Goal: Information Seeking & Learning: Find specific fact

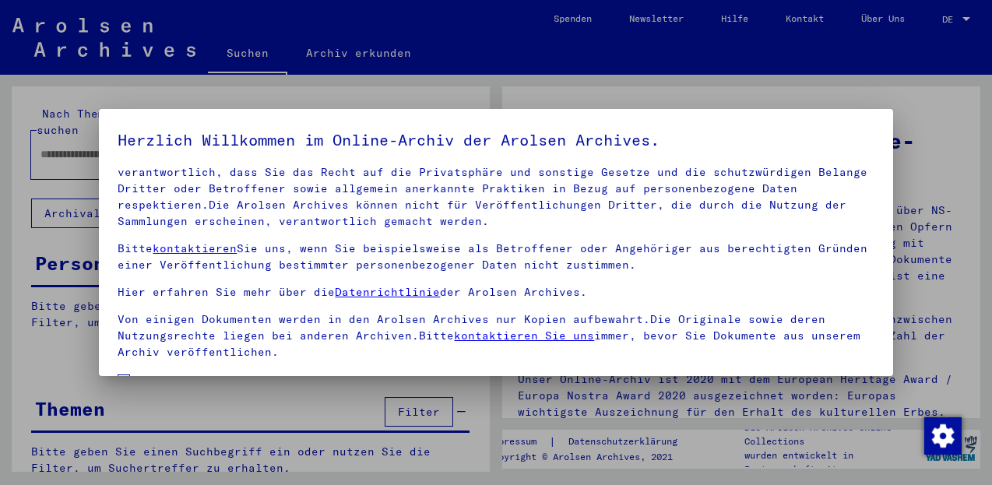
scroll to position [126, 0]
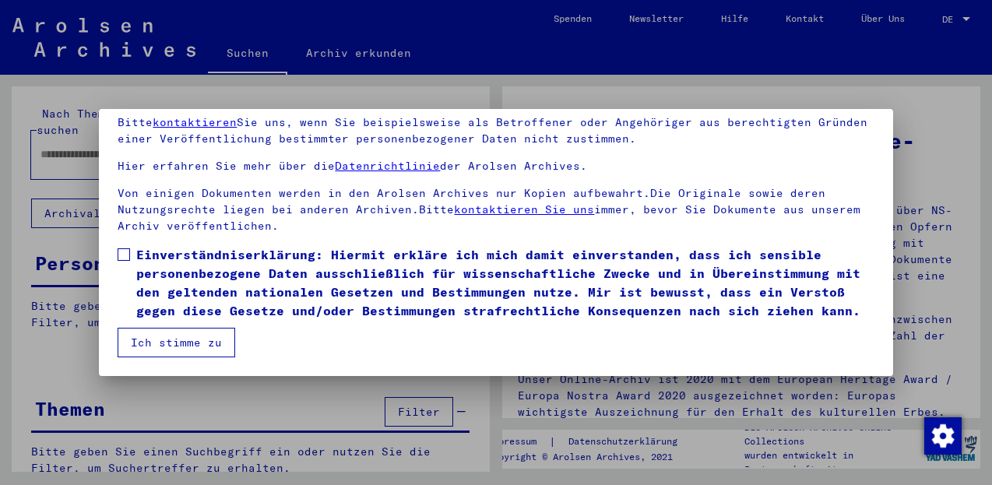
click at [125, 248] on span at bounding box center [124, 254] width 12 height 12
click at [165, 333] on button "Ich stimme zu" at bounding box center [177, 343] width 118 height 30
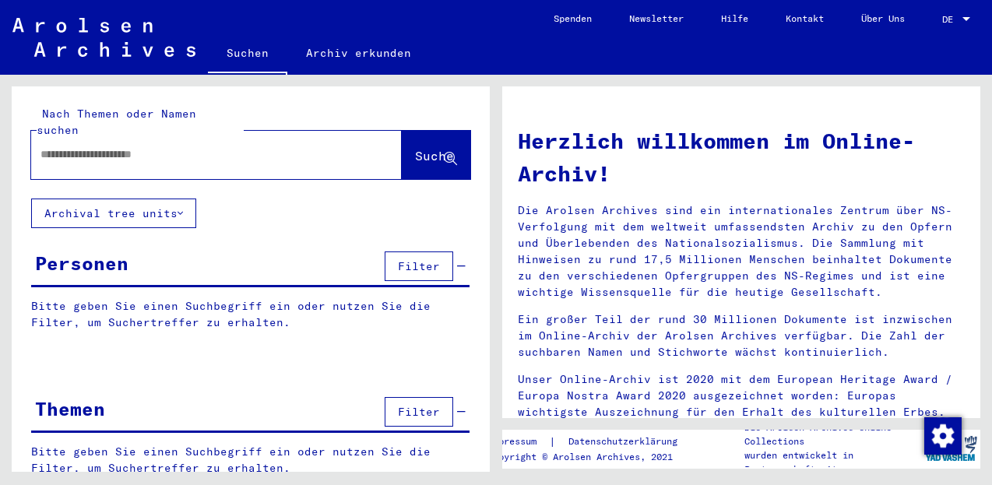
click at [40, 139] on div at bounding box center [193, 154] width 324 height 35
click at [43, 146] on input "text" at bounding box center [197, 154] width 315 height 16
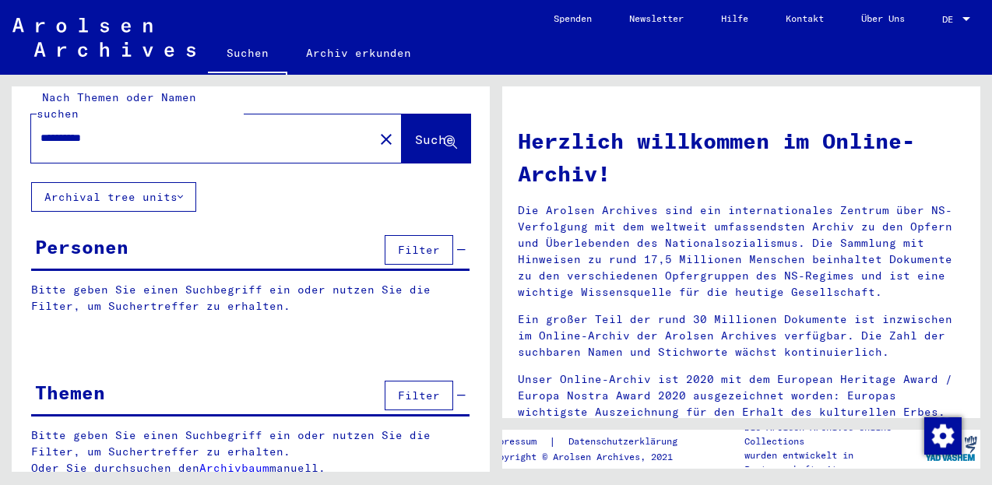
scroll to position [5, 0]
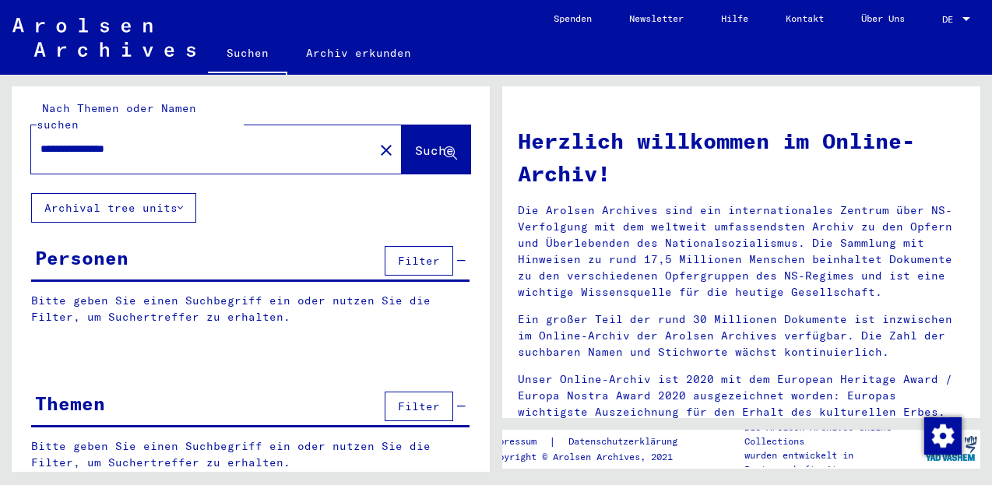
type input "**********"
click at [415, 142] on span "Suche" at bounding box center [434, 150] width 39 height 16
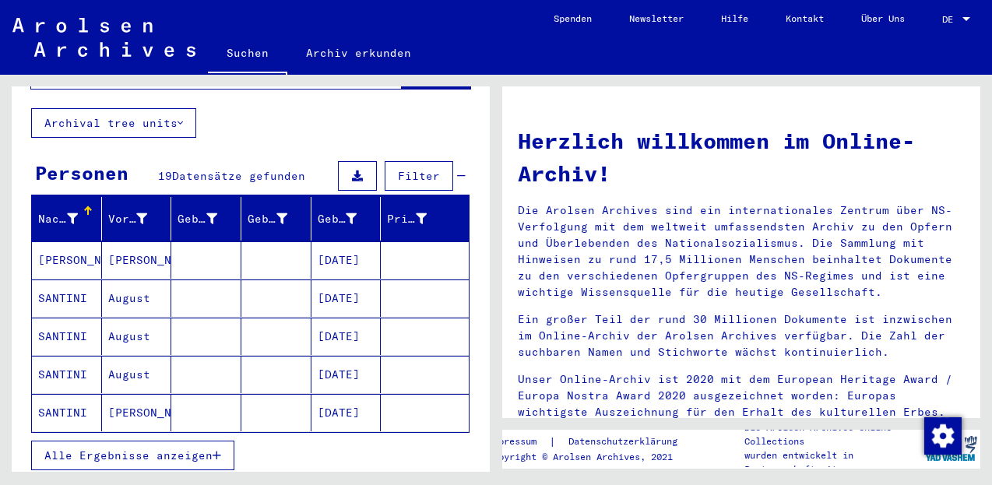
scroll to position [131, 0]
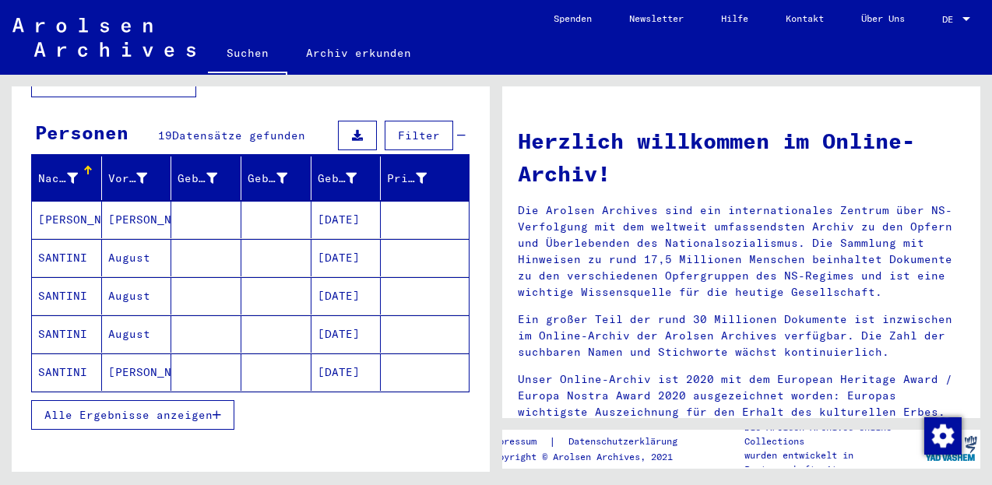
click at [151, 408] on span "Alle Ergebnisse anzeigen" at bounding box center [128, 415] width 168 height 14
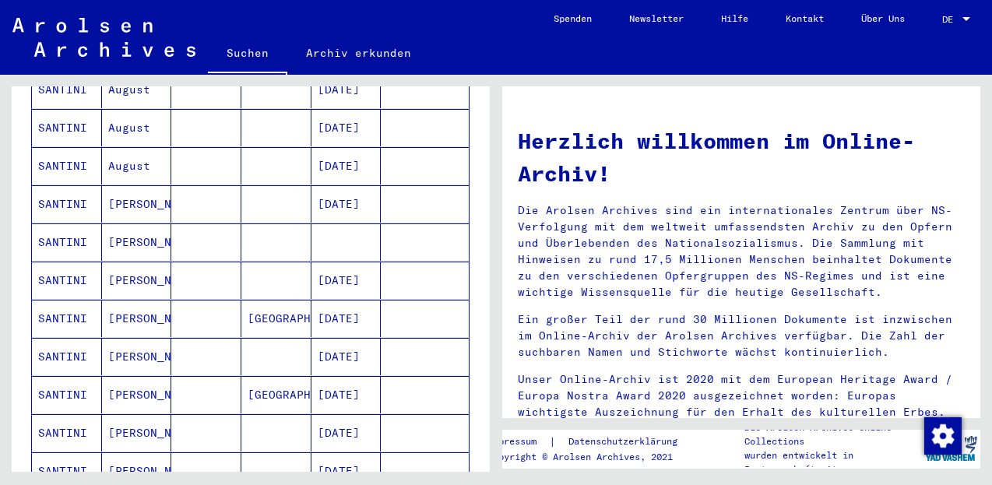
scroll to position [383, 0]
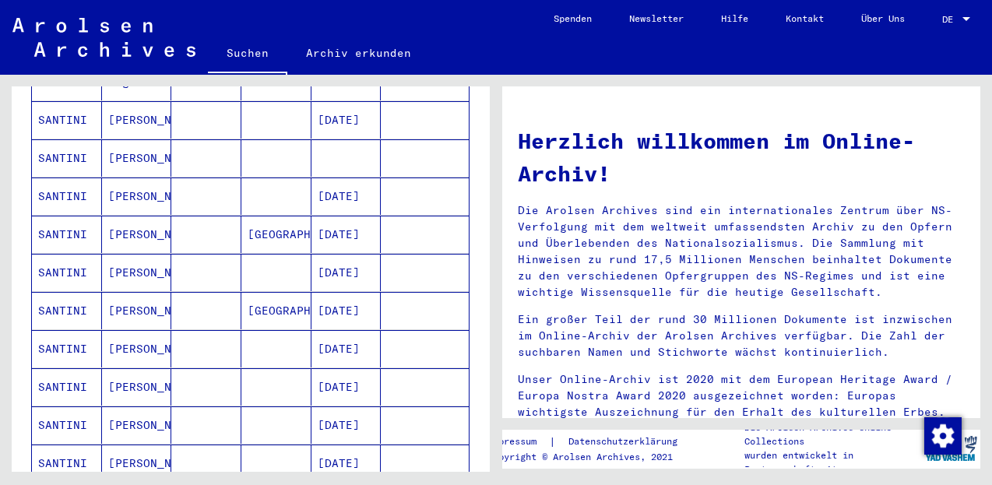
click at [70, 336] on mat-cell "SANTINI" at bounding box center [67, 348] width 70 height 37
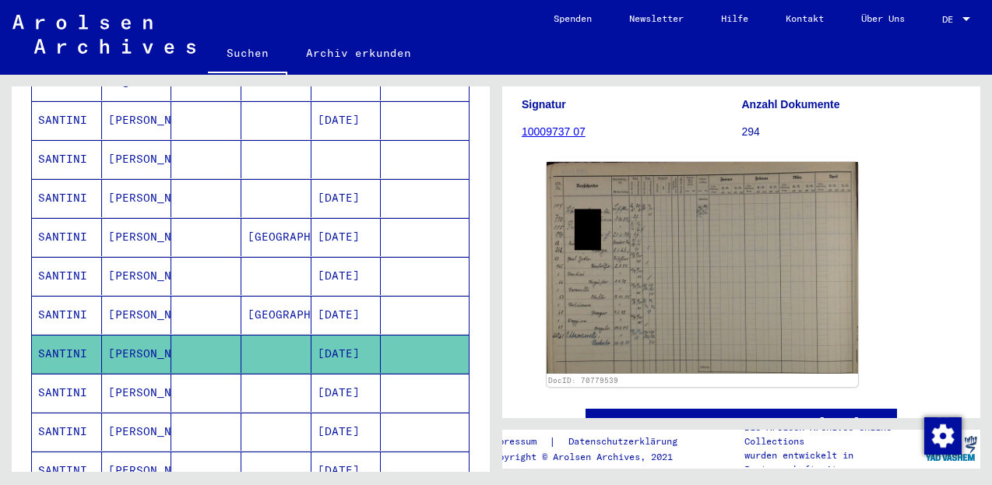
scroll to position [246, 0]
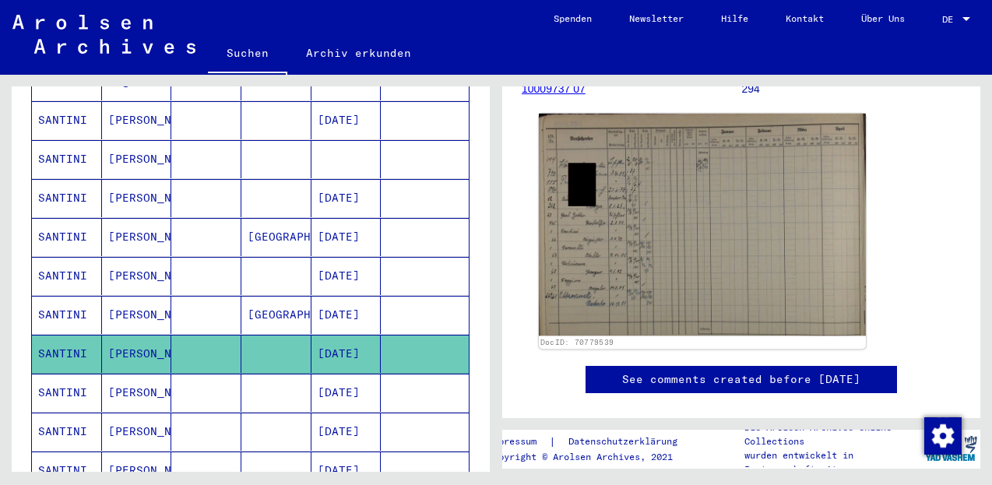
click at [695, 259] on img at bounding box center [702, 225] width 327 height 222
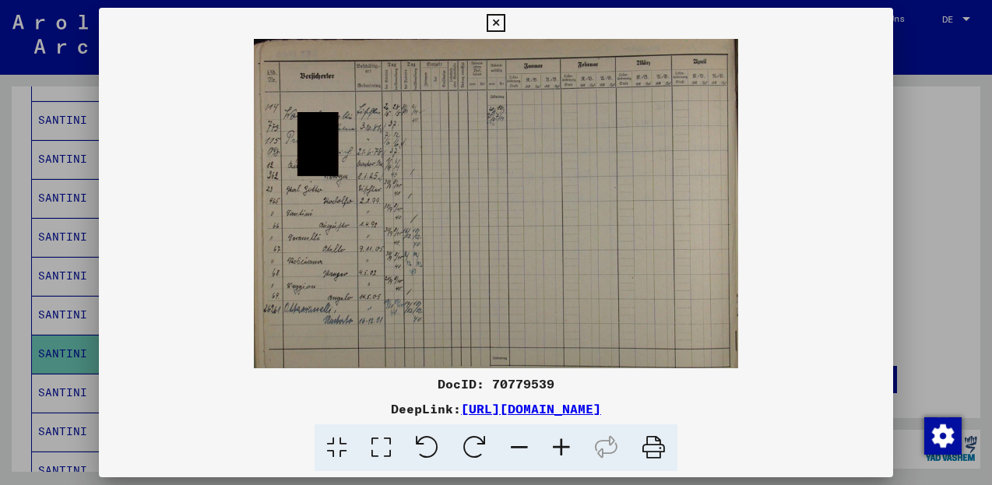
click at [557, 448] on icon at bounding box center [561, 447] width 42 height 47
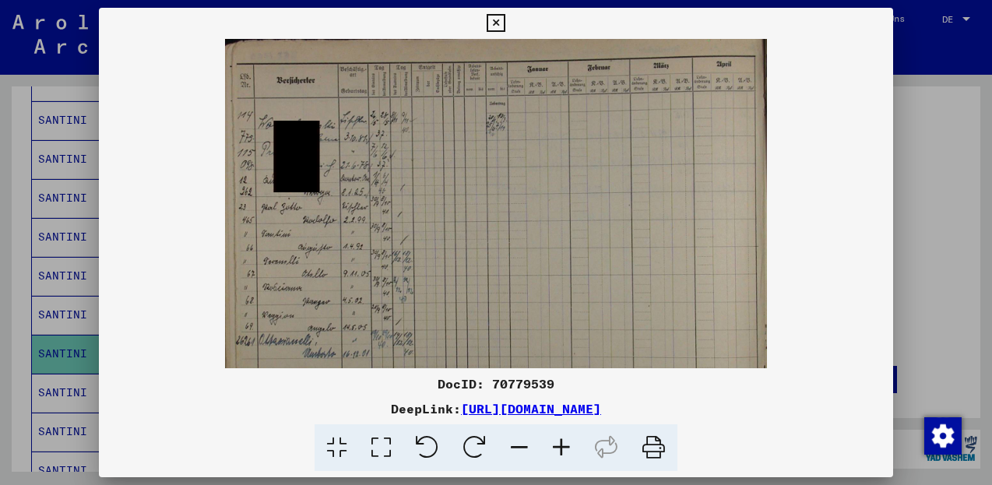
click at [557, 449] on icon at bounding box center [561, 447] width 42 height 47
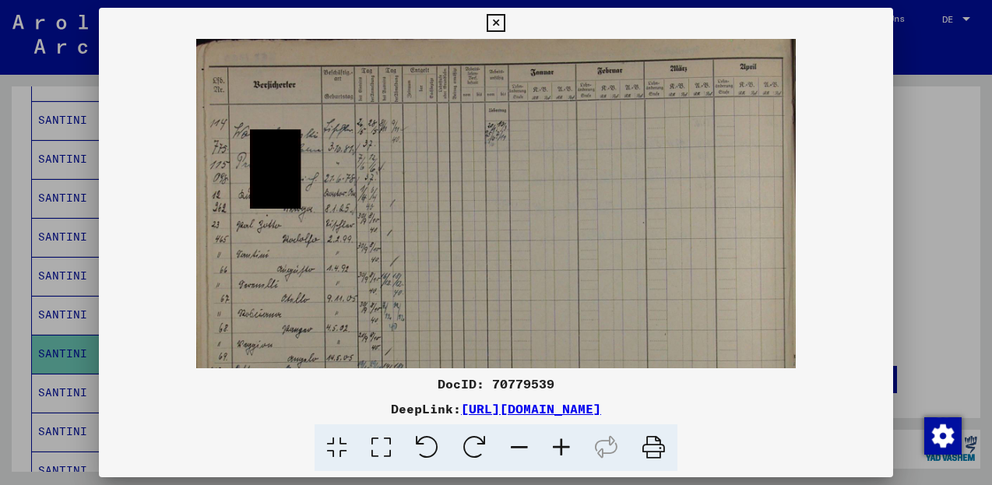
click at [557, 451] on icon at bounding box center [561, 447] width 42 height 47
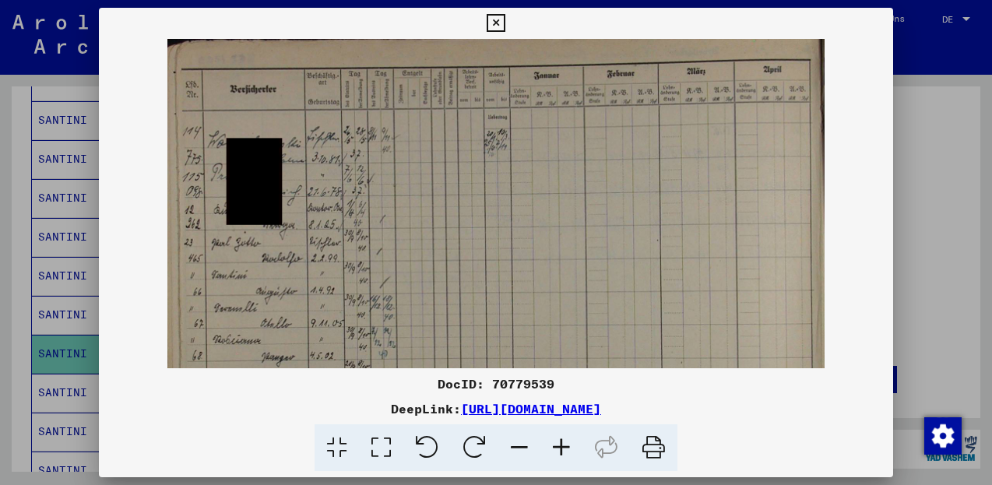
click at [557, 451] on icon at bounding box center [561, 447] width 42 height 47
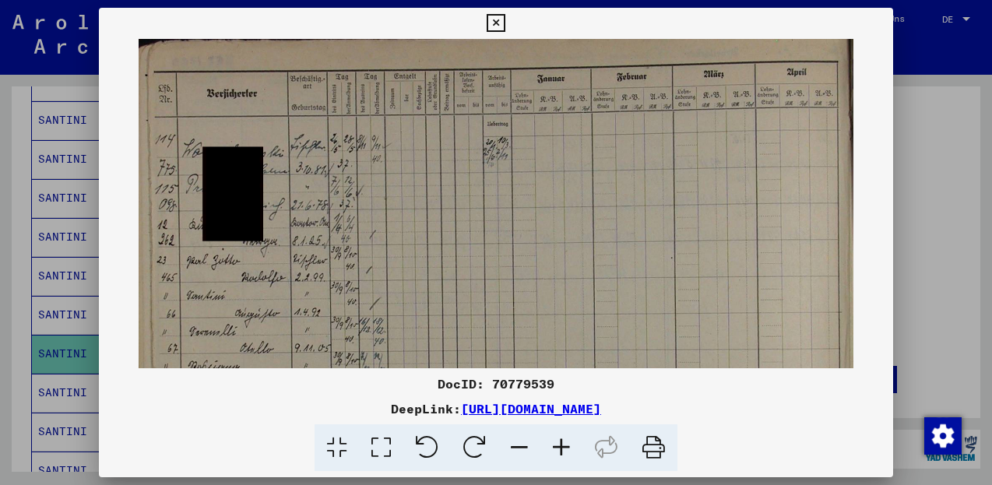
click at [557, 451] on icon at bounding box center [561, 447] width 42 height 47
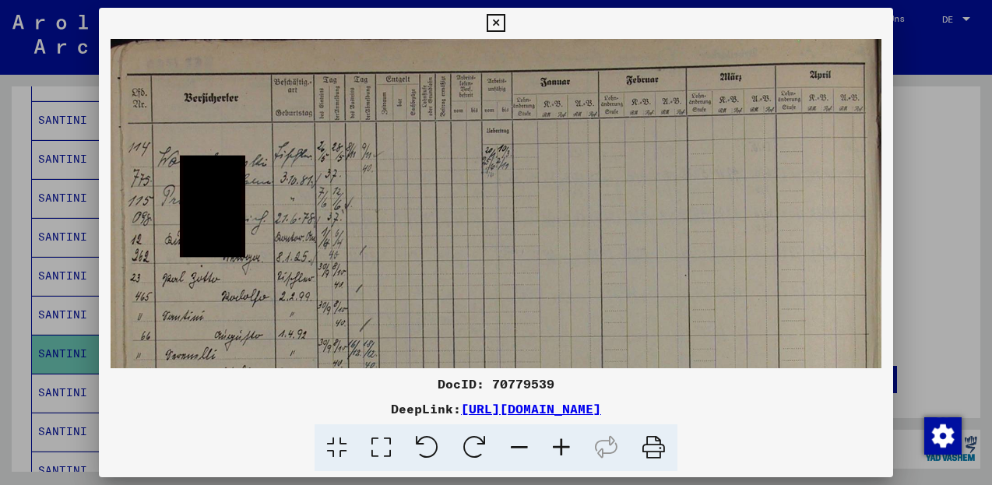
click at [557, 451] on icon at bounding box center [561, 447] width 42 height 47
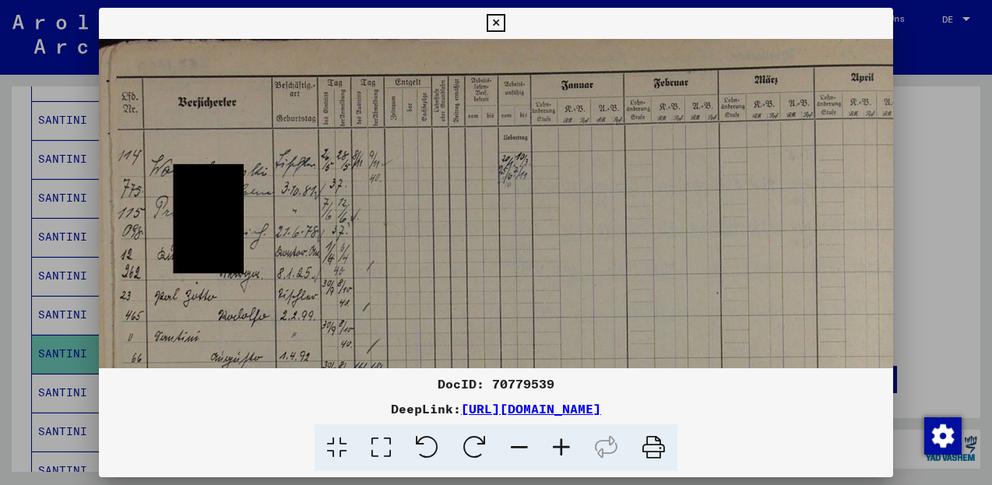
scroll to position [36, 1]
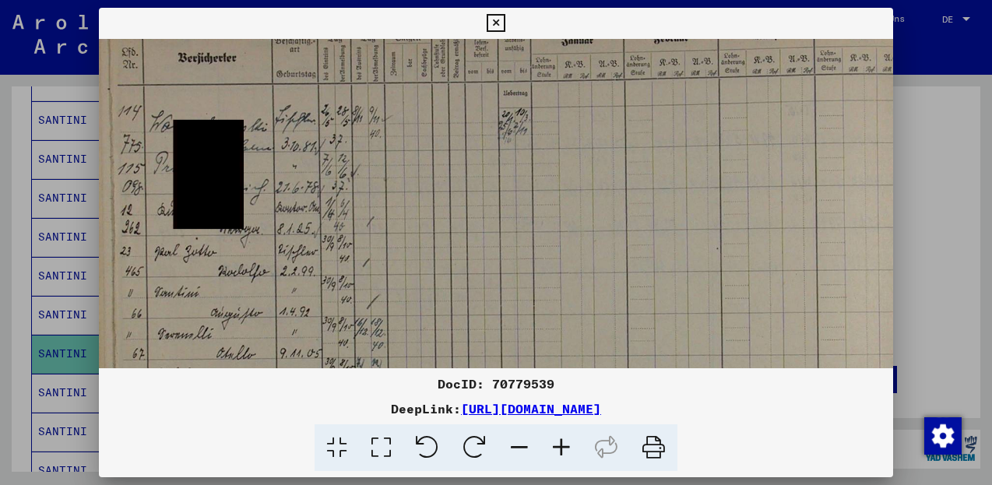
drag, startPoint x: 501, startPoint y: 266, endPoint x: 504, endPoint y: 214, distance: 52.2
click at [503, 217] on img at bounding box center [513, 276] width 828 height 563
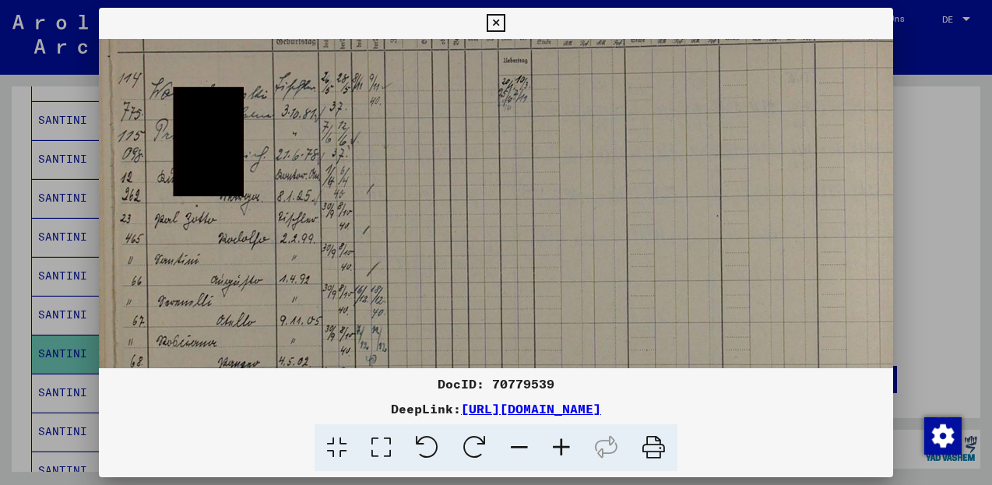
scroll to position [87, 0]
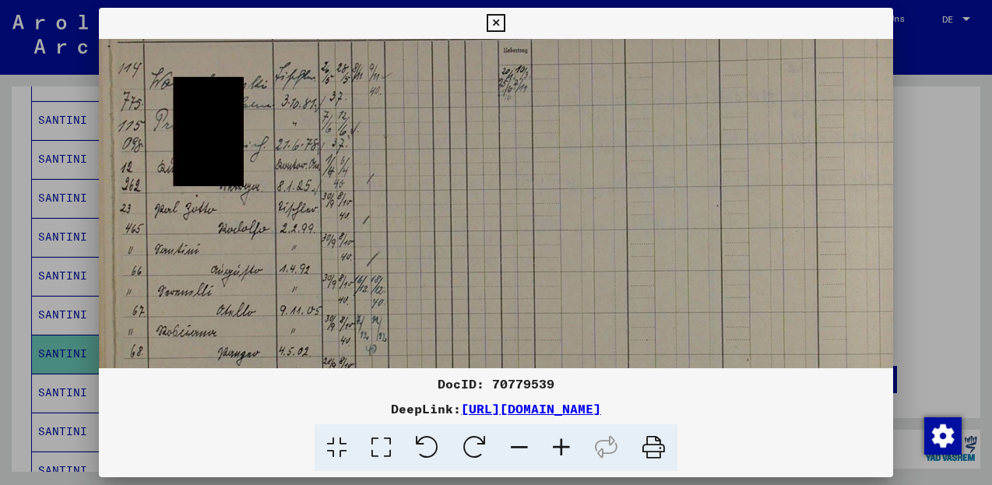
drag, startPoint x: 496, startPoint y: 244, endPoint x: 502, endPoint y: 206, distance: 38.7
click at [502, 206] on img at bounding box center [513, 233] width 828 height 563
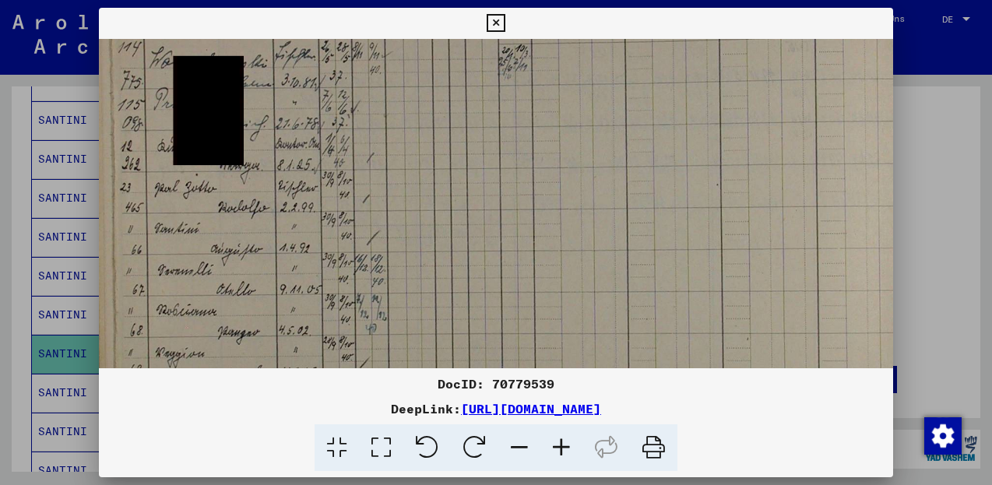
scroll to position [119, 0]
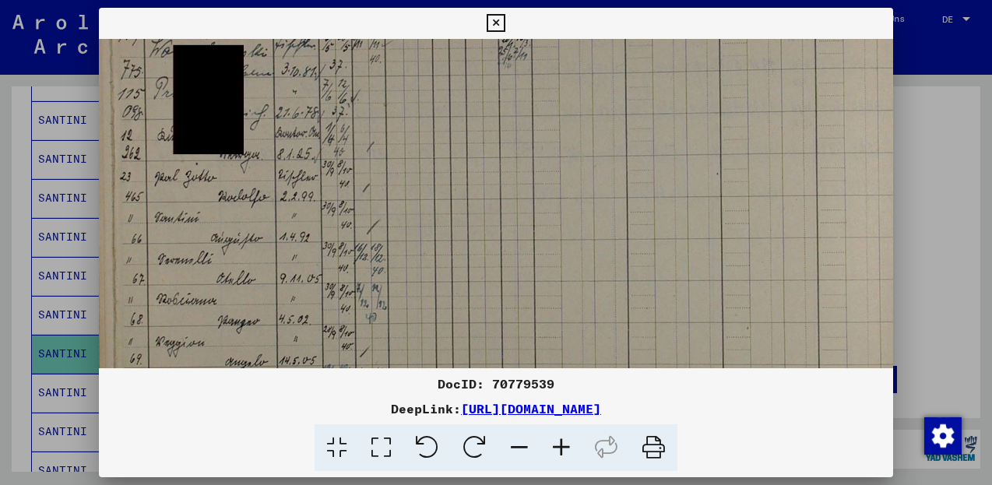
drag, startPoint x: 494, startPoint y: 239, endPoint x: 504, endPoint y: 207, distance: 33.5
click at [504, 207] on img at bounding box center [513, 201] width 828 height 563
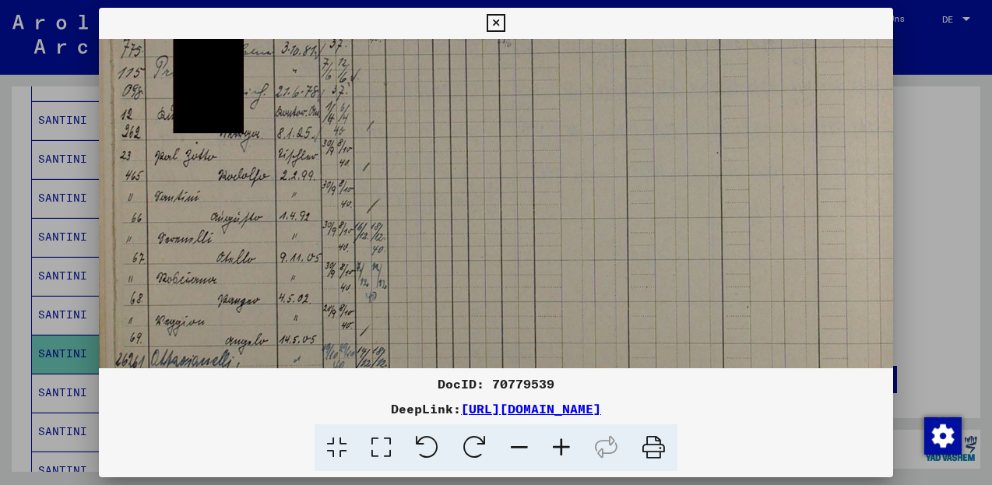
drag, startPoint x: 496, startPoint y: 234, endPoint x: 503, endPoint y: 213, distance: 22.2
click at [503, 213] on img at bounding box center [513, 180] width 828 height 563
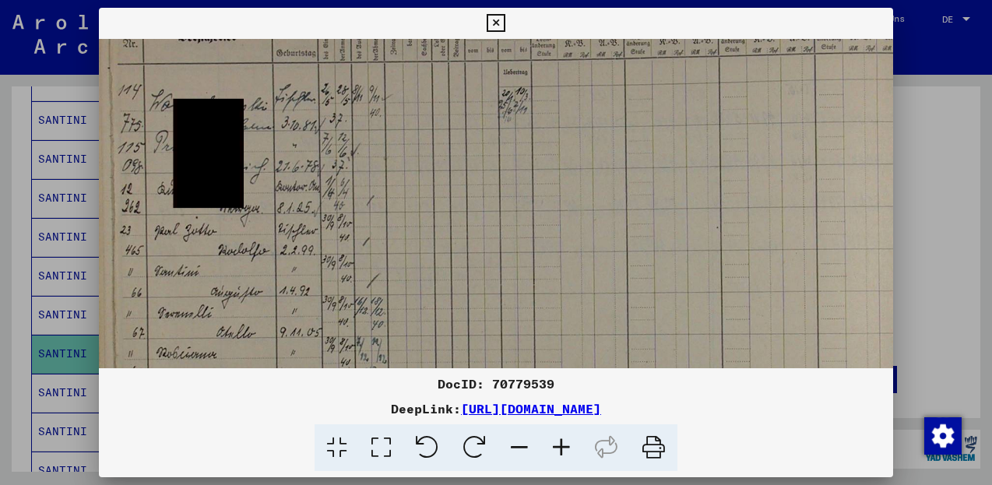
scroll to position [54, 0]
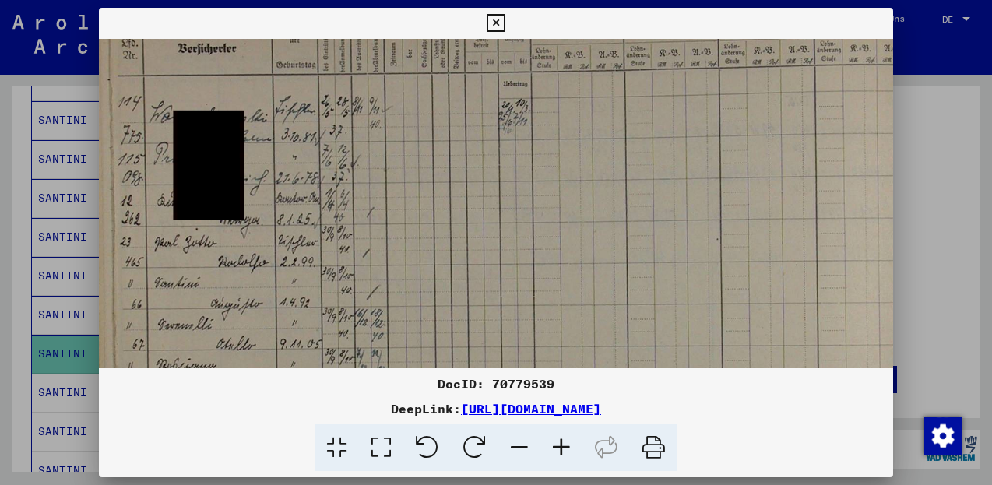
drag, startPoint x: 501, startPoint y: 206, endPoint x: 515, endPoint y: 293, distance: 87.4
click at [515, 293] on img at bounding box center [513, 266] width 828 height 563
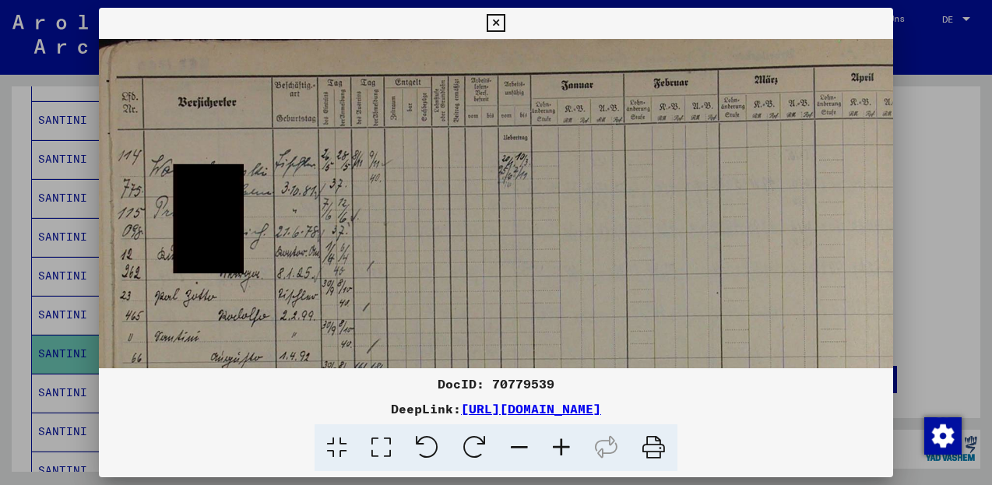
drag, startPoint x: 522, startPoint y: 181, endPoint x: 545, endPoint y: 276, distance: 97.6
click at [543, 275] on img at bounding box center [513, 320] width 828 height 563
drag, startPoint x: 548, startPoint y: 205, endPoint x: 546, endPoint y: 236, distance: 31.2
click at [546, 236] on img at bounding box center [511, 320] width 828 height 563
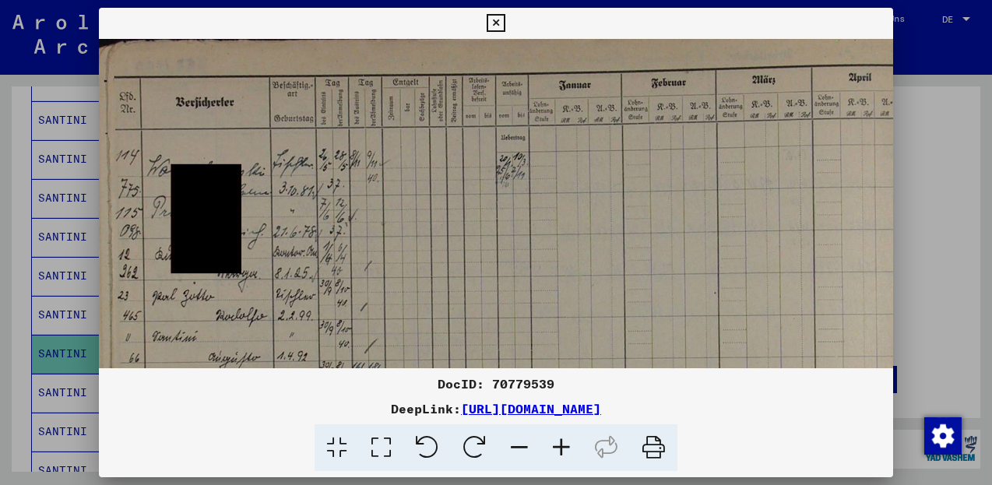
click at [504, 16] on icon at bounding box center [496, 23] width 18 height 19
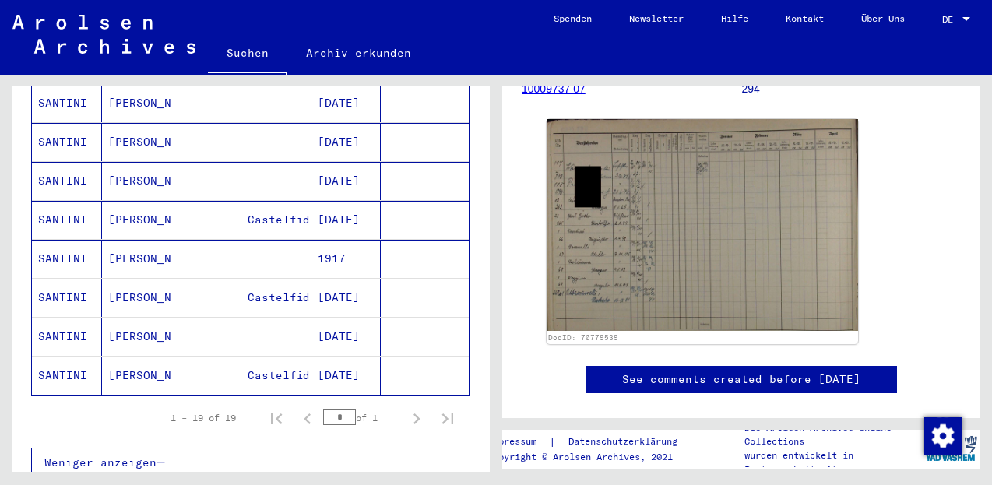
scroll to position [712, 0]
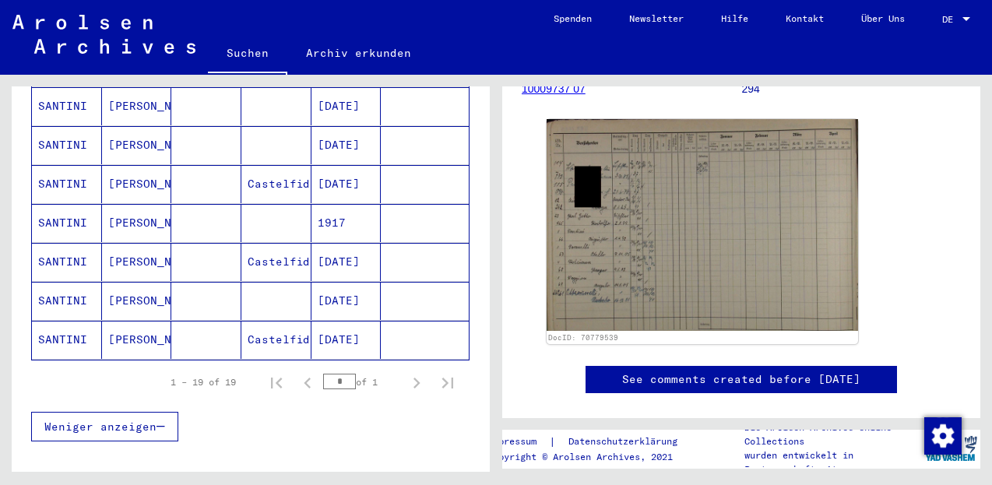
click at [69, 329] on mat-cell "SANTINI" at bounding box center [67, 340] width 70 height 38
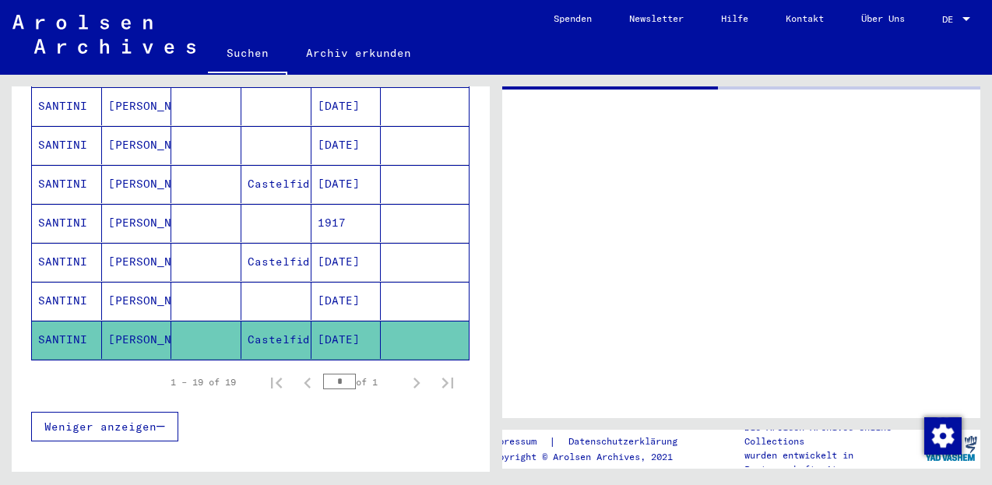
click at [69, 329] on mat-cell "SANTINI" at bounding box center [67, 340] width 70 height 38
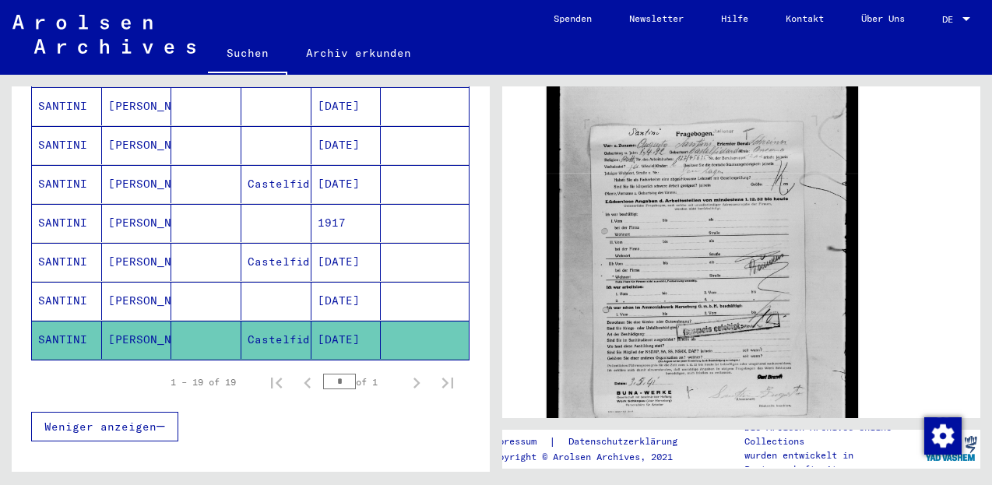
scroll to position [384, 0]
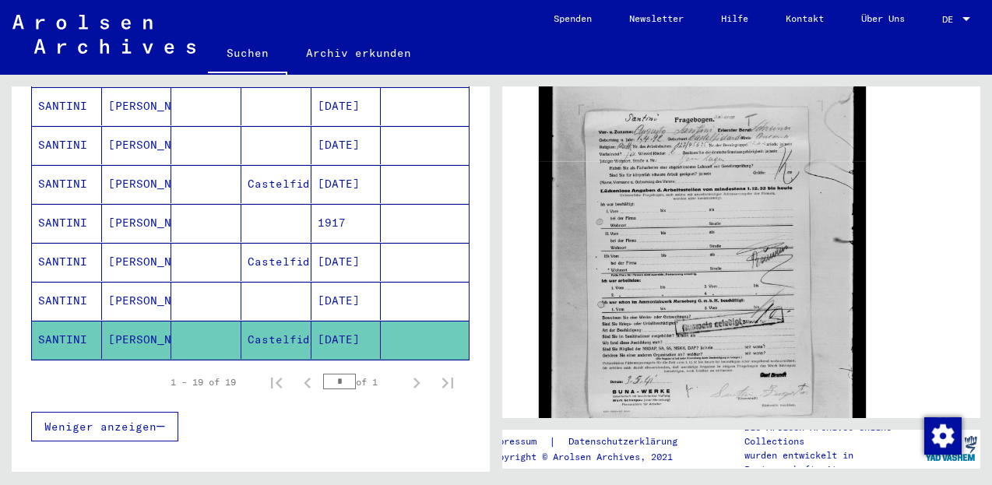
click at [669, 332] on img at bounding box center [702, 262] width 327 height 427
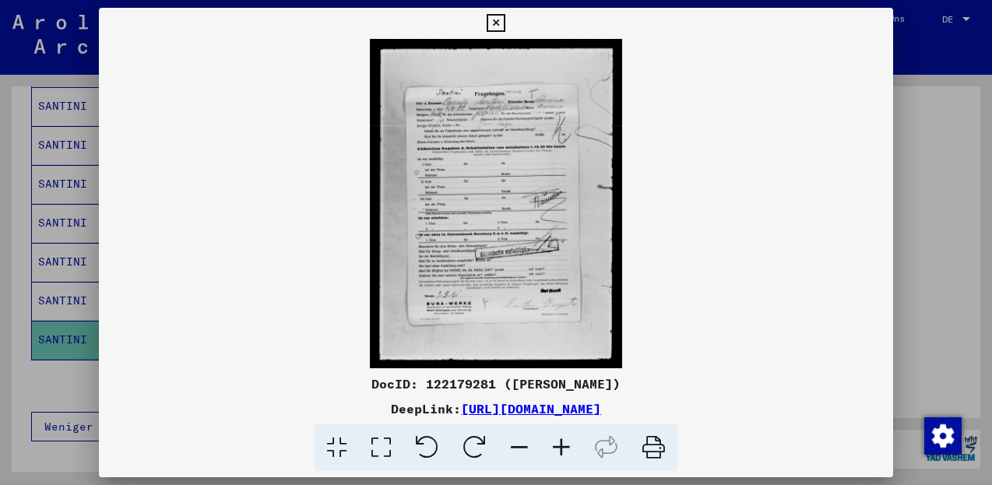
click at [561, 441] on icon at bounding box center [561, 447] width 42 height 47
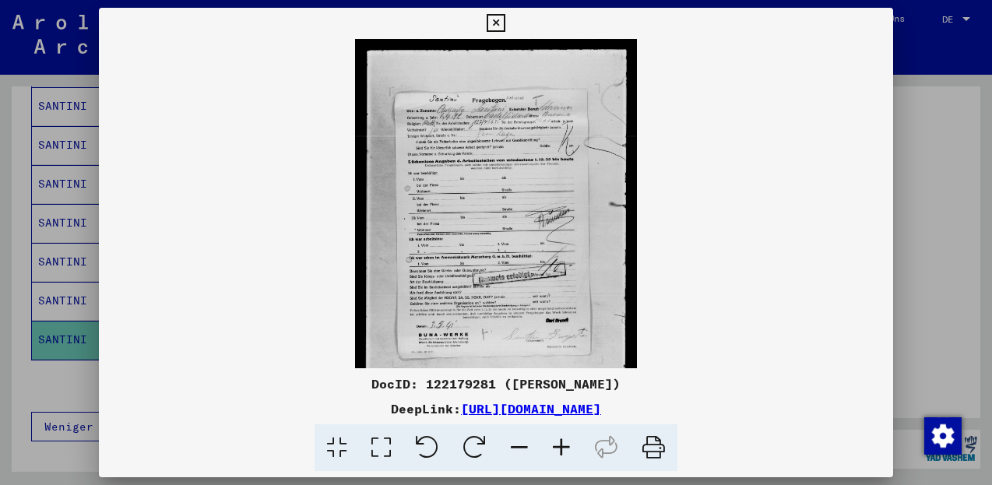
click at [560, 441] on icon at bounding box center [561, 447] width 42 height 47
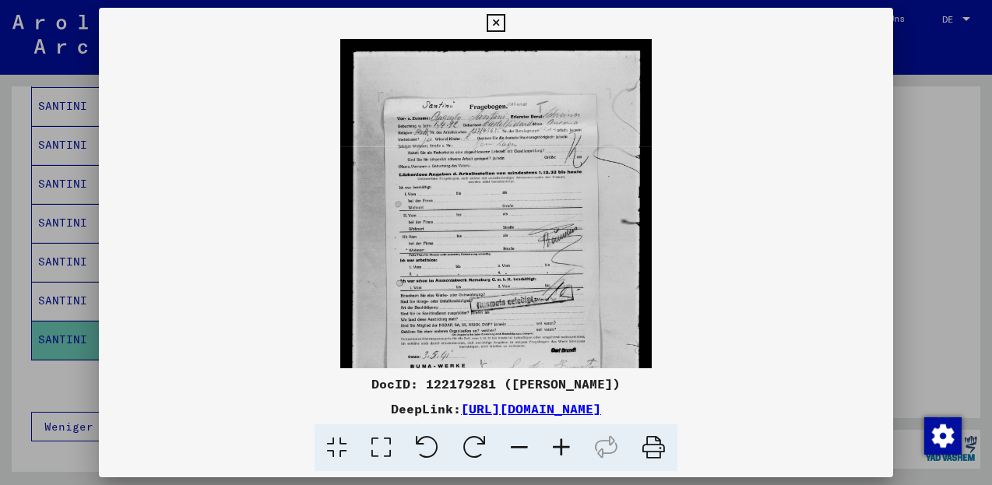
click at [560, 441] on icon at bounding box center [561, 447] width 42 height 47
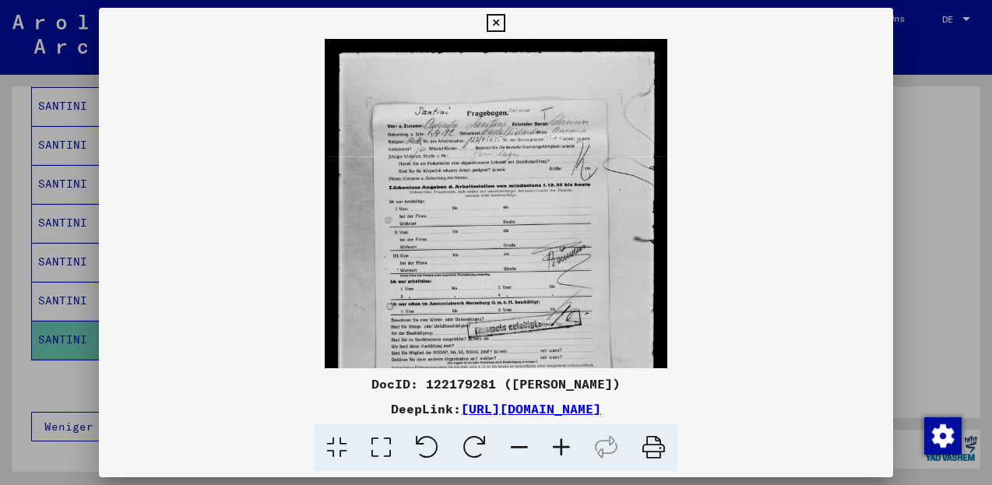
click at [560, 441] on icon at bounding box center [561, 447] width 42 height 47
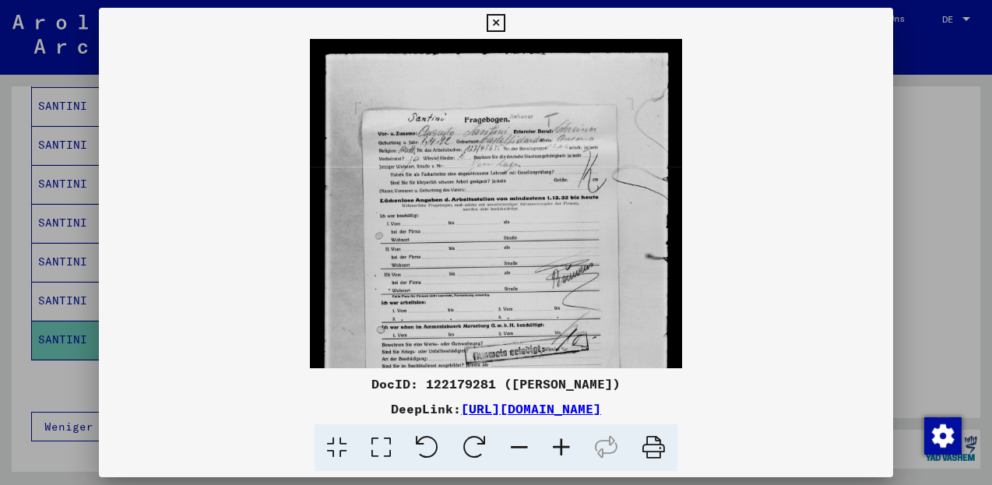
click at [560, 441] on icon at bounding box center [561, 447] width 42 height 47
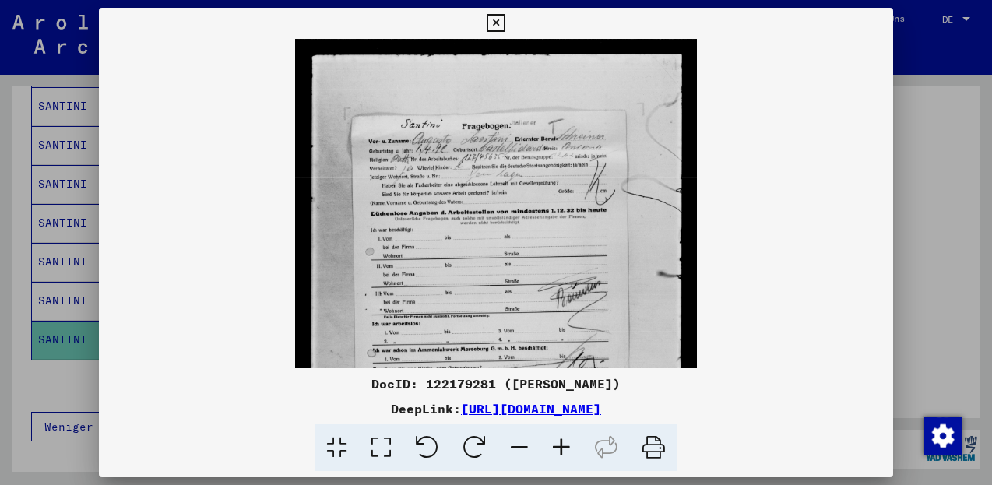
click at [560, 441] on icon at bounding box center [561, 447] width 42 height 47
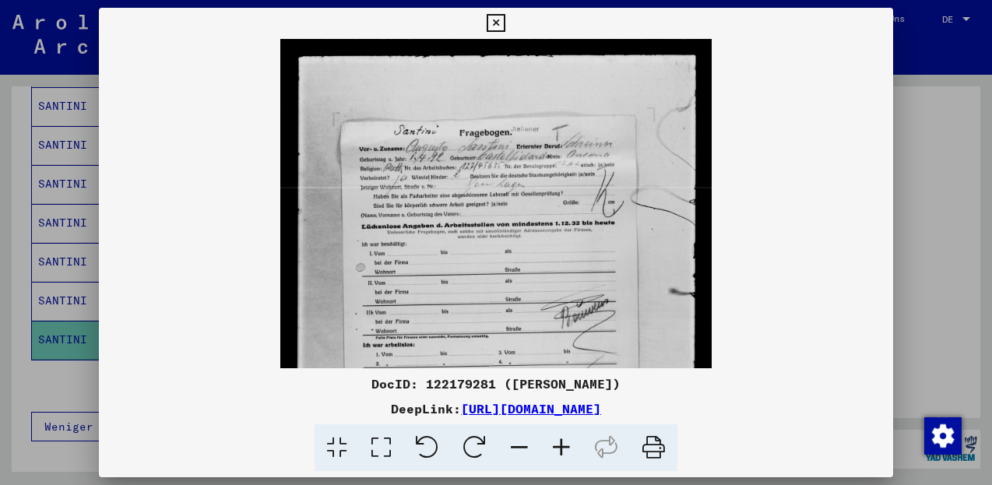
click at [560, 441] on icon at bounding box center [561, 447] width 42 height 47
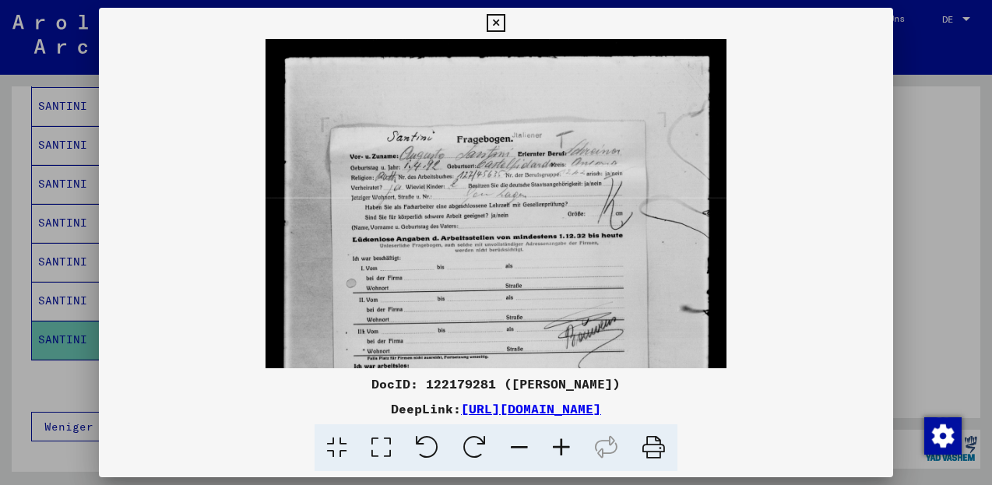
click at [560, 441] on icon at bounding box center [561, 447] width 42 height 47
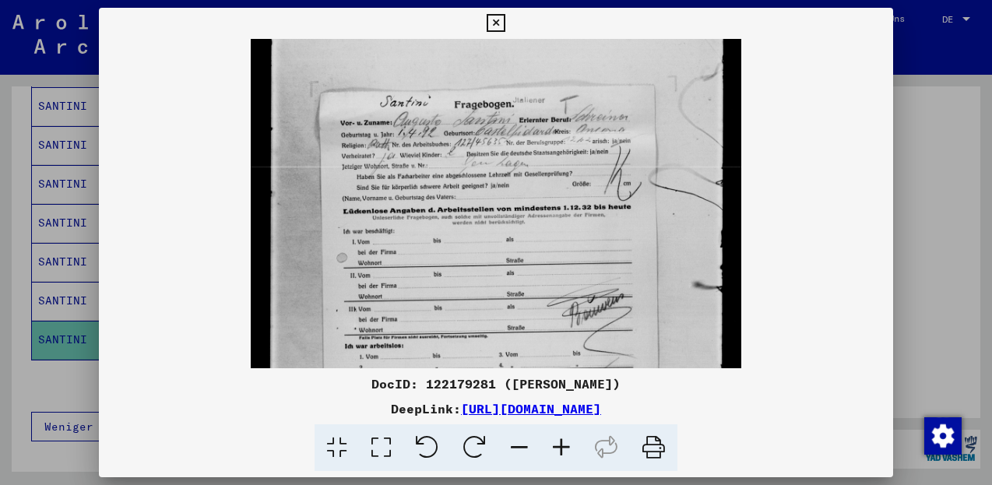
drag, startPoint x: 486, startPoint y: 288, endPoint x: 494, endPoint y: 247, distance: 42.0
click at [494, 247] on img at bounding box center [496, 318] width 491 height 641
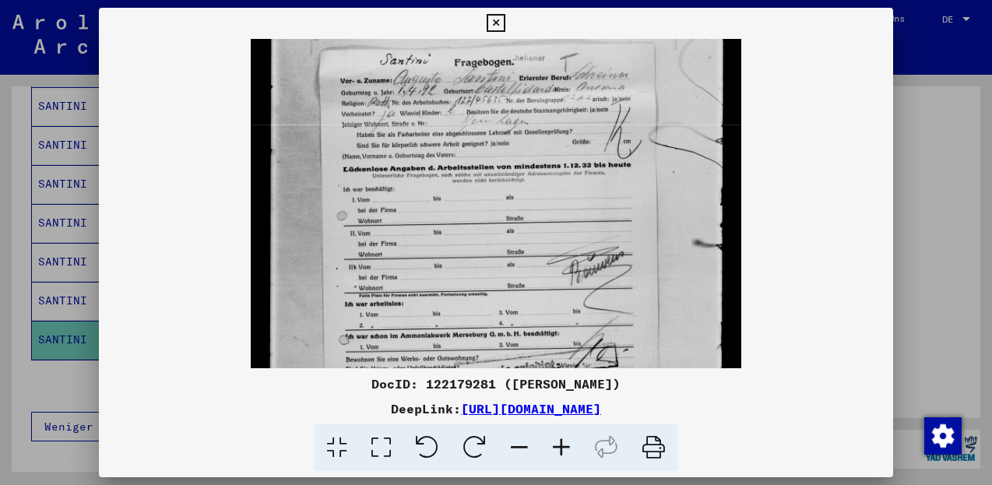
drag, startPoint x: 494, startPoint y: 304, endPoint x: 500, endPoint y: 261, distance: 43.3
click at [500, 261] on img at bounding box center [496, 276] width 491 height 641
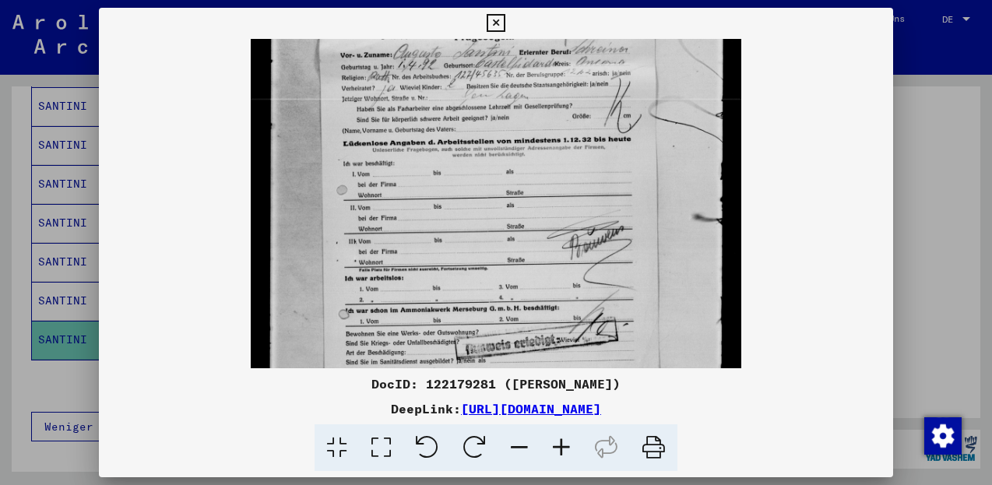
drag, startPoint x: 491, startPoint y: 304, endPoint x: 499, endPoint y: 259, distance: 45.8
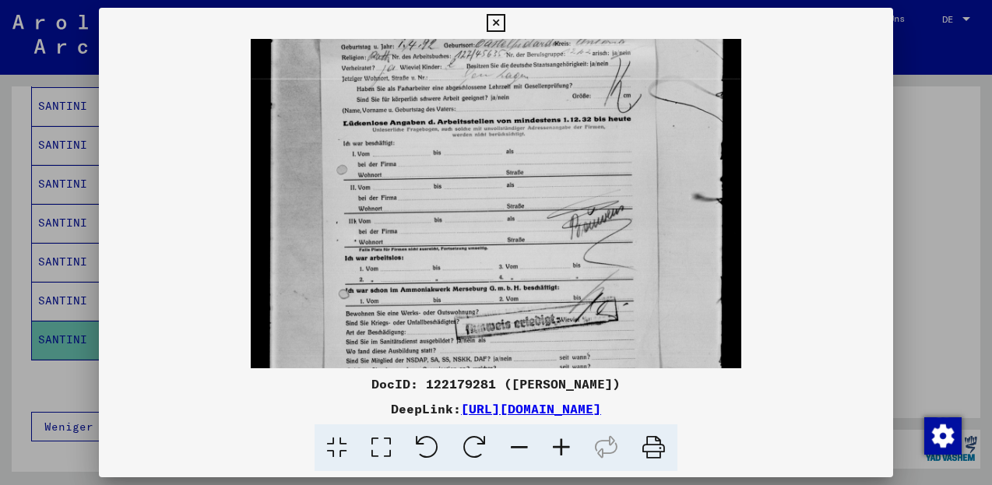
click at [499, 259] on img at bounding box center [496, 230] width 491 height 641
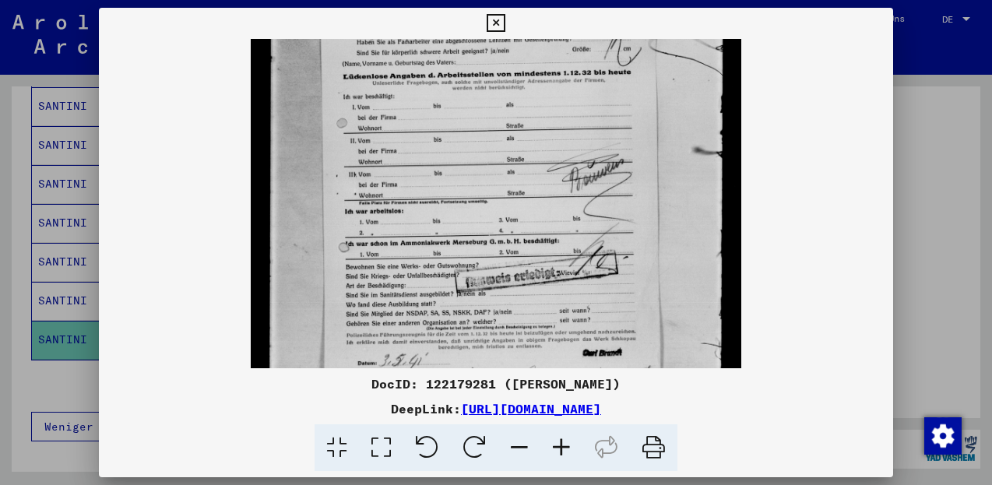
drag, startPoint x: 492, startPoint y: 300, endPoint x: 494, endPoint y: 252, distance: 47.5
click at [494, 252] on img at bounding box center [496, 183] width 491 height 641
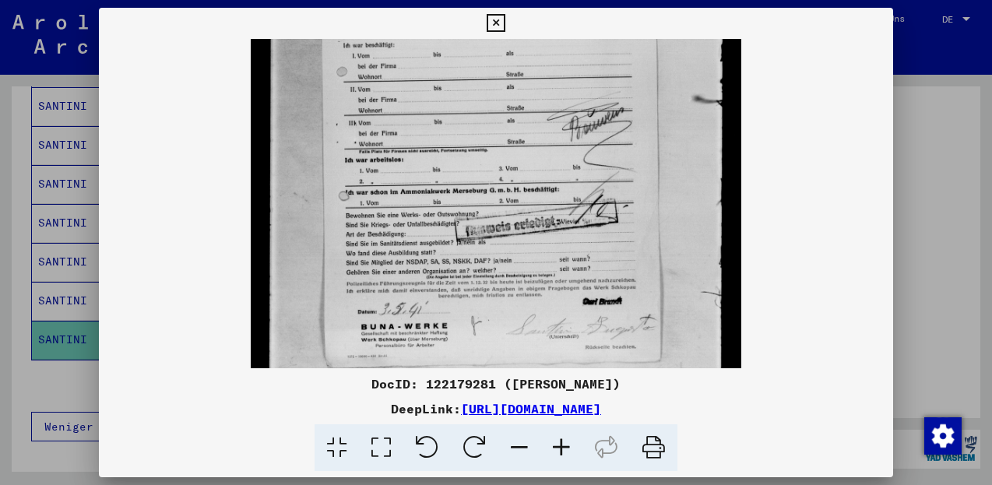
drag, startPoint x: 486, startPoint y: 298, endPoint x: 496, endPoint y: 255, distance: 44.8
click at [496, 255] on img at bounding box center [496, 132] width 491 height 641
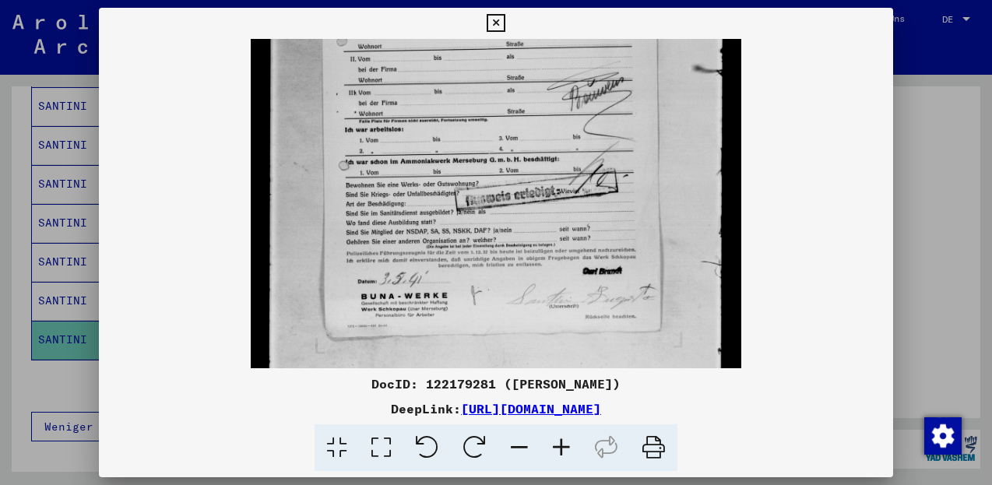
drag, startPoint x: 501, startPoint y: 311, endPoint x: 504, endPoint y: 281, distance: 29.8
click at [504, 281] on img at bounding box center [496, 101] width 491 height 641
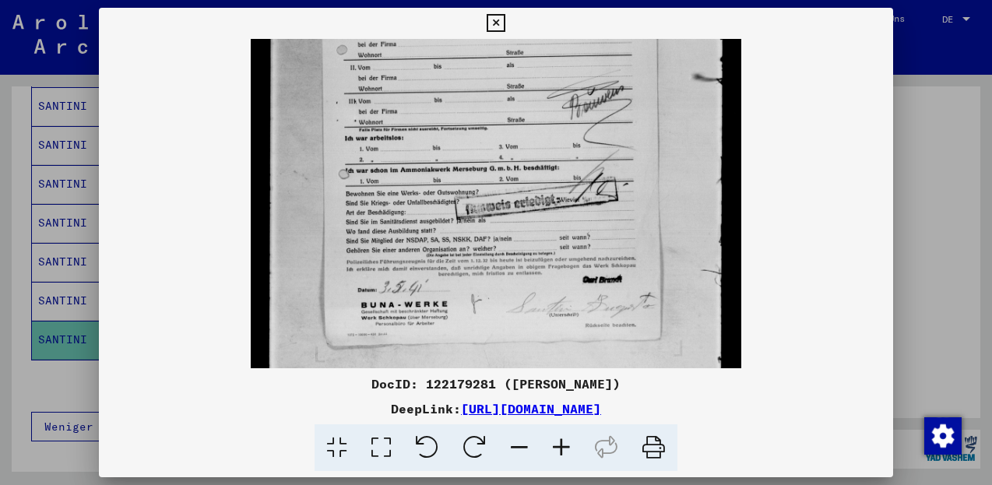
scroll to position [279, 0]
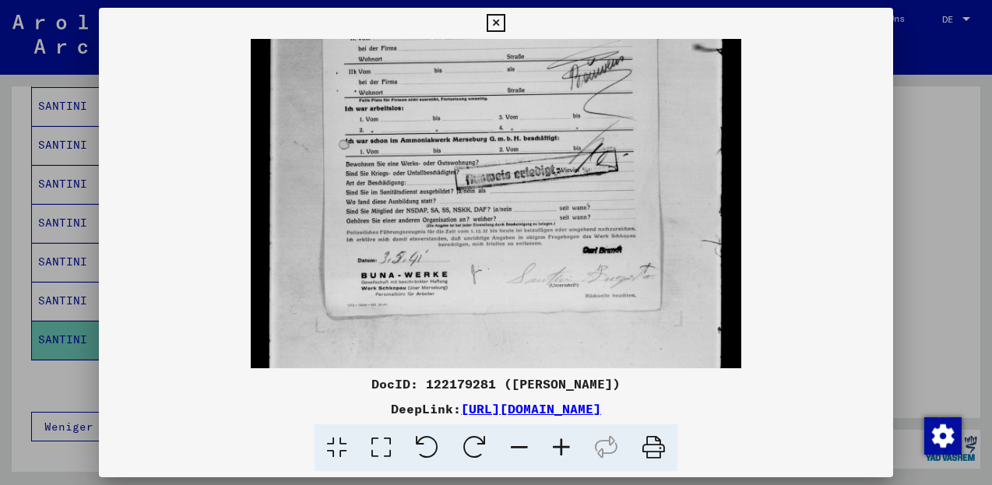
drag, startPoint x: 473, startPoint y: 241, endPoint x: 489, endPoint y: 220, distance: 26.0
click at [489, 220] on img at bounding box center [496, 80] width 491 height 641
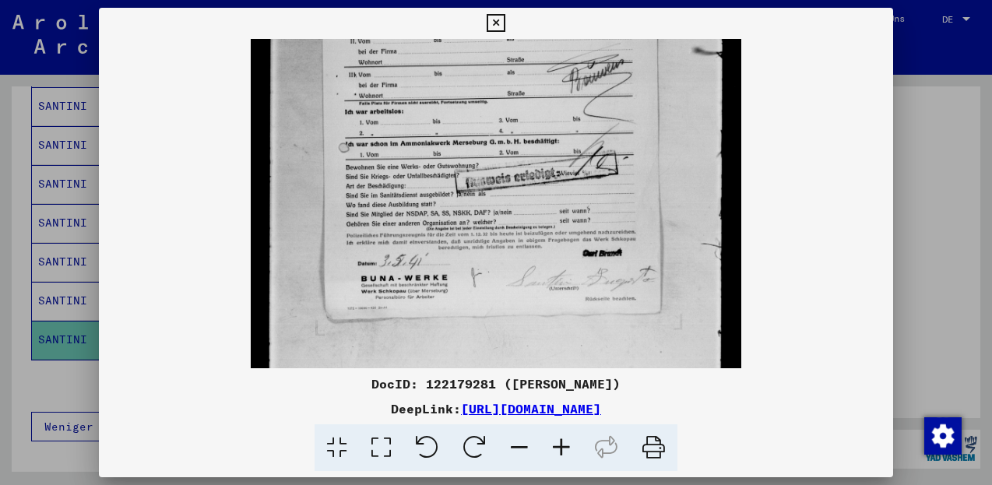
drag, startPoint x: 487, startPoint y: 218, endPoint x: 490, endPoint y: 307, distance: 88.8
click at [490, 307] on img at bounding box center [496, 83] width 491 height 641
drag, startPoint x: 478, startPoint y: 181, endPoint x: 499, endPoint y: 262, distance: 83.6
click at [495, 287] on img at bounding box center [496, 83] width 491 height 641
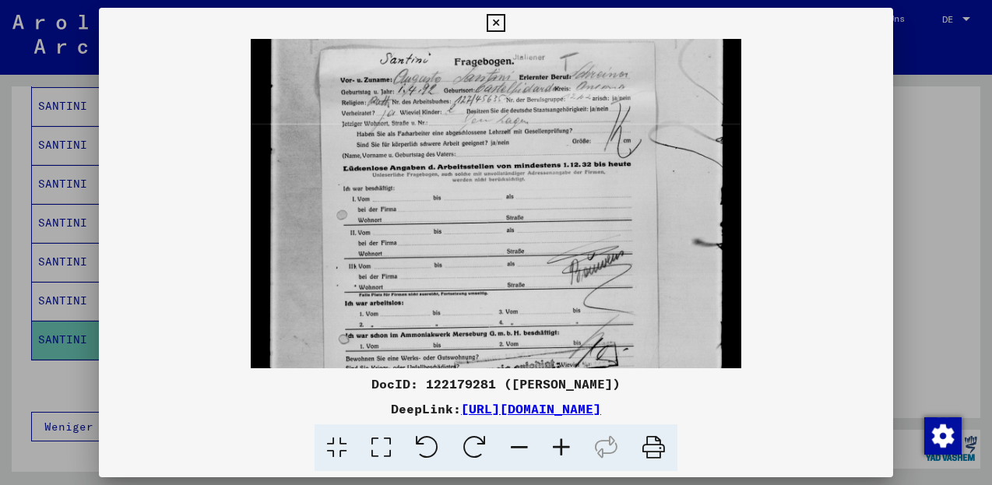
scroll to position [0, 0]
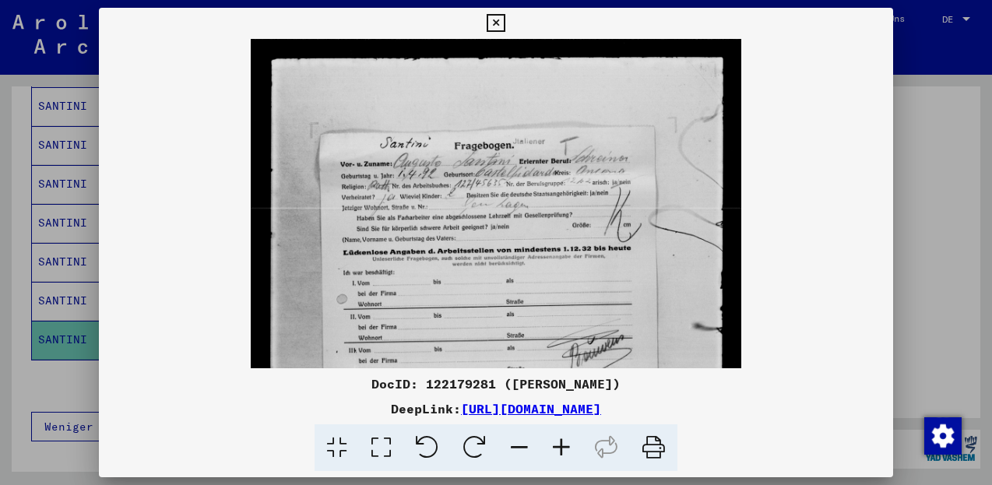
drag, startPoint x: 467, startPoint y: 170, endPoint x: 483, endPoint y: 255, distance: 85.5
click at [483, 255] on img at bounding box center [496, 359] width 491 height 641
drag, startPoint x: 487, startPoint y: 212, endPoint x: 480, endPoint y: 273, distance: 61.8
click at [480, 273] on img at bounding box center [496, 359] width 491 height 641
click at [504, 23] on icon at bounding box center [496, 23] width 18 height 19
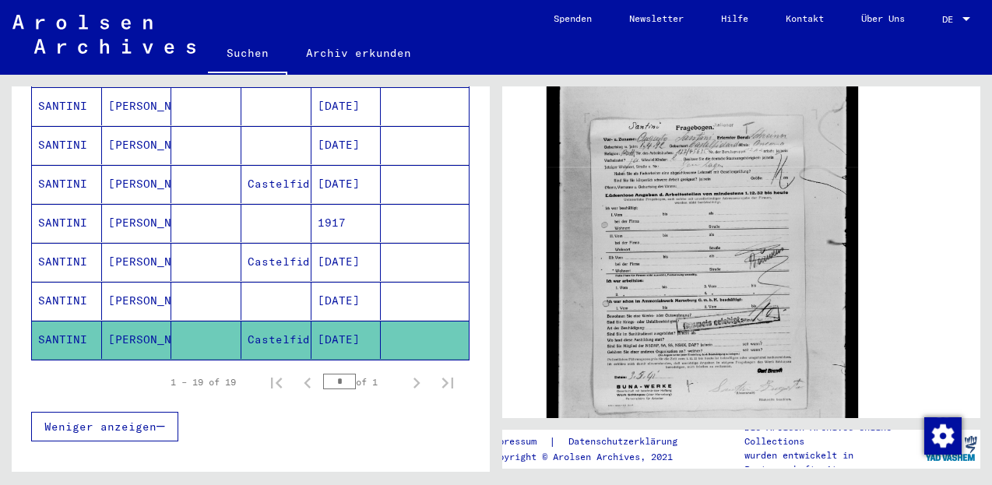
click at [322, 286] on mat-cell "[DATE]" at bounding box center [346, 301] width 70 height 38
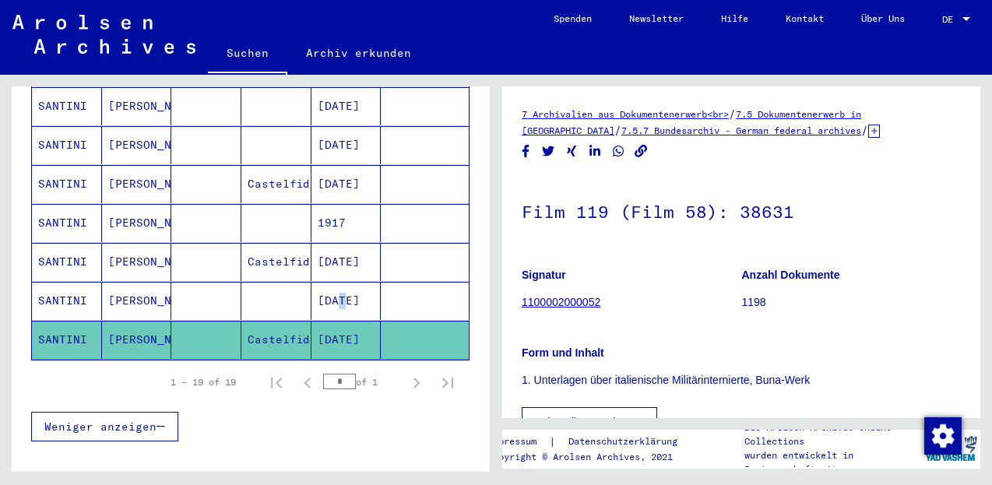
click at [322, 286] on mat-cell "[DATE]" at bounding box center [346, 301] width 70 height 38
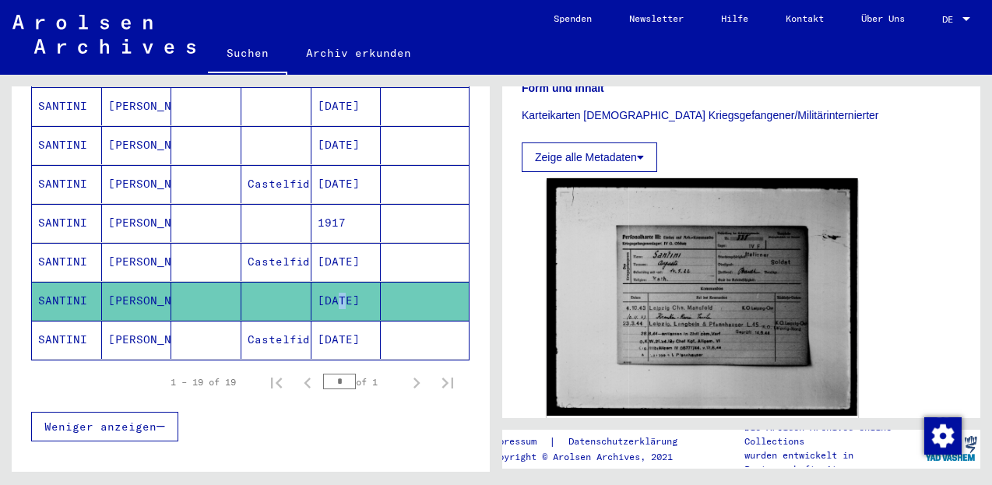
scroll to position [301, 0]
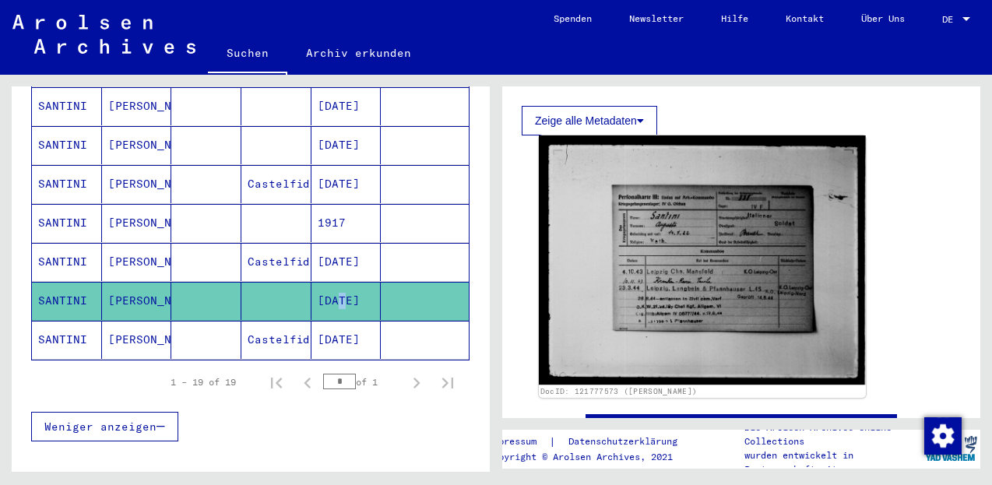
click at [736, 232] on img at bounding box center [702, 259] width 327 height 249
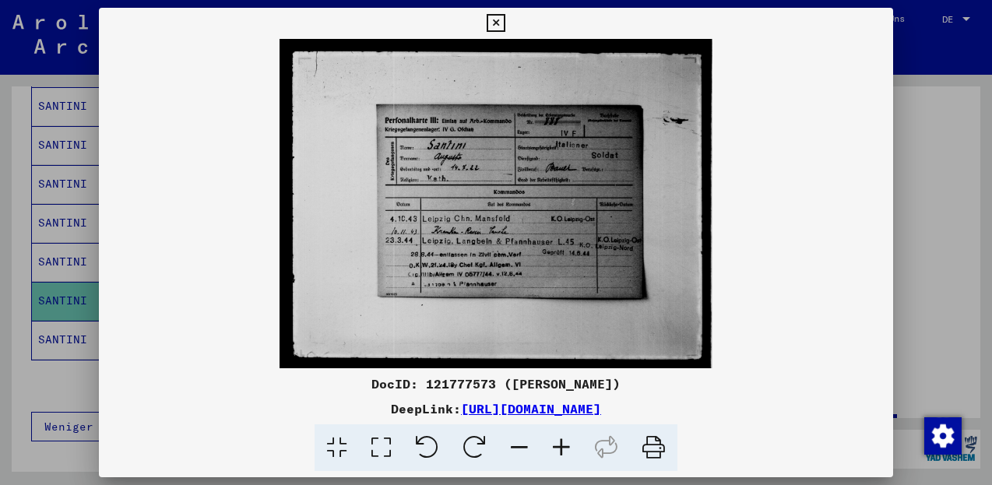
click at [562, 457] on icon at bounding box center [561, 447] width 42 height 47
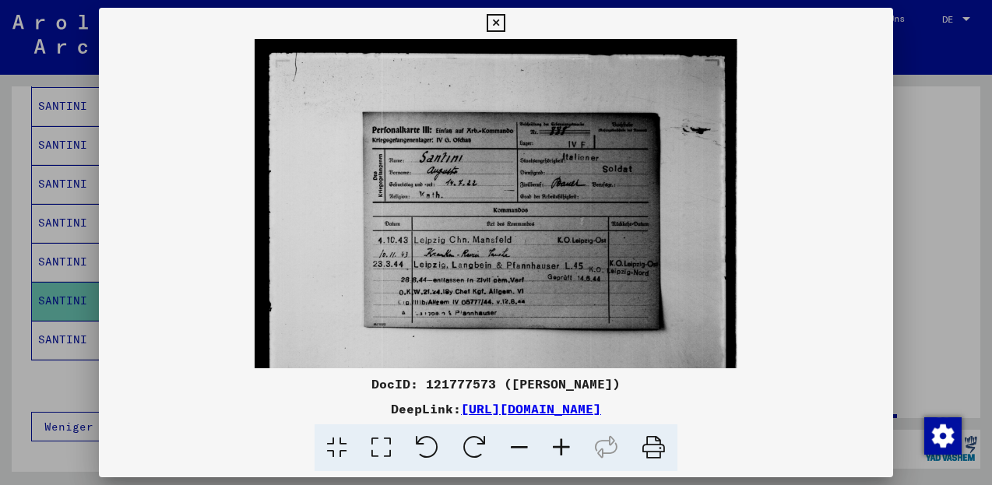
click at [558, 458] on icon at bounding box center [561, 447] width 42 height 47
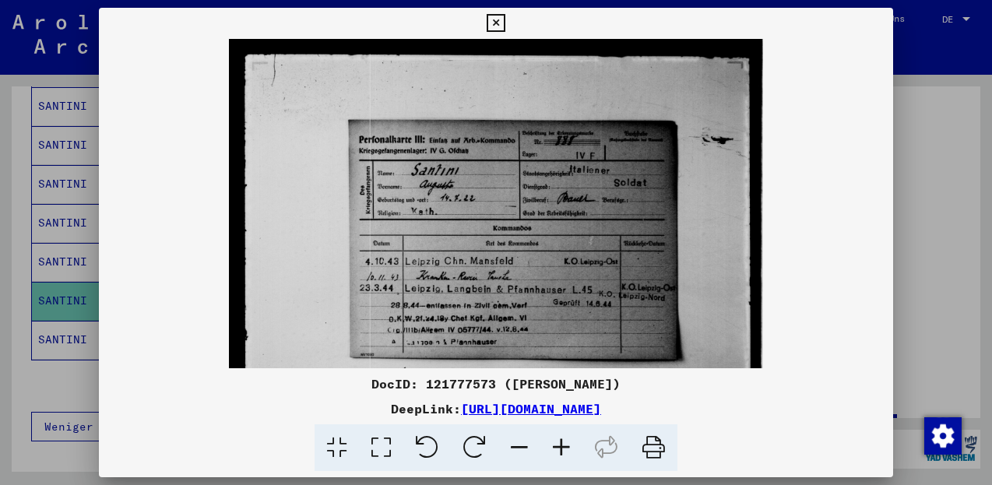
click at [558, 459] on icon at bounding box center [561, 447] width 42 height 47
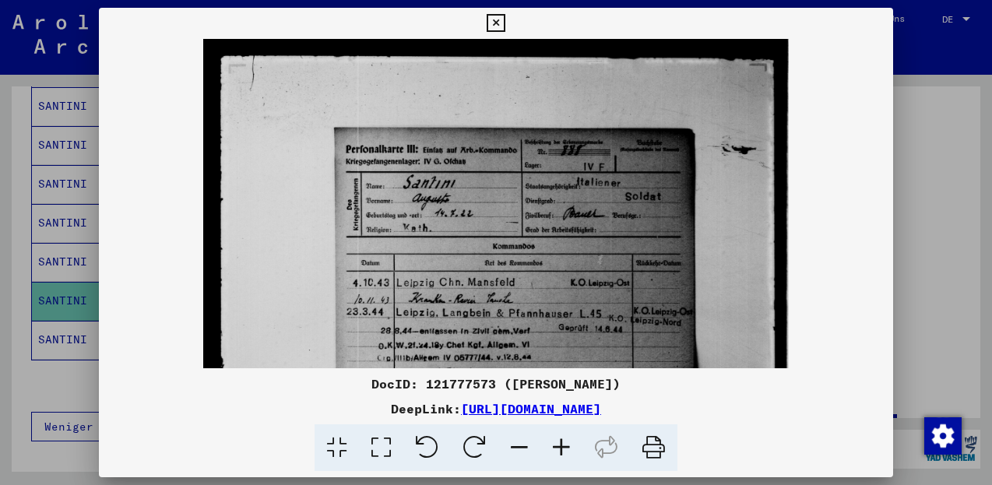
click at [559, 459] on icon at bounding box center [561, 447] width 42 height 47
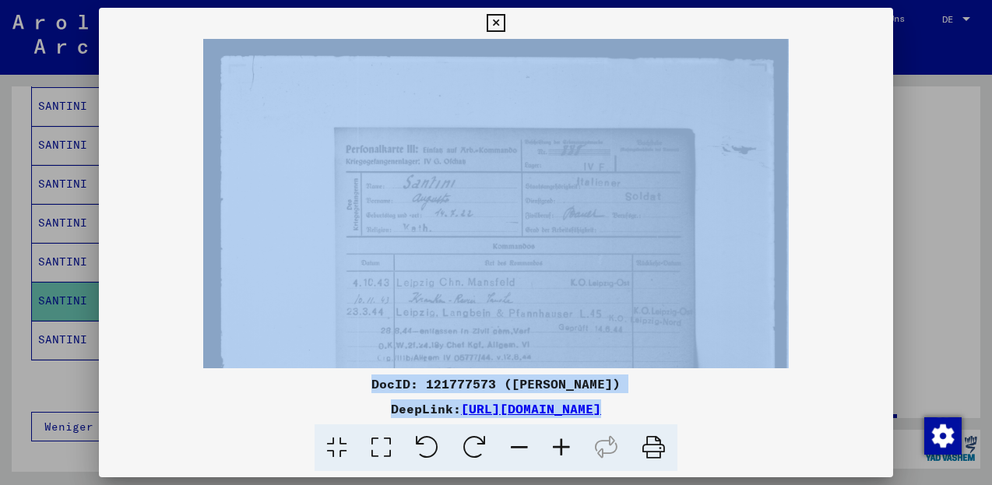
click at [559, 459] on icon at bounding box center [561, 447] width 42 height 47
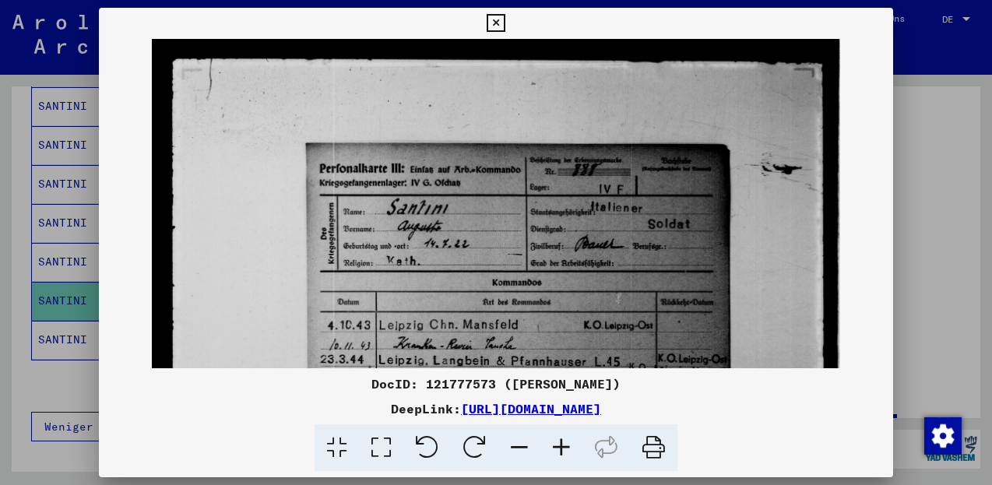
click at [559, 459] on icon at bounding box center [561, 447] width 42 height 47
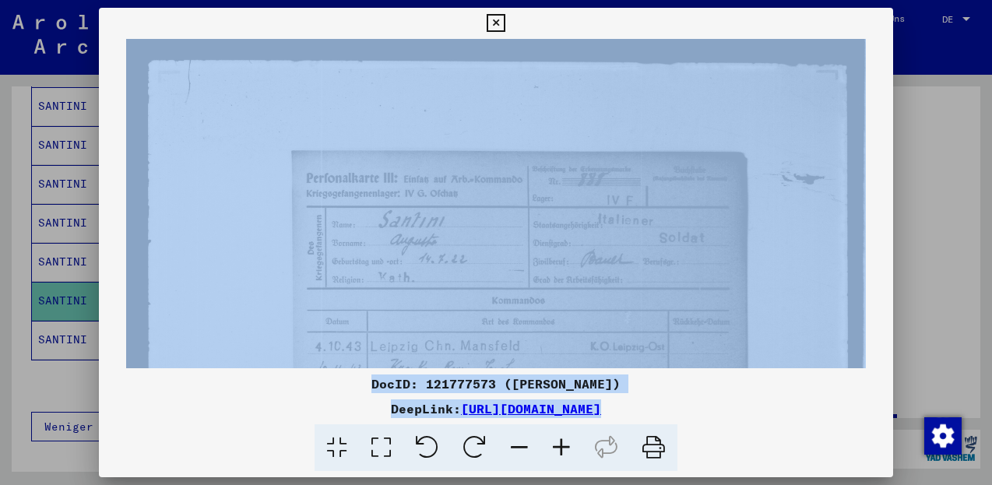
click at [559, 459] on icon at bounding box center [561, 447] width 42 height 47
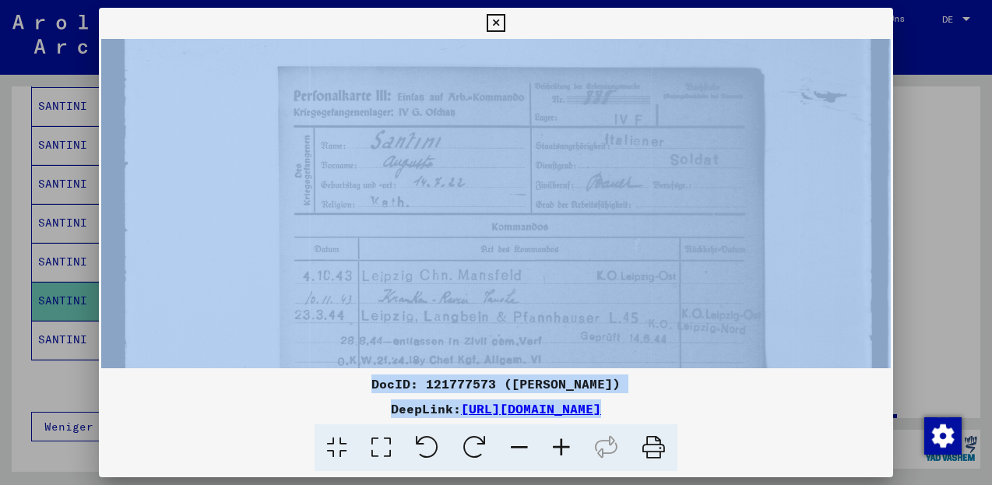
drag, startPoint x: 585, startPoint y: 311, endPoint x: 610, endPoint y: 220, distance: 95.2
click at [610, 220] on img at bounding box center [496, 248] width 790 height 602
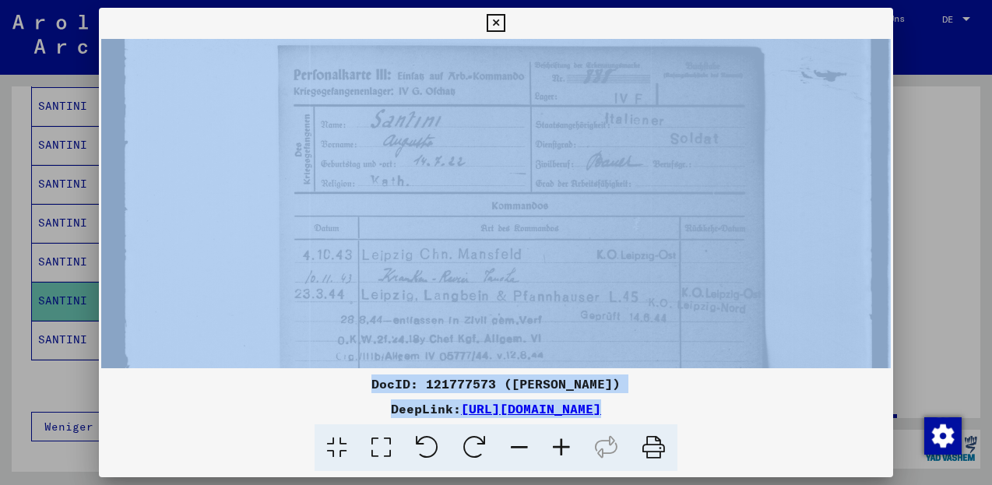
scroll to position [152, 0]
drag, startPoint x: 578, startPoint y: 231, endPoint x: 584, endPoint y: 171, distance: 60.2
click at [584, 171] on img at bounding box center [496, 188] width 790 height 602
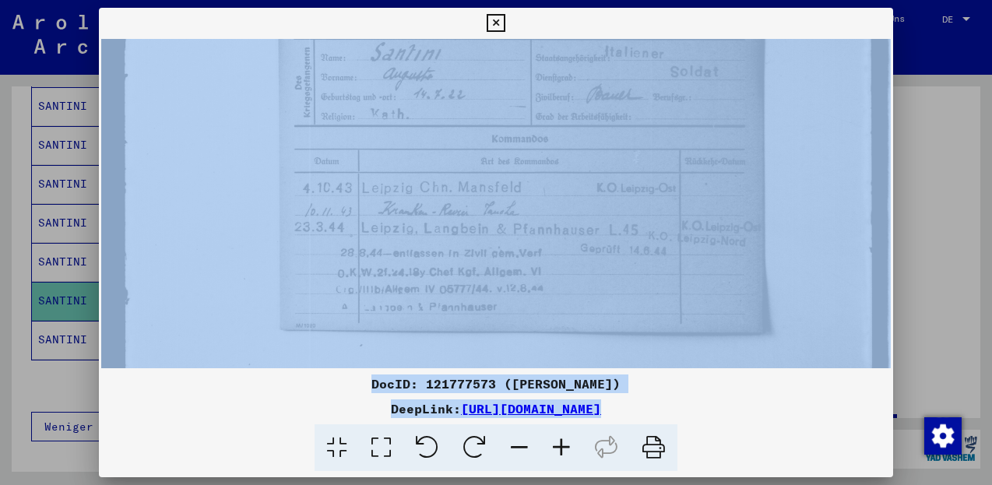
drag, startPoint x: 567, startPoint y: 240, endPoint x: 578, endPoint y: 205, distance: 36.9
click at [578, 205] on img at bounding box center [496, 160] width 790 height 602
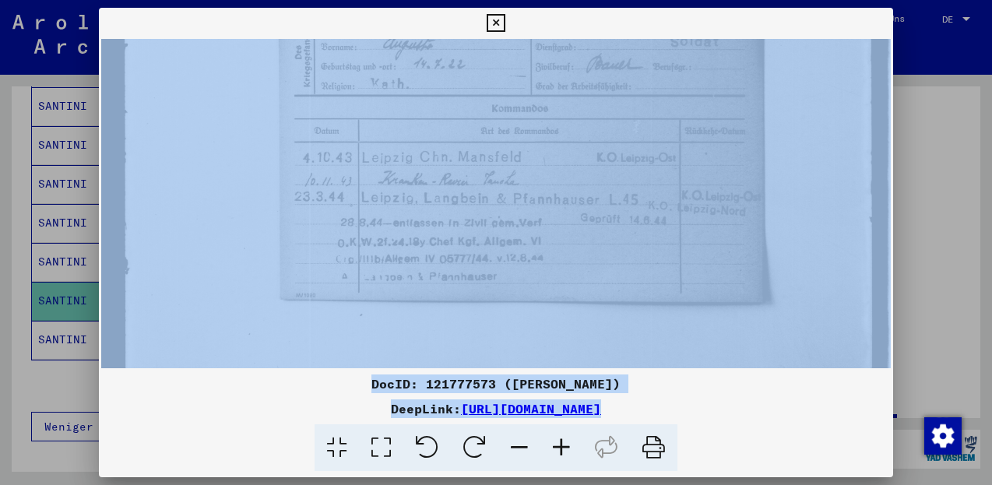
scroll to position [220, 0]
drag, startPoint x: 587, startPoint y: 262, endPoint x: 599, endPoint y: 229, distance: 35.0
click at [599, 229] on img at bounding box center [496, 120] width 790 height 602
click at [504, 20] on icon at bounding box center [496, 23] width 18 height 19
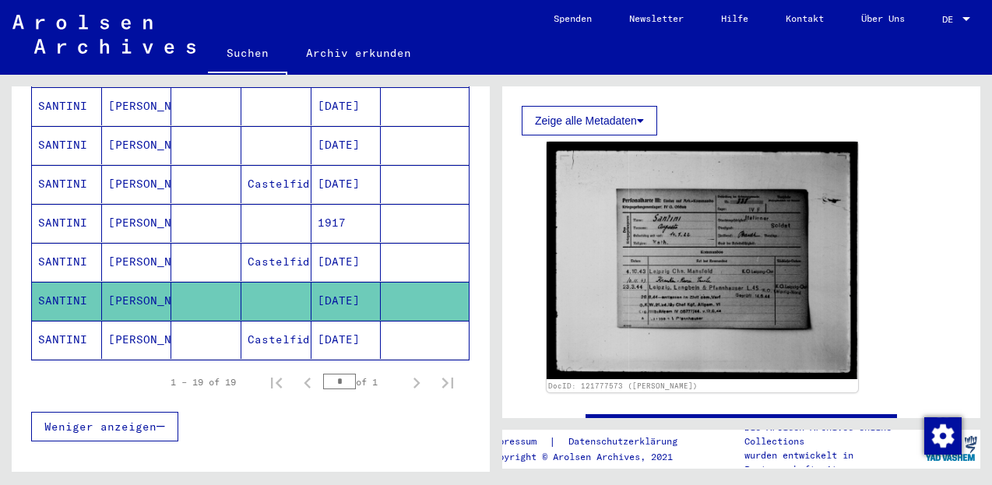
click at [81, 246] on mat-cell "SANTINI" at bounding box center [67, 262] width 70 height 38
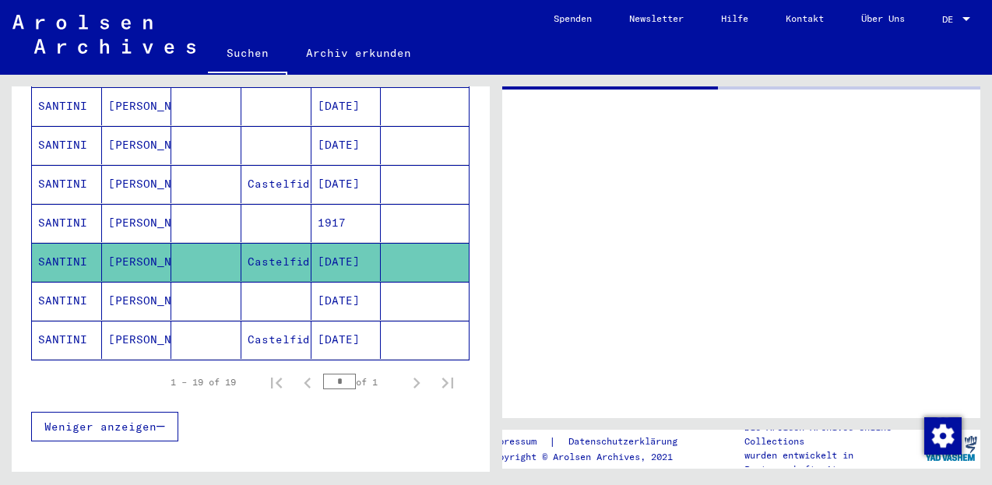
click at [81, 246] on mat-cell "SANTINI" at bounding box center [67, 262] width 70 height 38
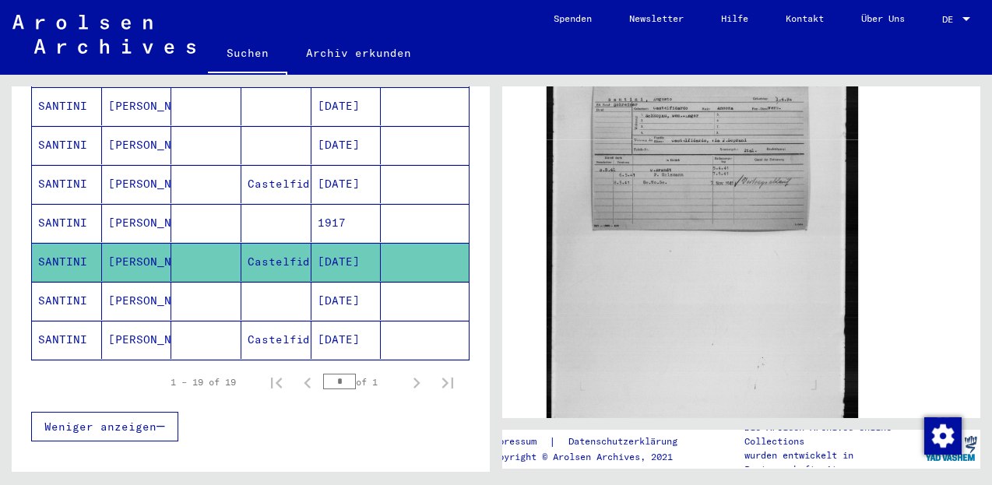
scroll to position [345, 0]
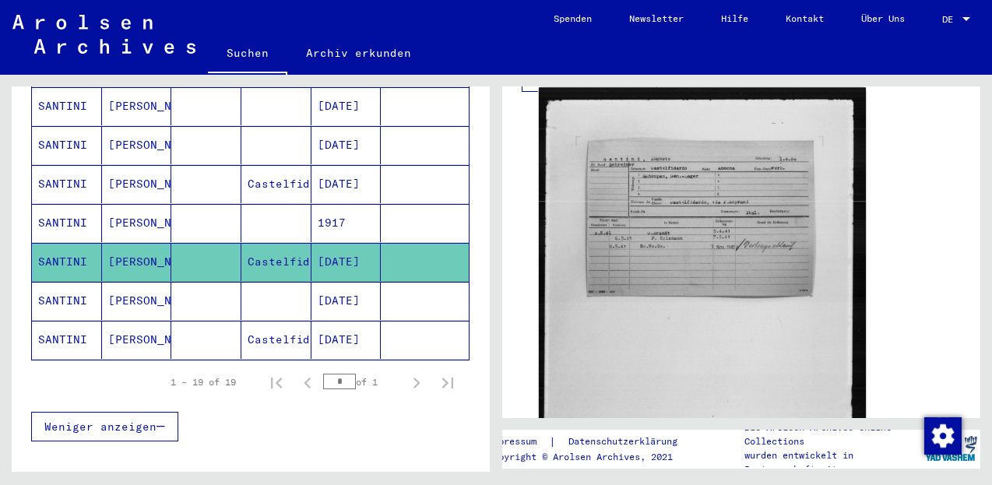
click at [624, 232] on img at bounding box center [702, 305] width 327 height 436
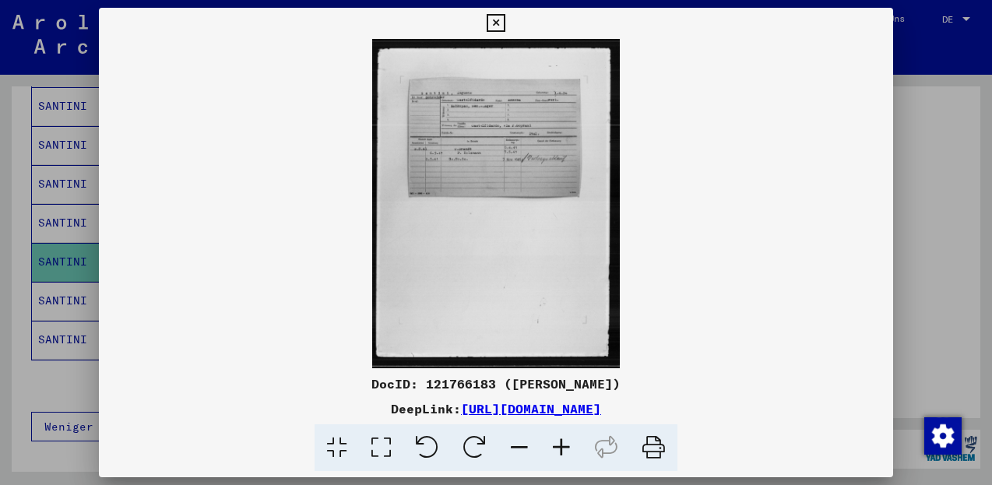
click at [573, 450] on icon at bounding box center [561, 447] width 42 height 47
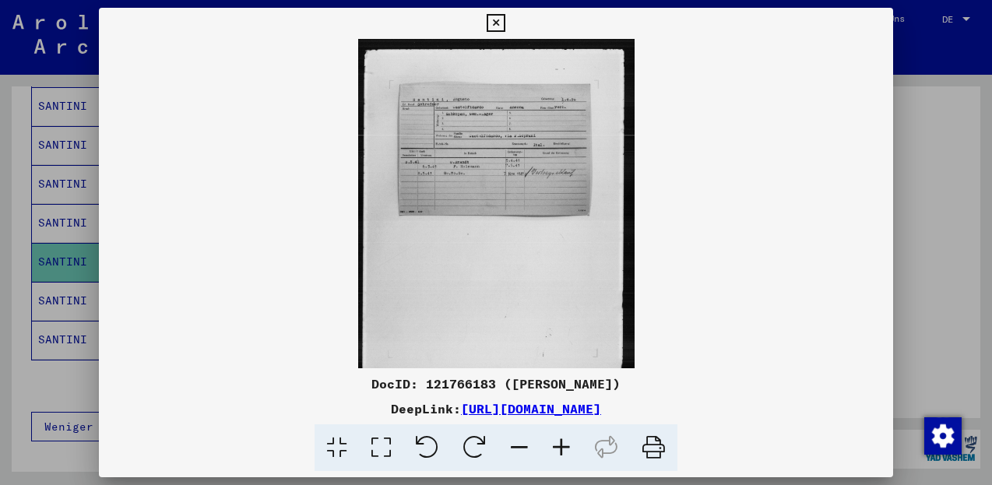
click at [564, 450] on icon at bounding box center [561, 447] width 42 height 47
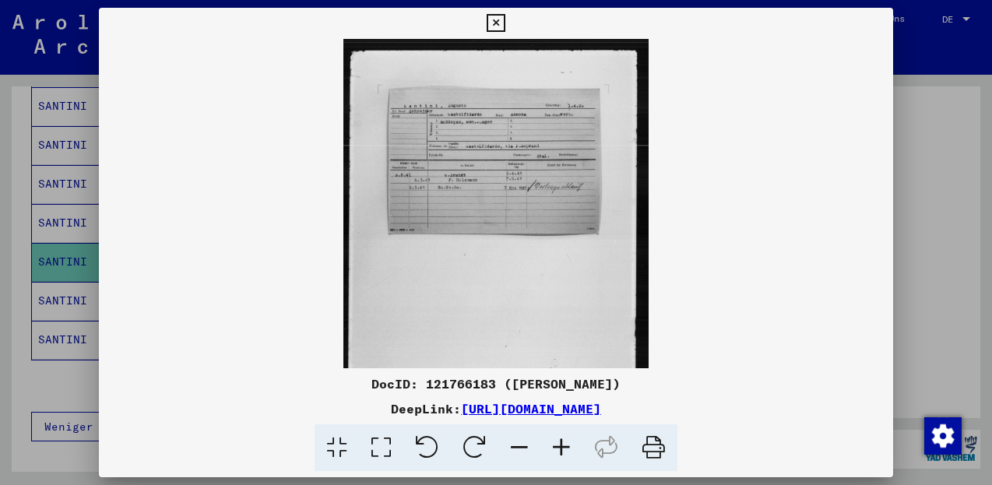
click at [563, 450] on icon at bounding box center [561, 447] width 42 height 47
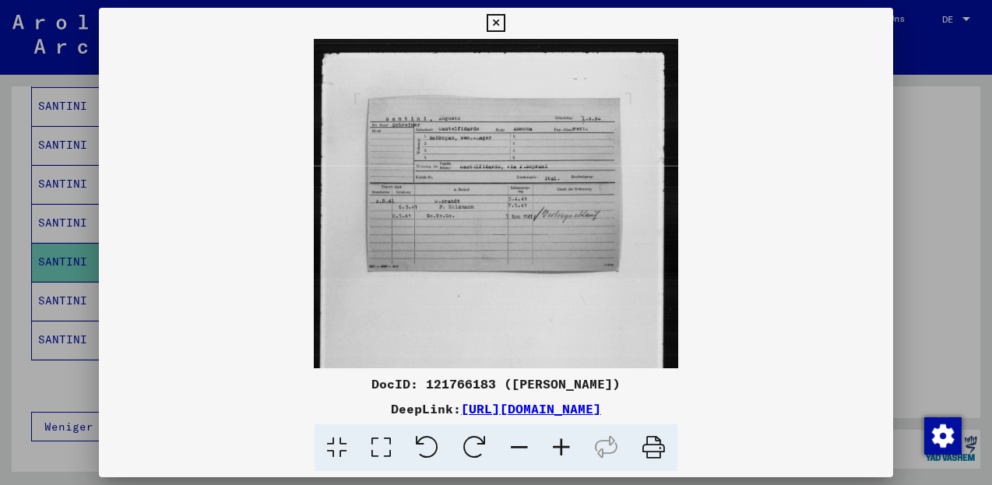
click at [563, 450] on icon at bounding box center [561, 447] width 42 height 47
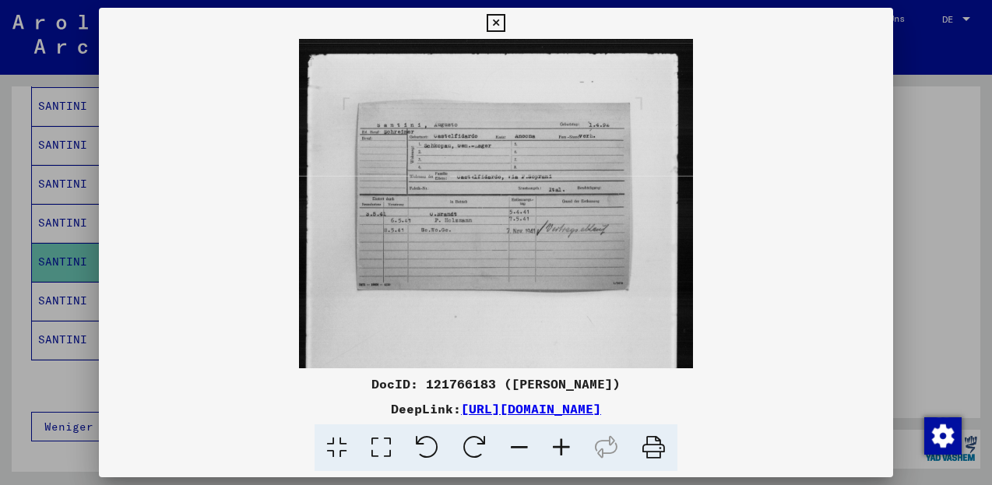
click at [563, 451] on icon at bounding box center [561, 447] width 42 height 47
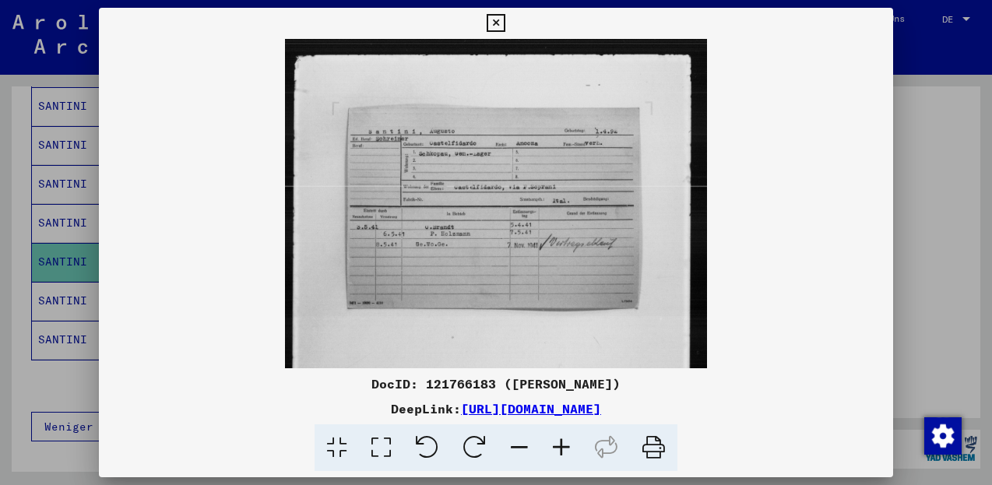
click at [563, 451] on icon at bounding box center [561, 447] width 42 height 47
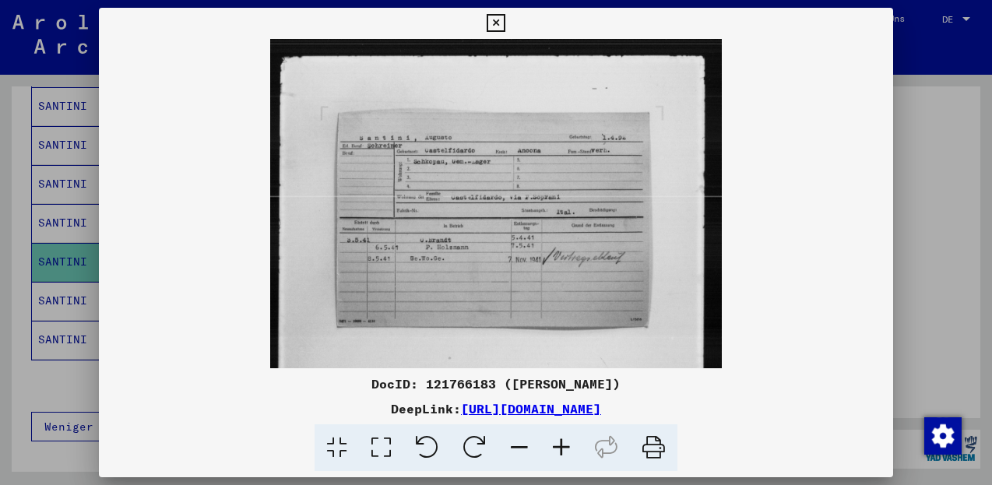
click at [563, 451] on icon at bounding box center [561, 447] width 42 height 47
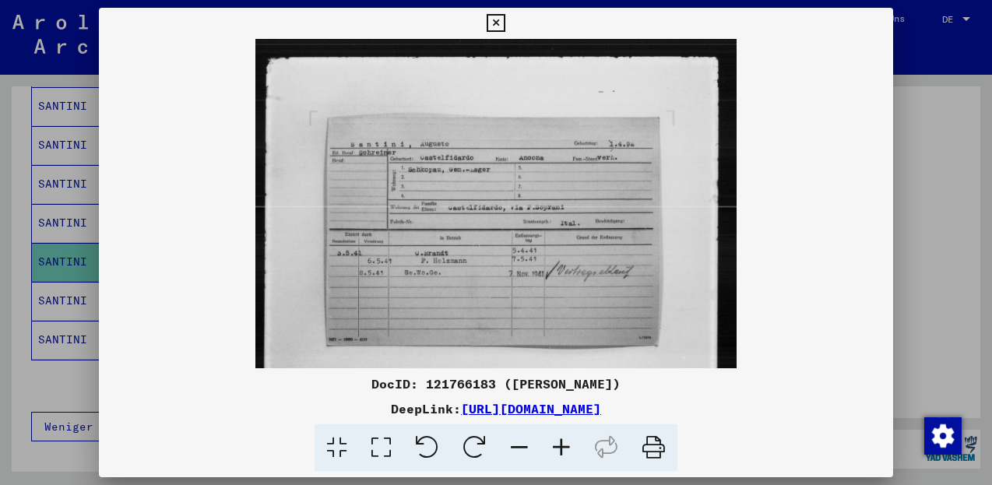
click at [563, 451] on icon at bounding box center [561, 447] width 42 height 47
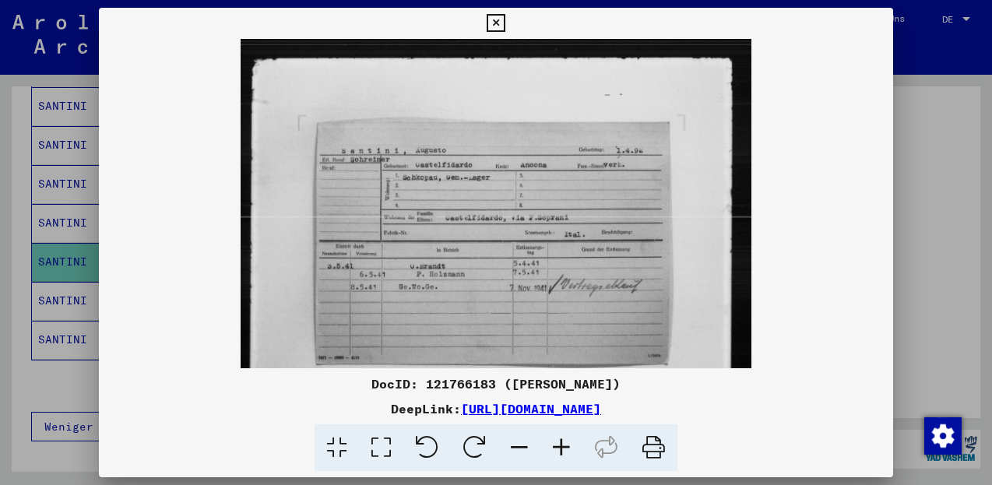
click at [563, 451] on icon at bounding box center [561, 447] width 42 height 47
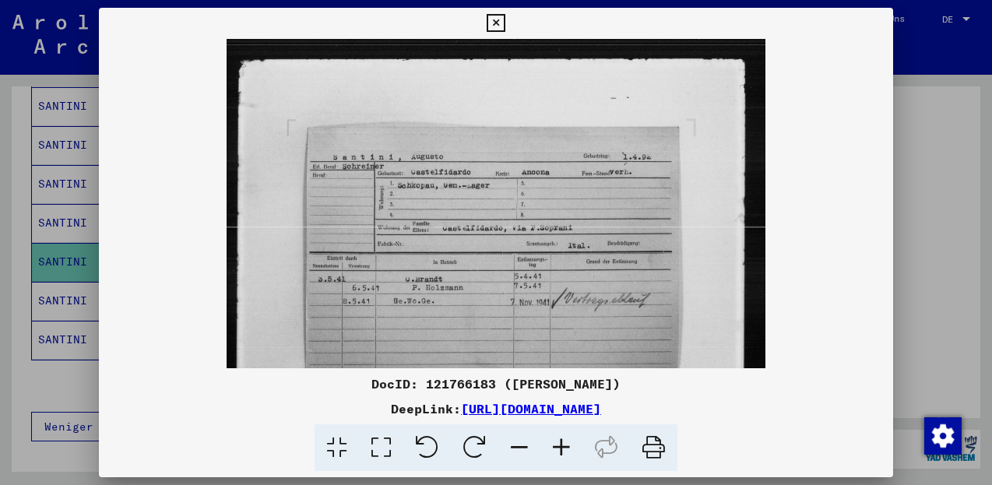
click at [563, 451] on icon at bounding box center [561, 447] width 42 height 47
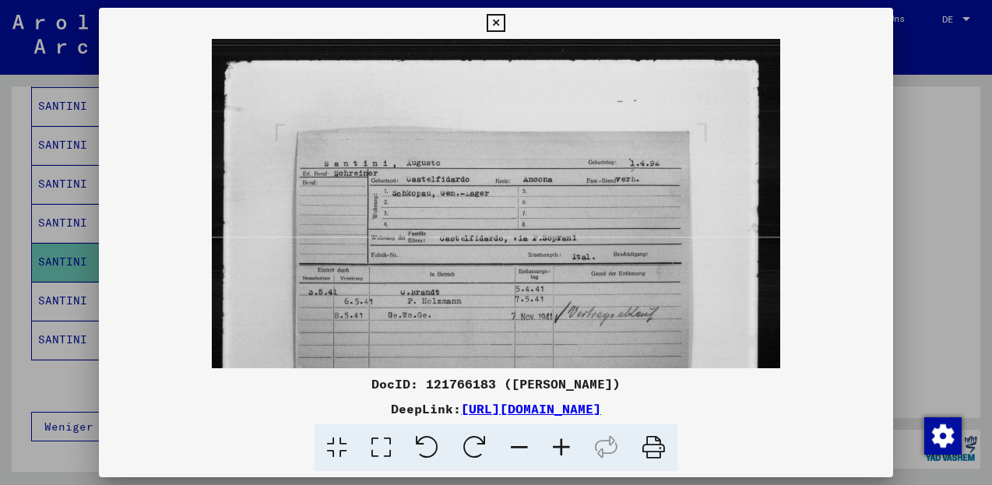
click at [504, 23] on icon at bounding box center [496, 23] width 18 height 19
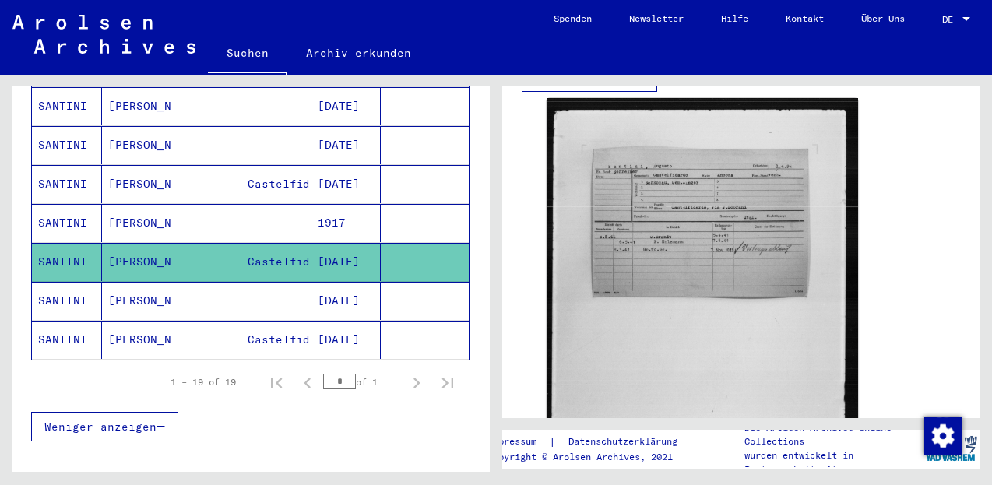
click at [81, 169] on mat-cell "SANTINI" at bounding box center [67, 184] width 70 height 38
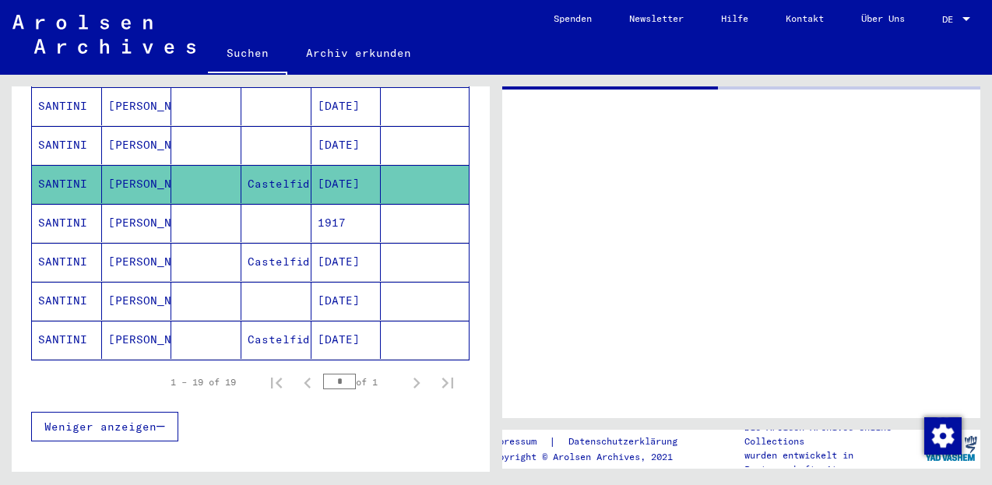
click at [79, 169] on mat-cell "SANTINI" at bounding box center [67, 184] width 70 height 38
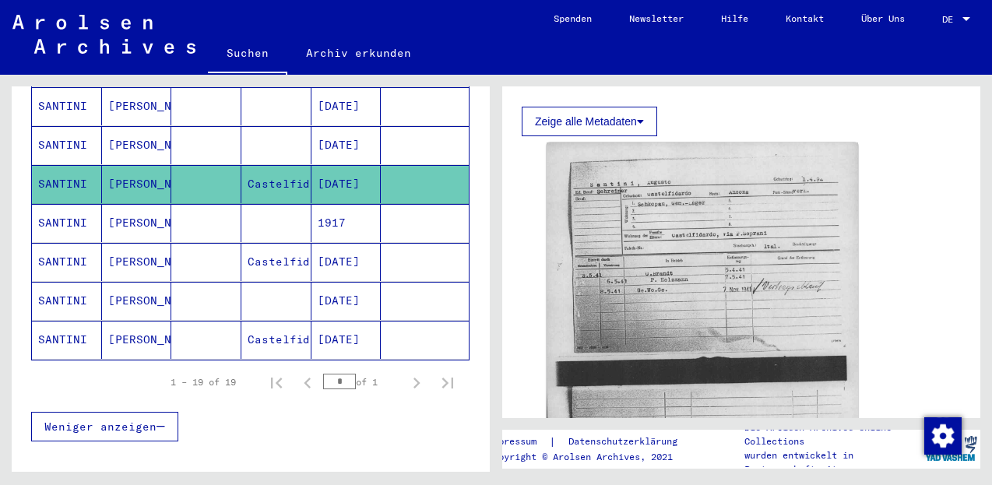
scroll to position [275, 0]
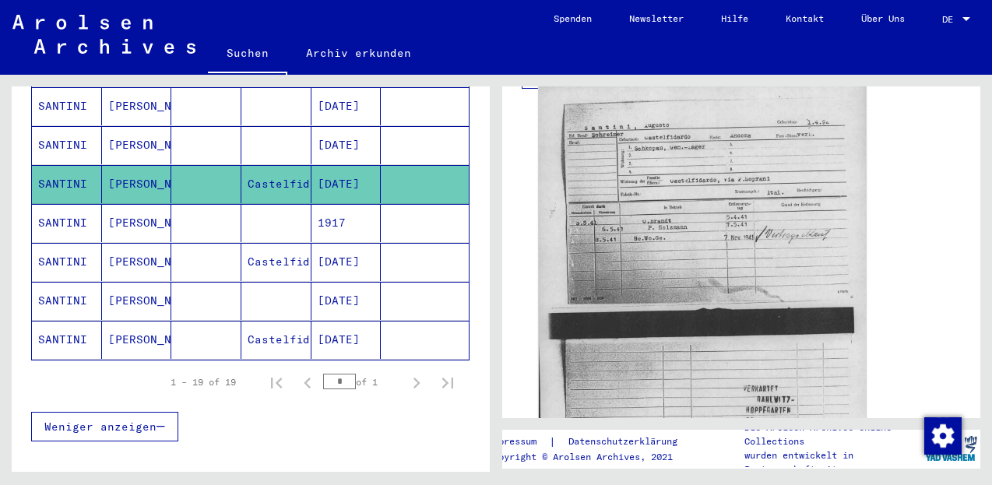
click at [628, 205] on img at bounding box center [702, 316] width 327 height 465
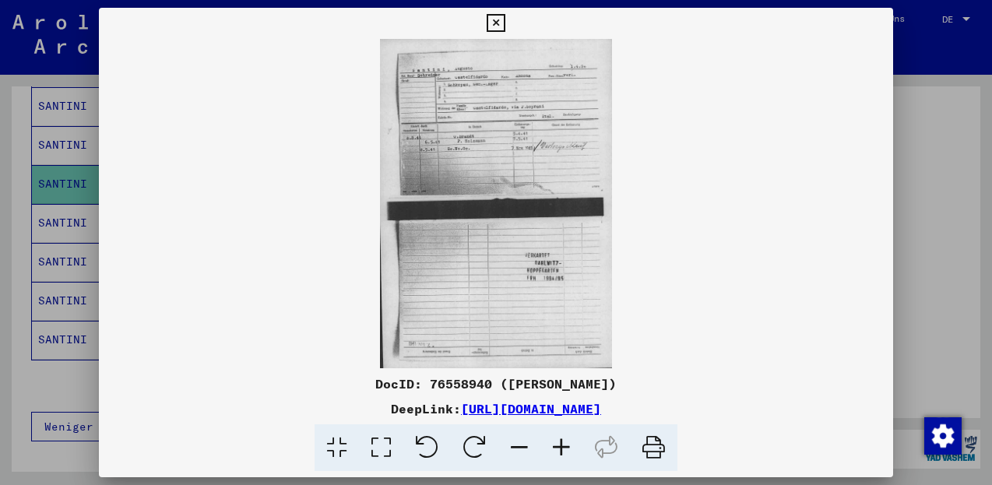
click at [485, 128] on img at bounding box center [495, 203] width 793 height 329
click at [557, 449] on icon at bounding box center [561, 447] width 42 height 47
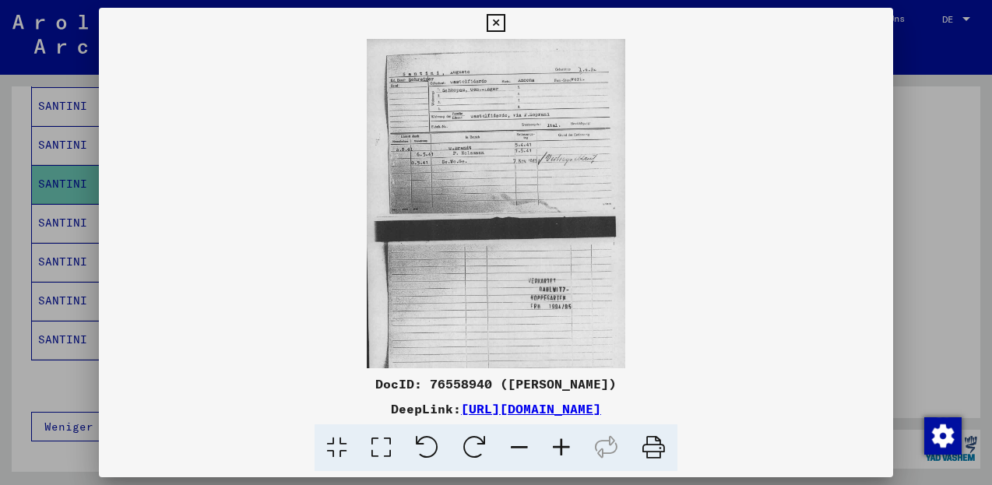
click at [557, 450] on icon at bounding box center [561, 447] width 42 height 47
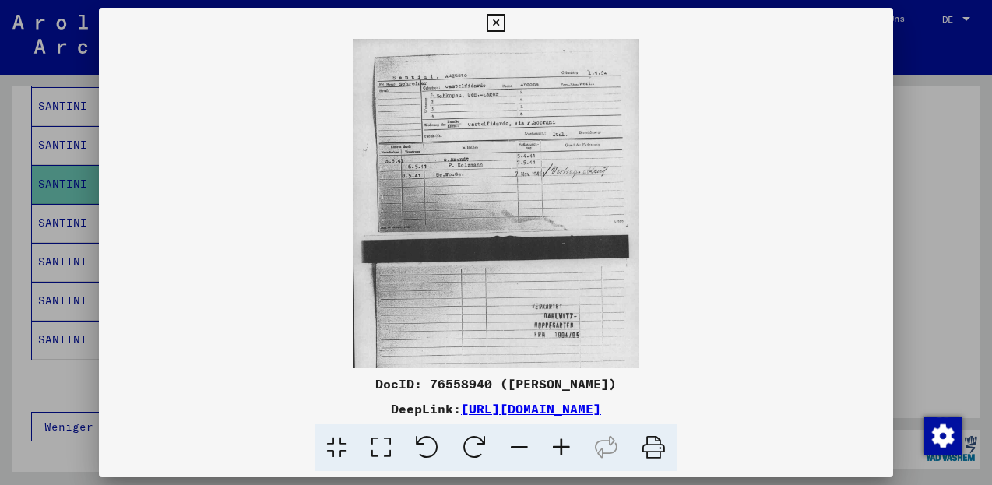
click at [557, 450] on icon at bounding box center [561, 447] width 42 height 47
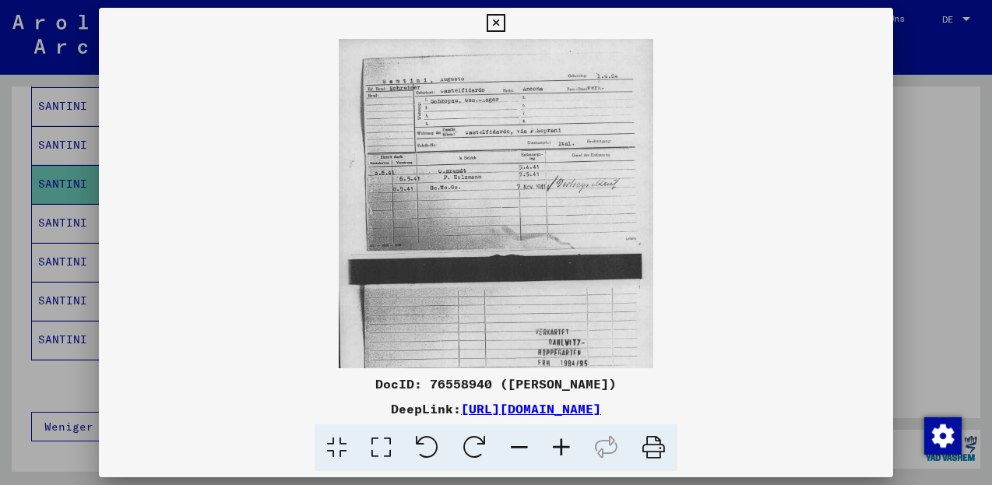
click at [557, 450] on icon at bounding box center [561, 447] width 42 height 47
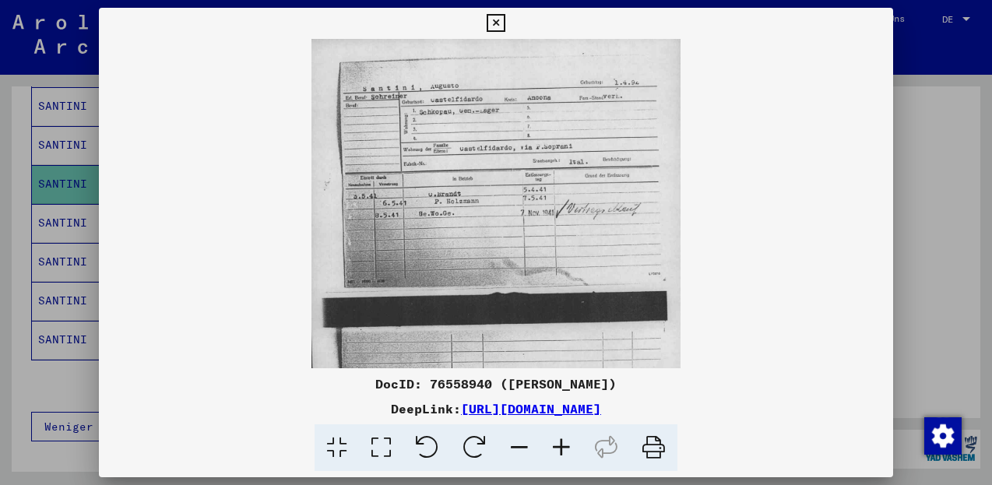
click at [557, 450] on icon at bounding box center [561, 447] width 42 height 47
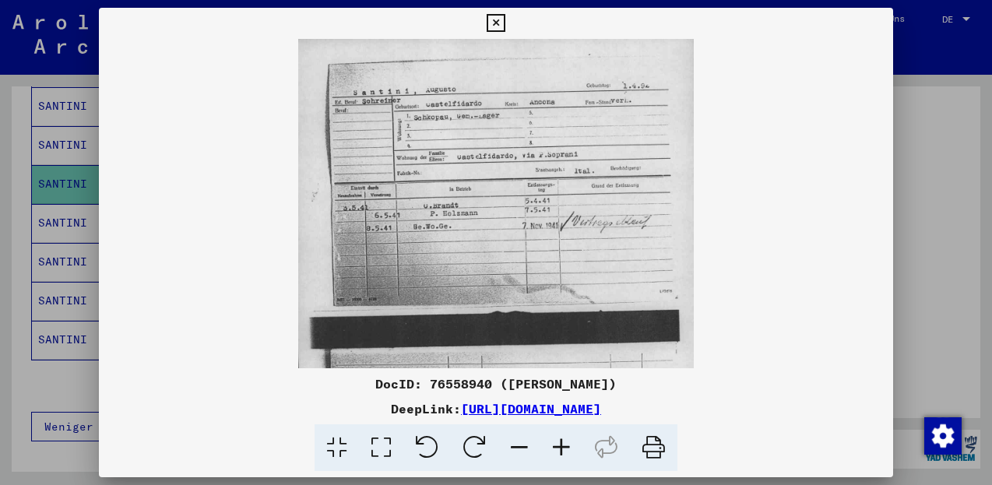
click at [557, 450] on icon at bounding box center [561, 447] width 42 height 47
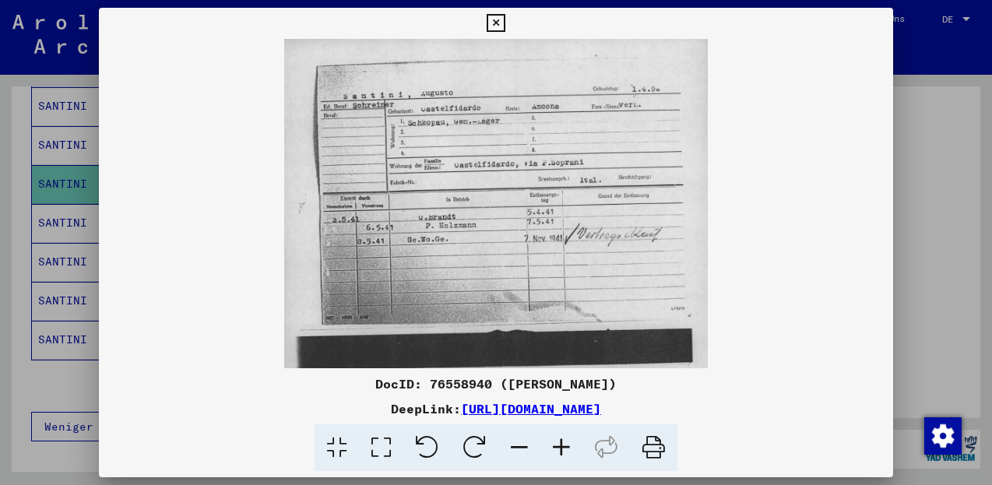
click at [557, 450] on icon at bounding box center [561, 447] width 42 height 47
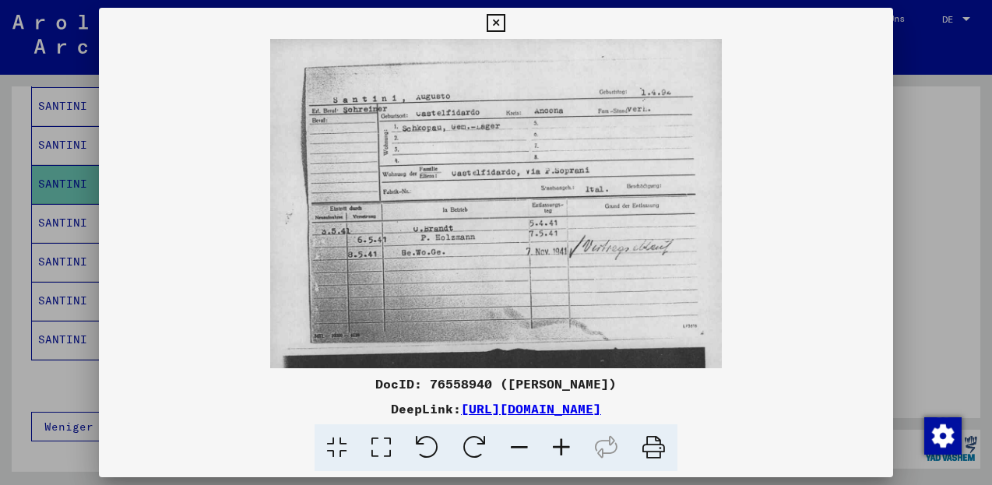
click at [557, 450] on icon at bounding box center [561, 447] width 42 height 47
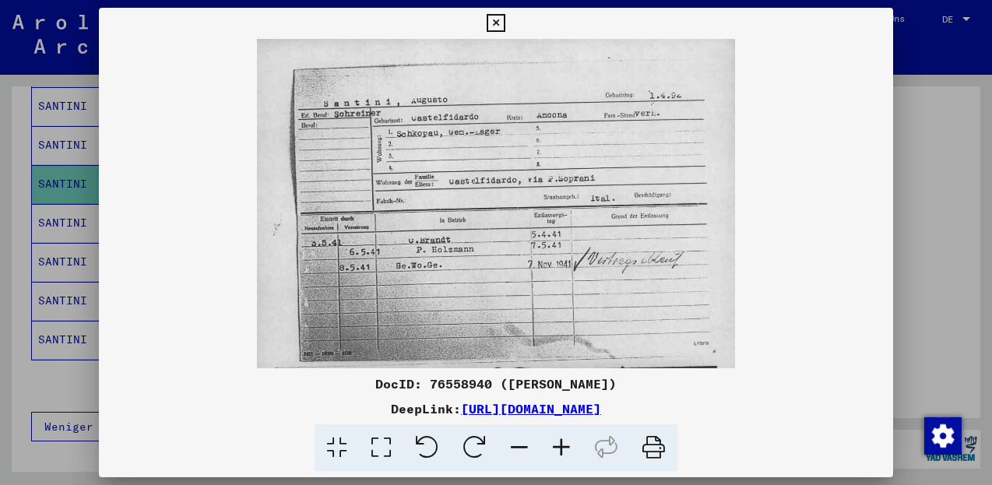
click at [557, 450] on icon at bounding box center [561, 447] width 42 height 47
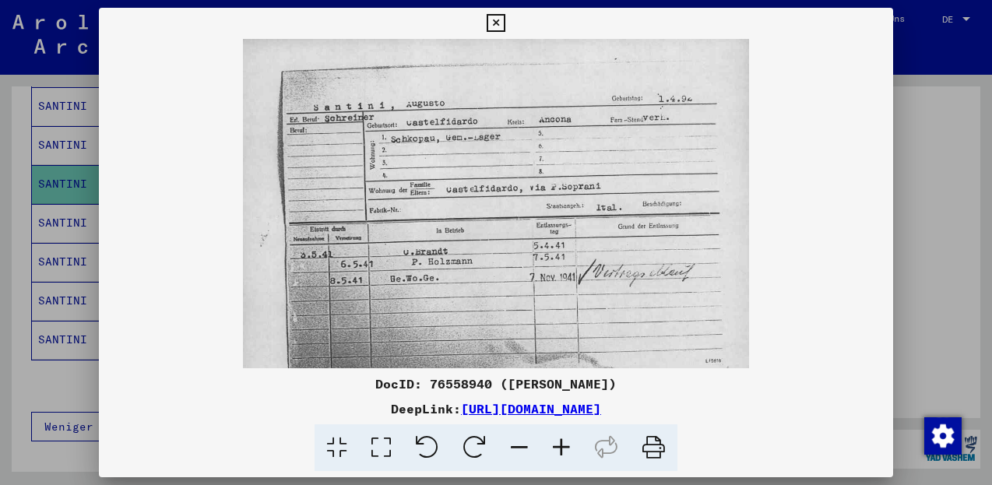
click at [557, 450] on icon at bounding box center [561, 447] width 42 height 47
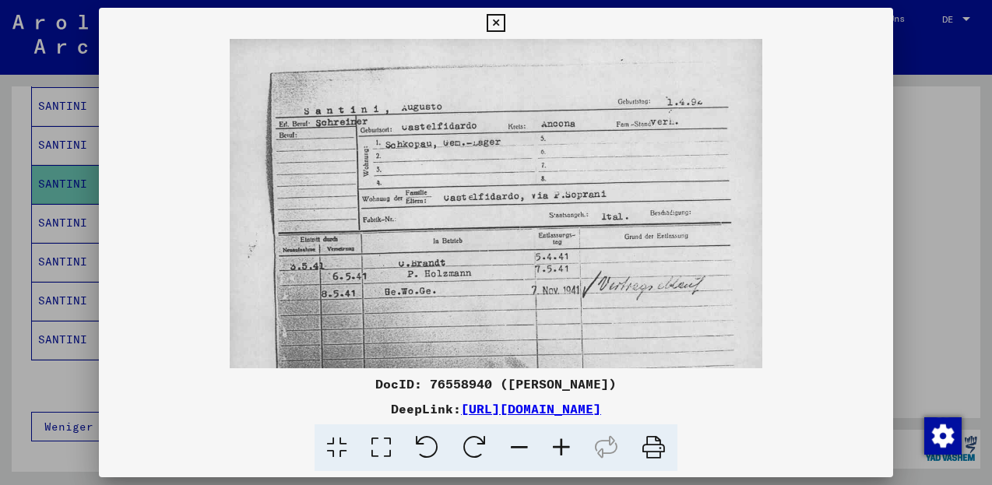
click at [557, 450] on icon at bounding box center [561, 447] width 42 height 47
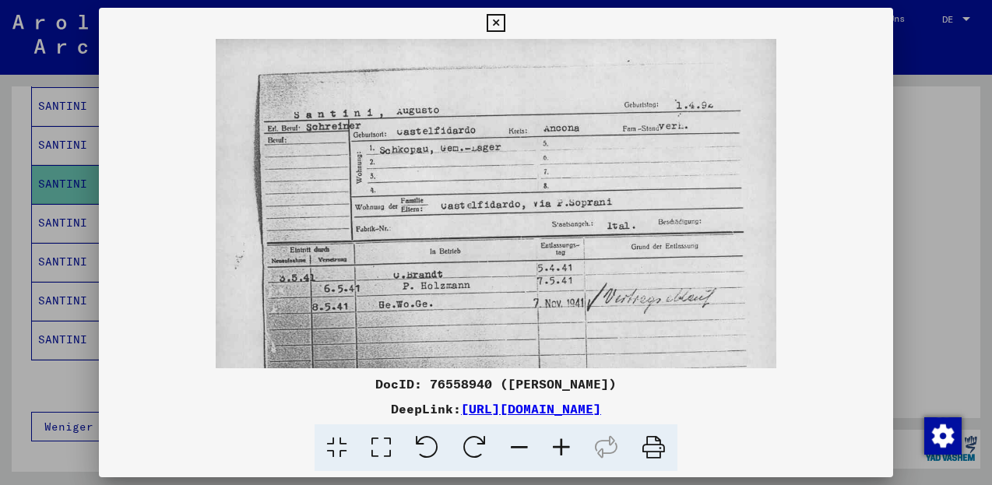
click at [557, 450] on icon at bounding box center [561, 447] width 42 height 47
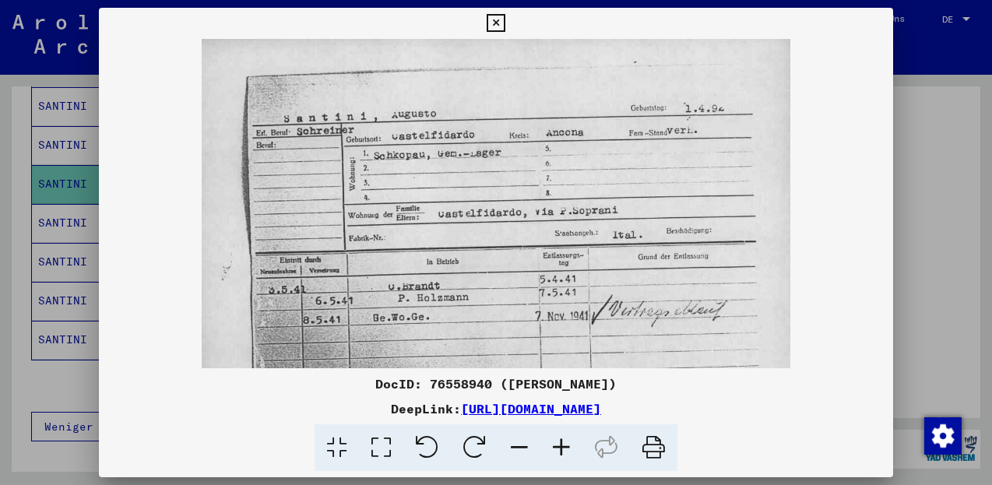
click at [504, 26] on icon at bounding box center [496, 23] width 18 height 19
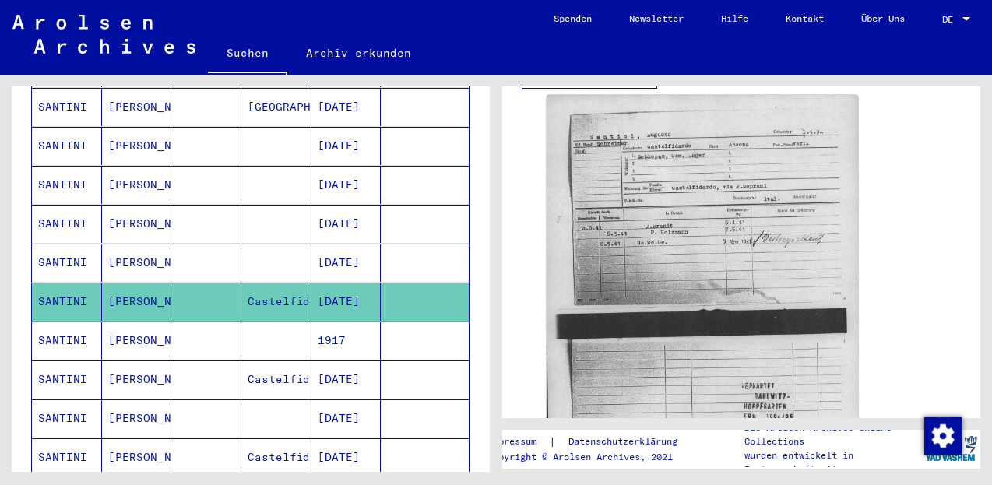
scroll to position [543, 0]
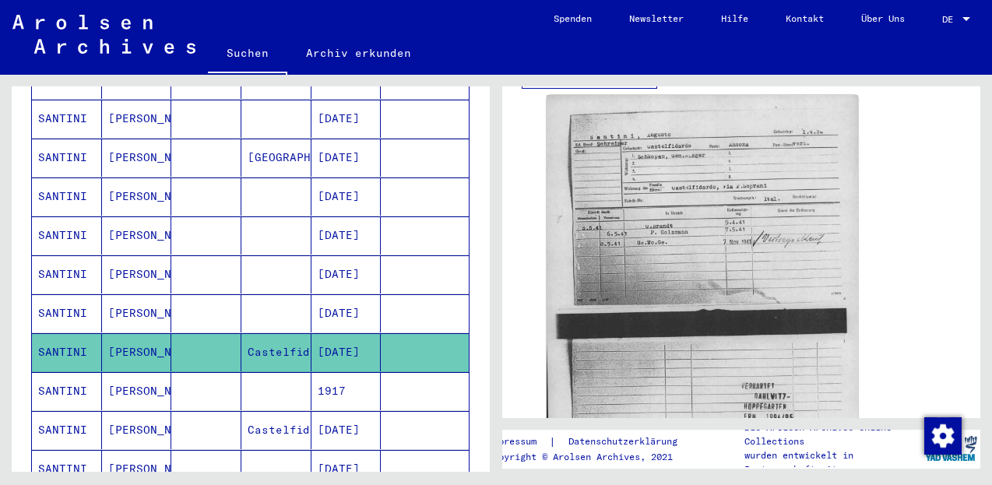
click at [58, 216] on mat-cell "SANTINI" at bounding box center [67, 235] width 70 height 38
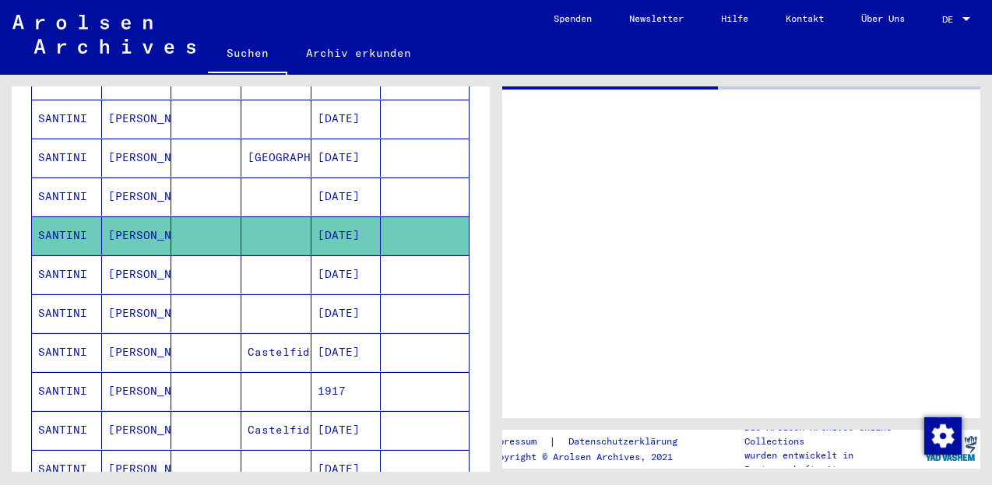
click at [58, 216] on mat-cell "SANTINI" at bounding box center [67, 235] width 70 height 38
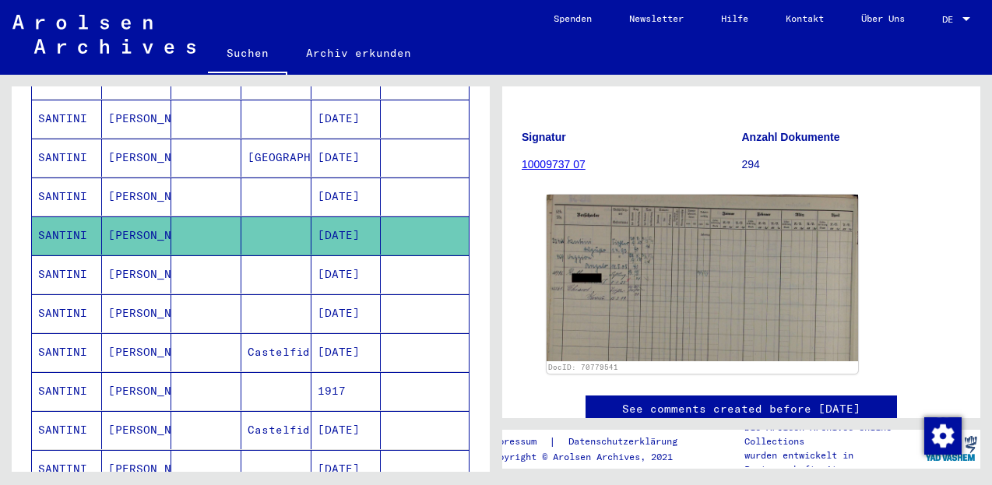
scroll to position [209, 0]
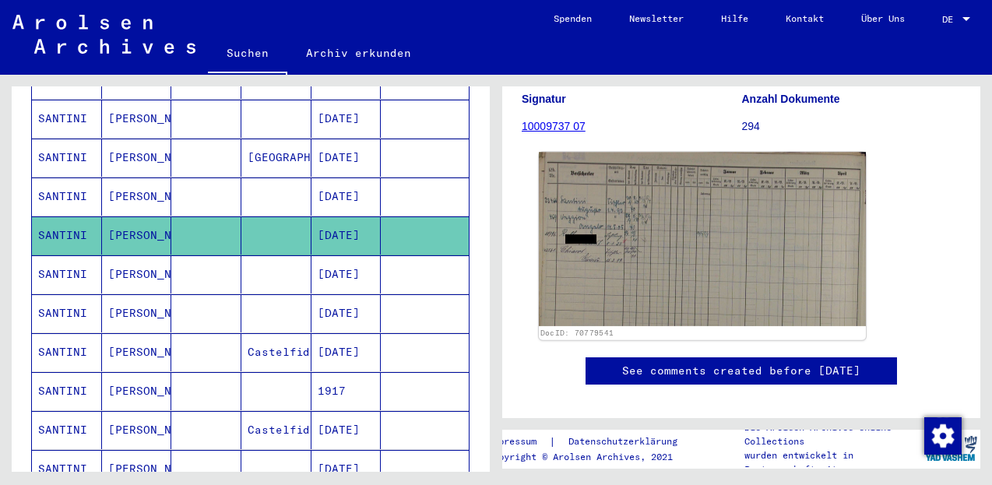
click at [667, 262] on img at bounding box center [702, 239] width 327 height 174
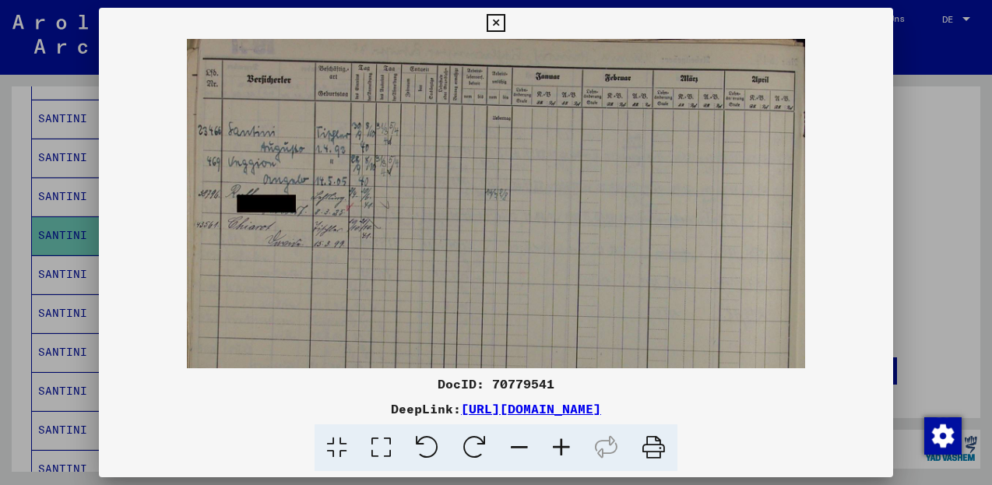
click at [558, 438] on icon at bounding box center [561, 447] width 42 height 47
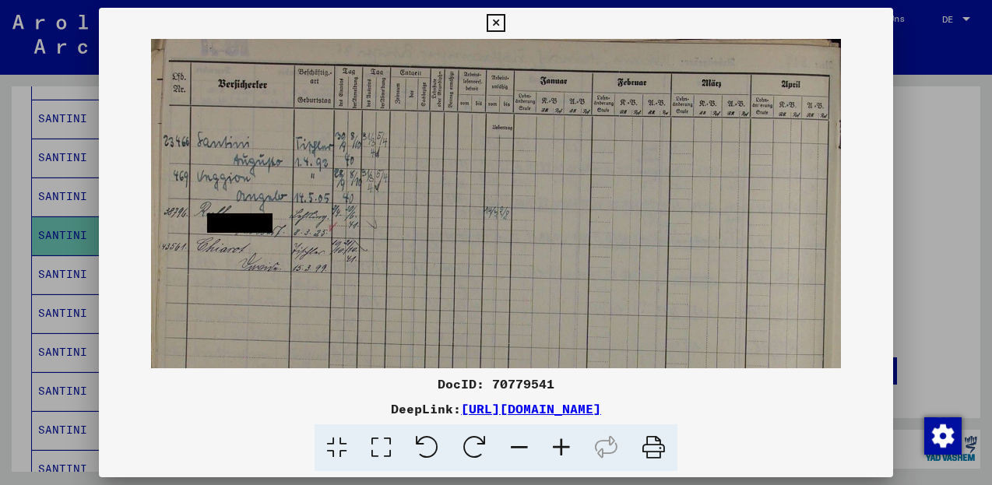
click at [559, 438] on icon at bounding box center [561, 447] width 42 height 47
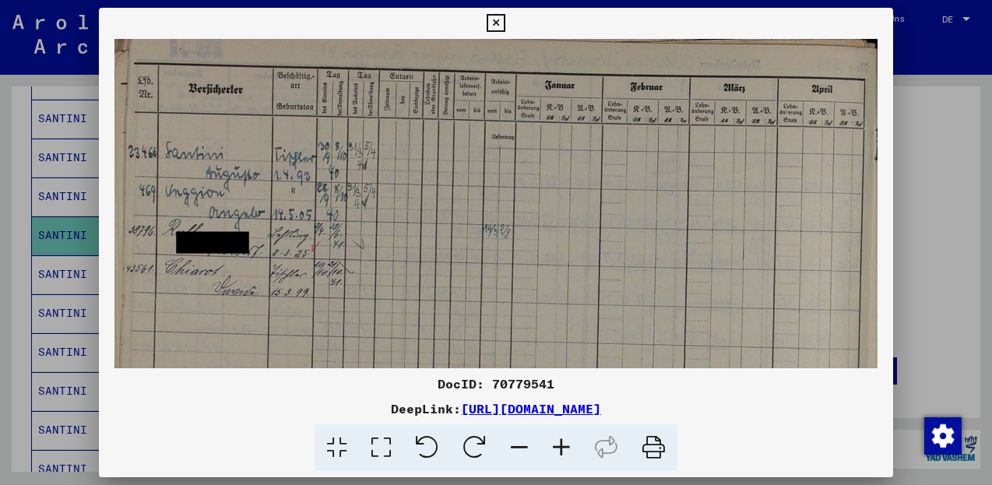
click at [559, 438] on icon at bounding box center [561, 447] width 42 height 47
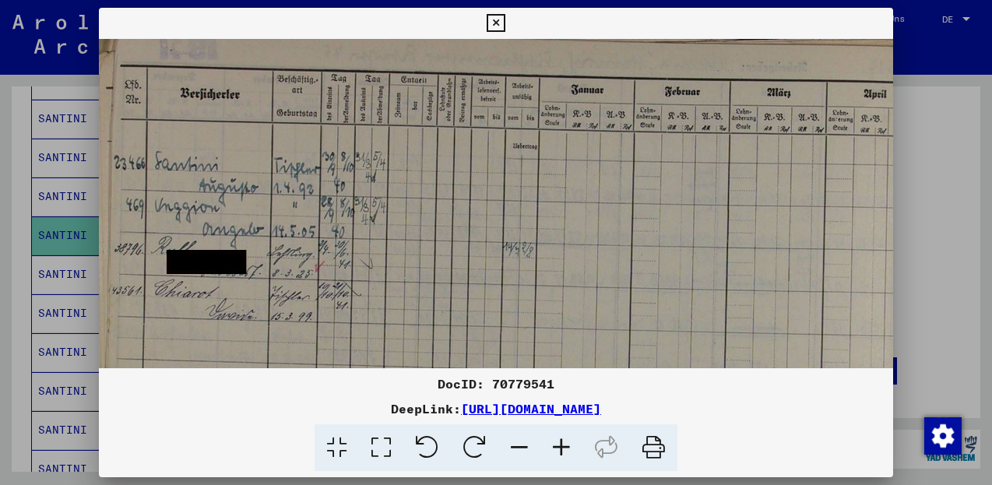
click at [504, 20] on icon at bounding box center [496, 23] width 18 height 19
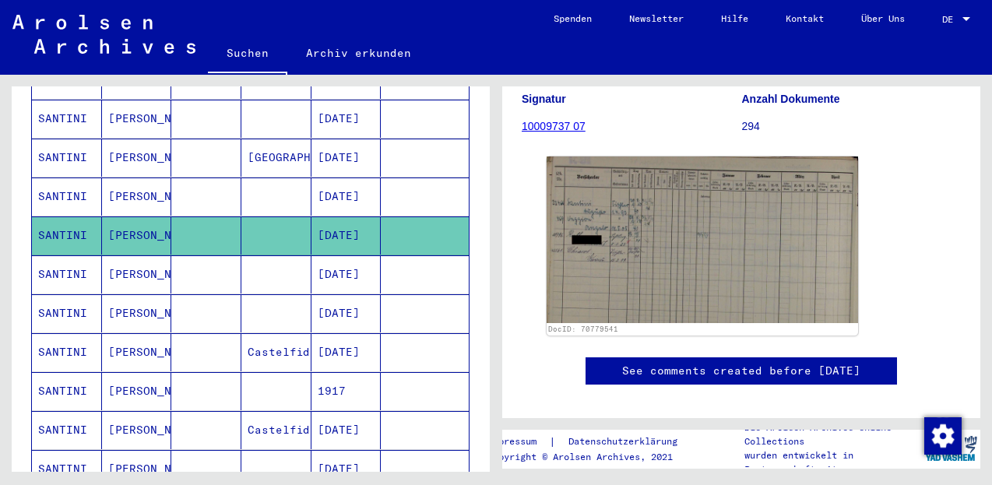
click at [82, 181] on mat-cell "SANTINI" at bounding box center [67, 196] width 70 height 38
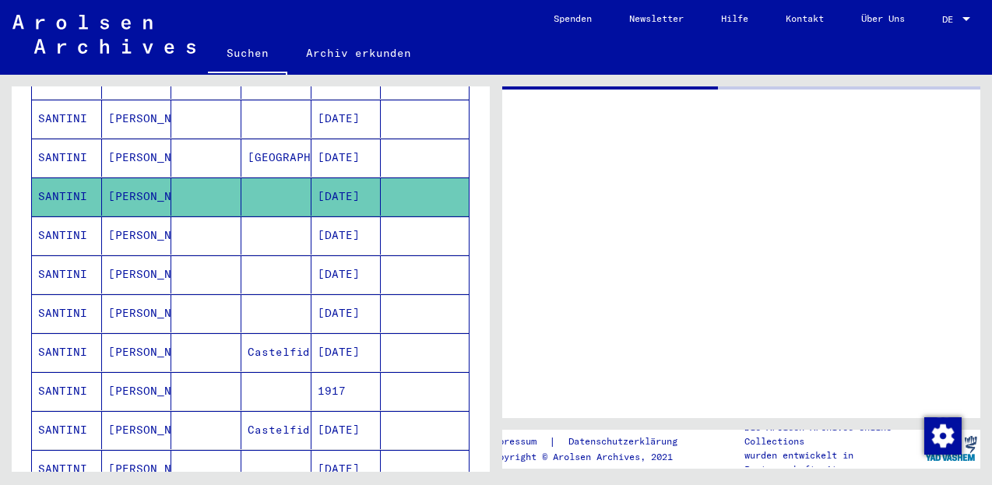
click at [82, 181] on mat-cell "SANTINI" at bounding box center [67, 196] width 70 height 38
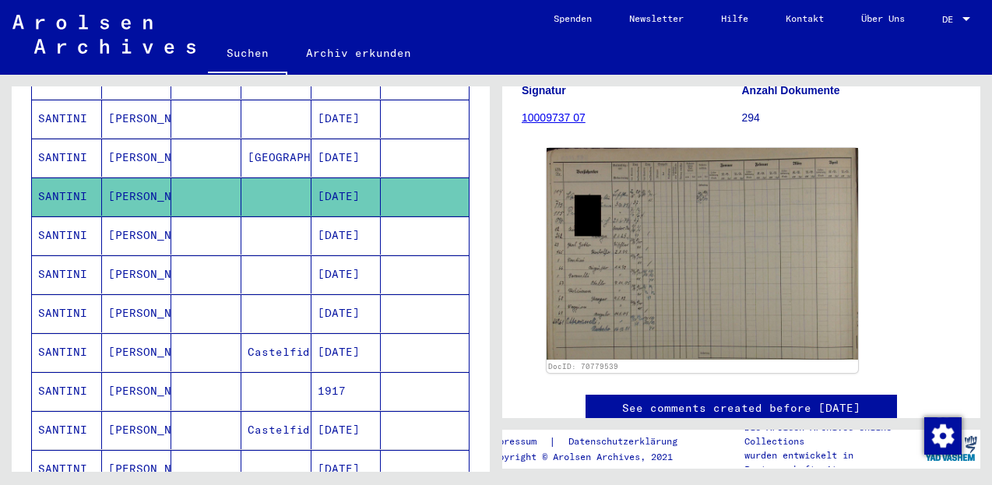
scroll to position [240, 0]
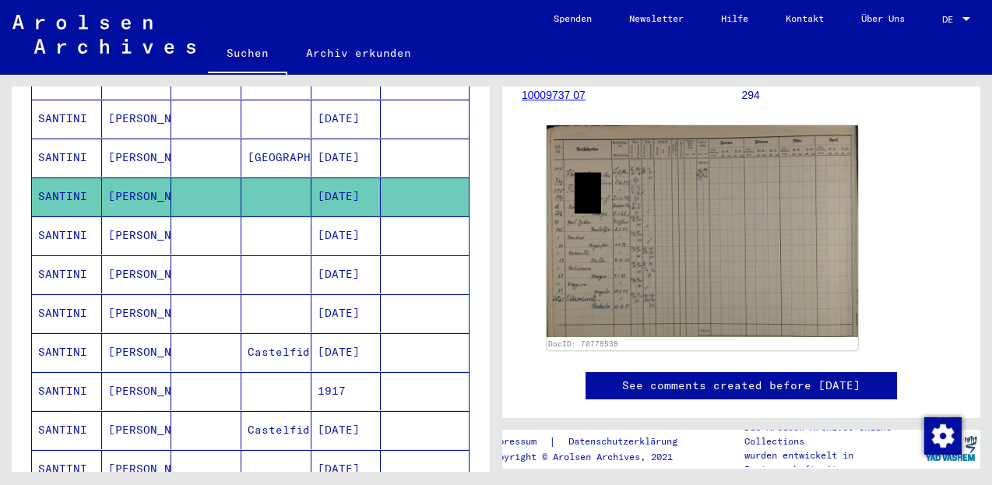
click at [67, 141] on mat-cell "SANTINI" at bounding box center [67, 158] width 70 height 38
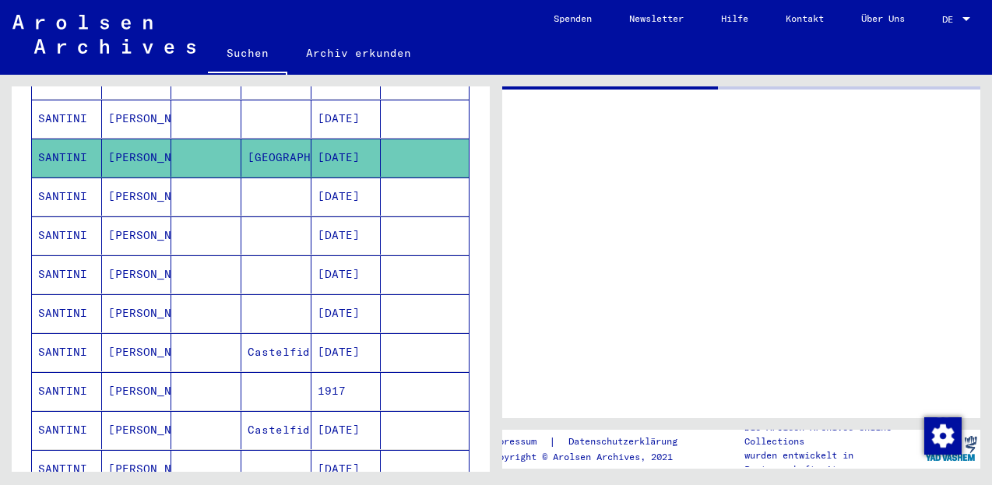
click at [67, 141] on mat-cell "SANTINI" at bounding box center [67, 158] width 70 height 38
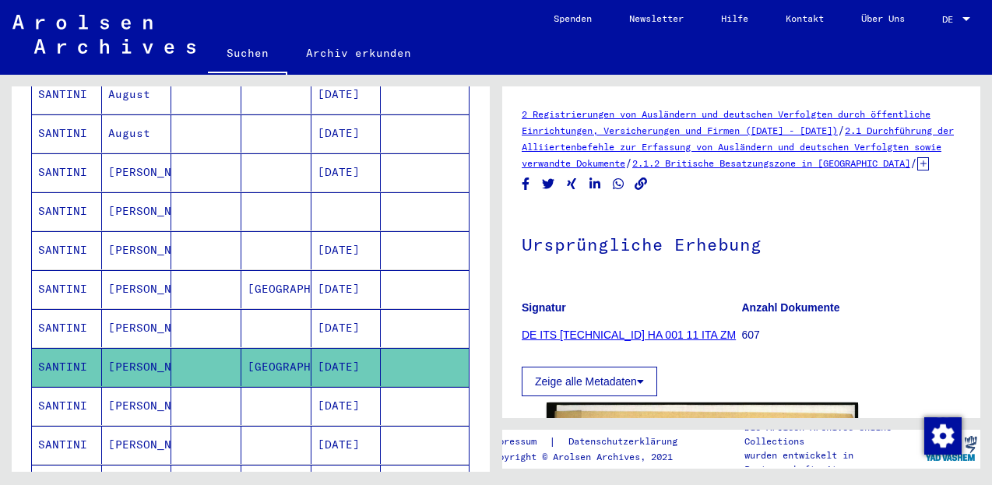
scroll to position [329, 0]
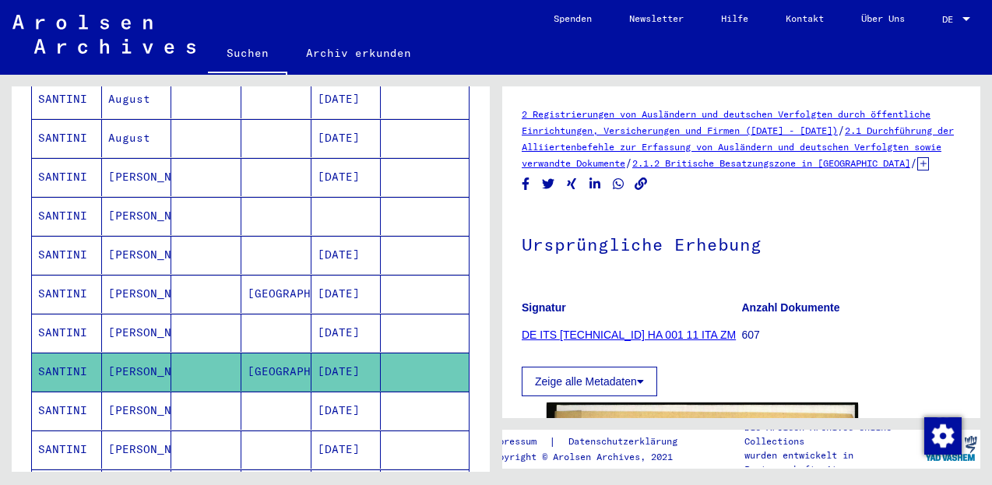
click at [68, 237] on mat-cell "SANTINI" at bounding box center [67, 255] width 70 height 38
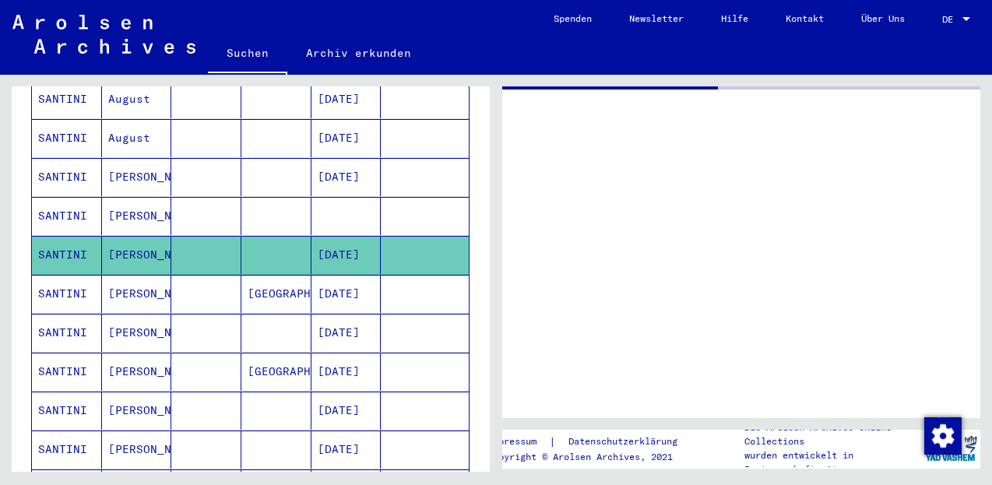
click at [68, 237] on mat-cell "SANTINI" at bounding box center [67, 255] width 70 height 38
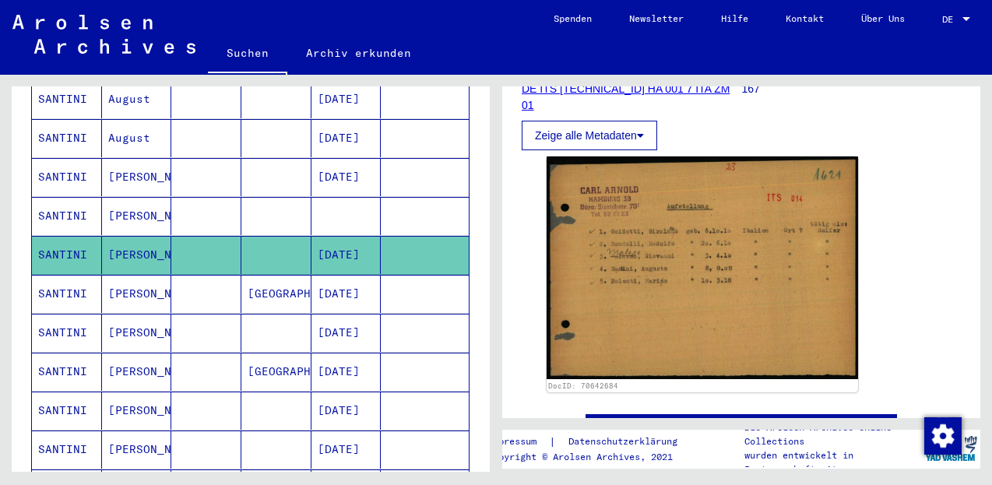
scroll to position [279, 0]
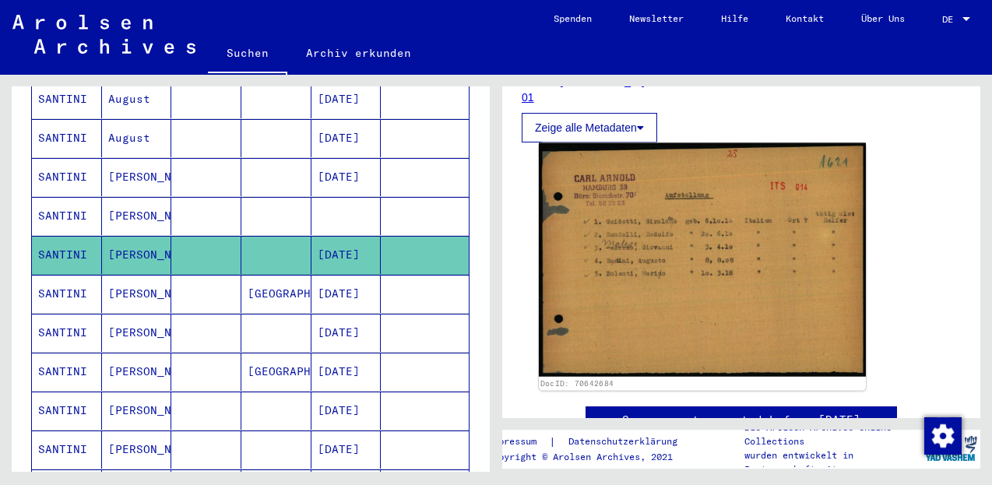
click at [678, 299] on img at bounding box center [702, 260] width 327 height 234
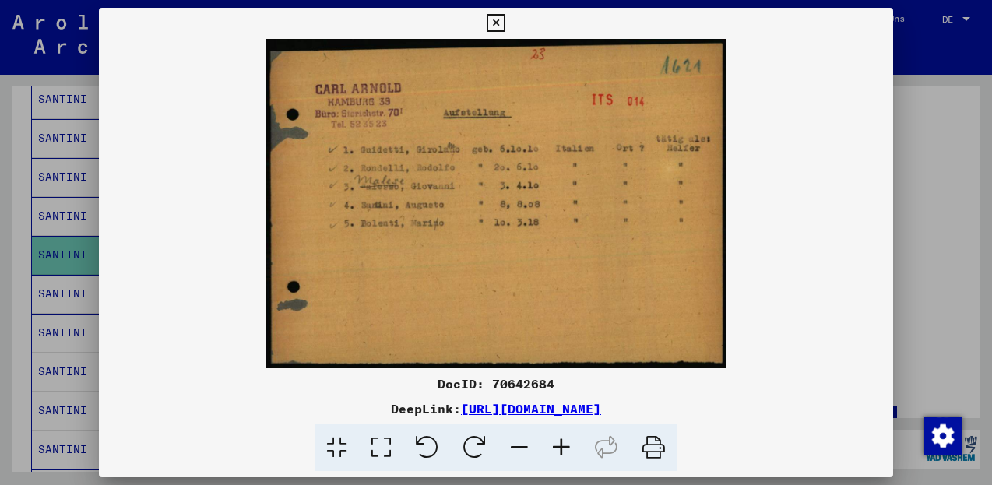
click at [504, 20] on icon at bounding box center [496, 23] width 18 height 19
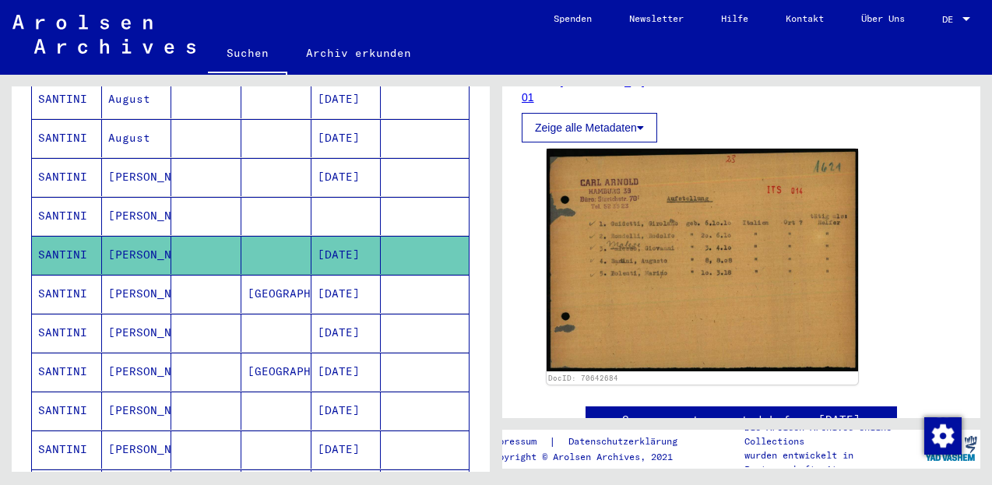
click at [75, 205] on mat-cell "SANTINI" at bounding box center [67, 216] width 70 height 38
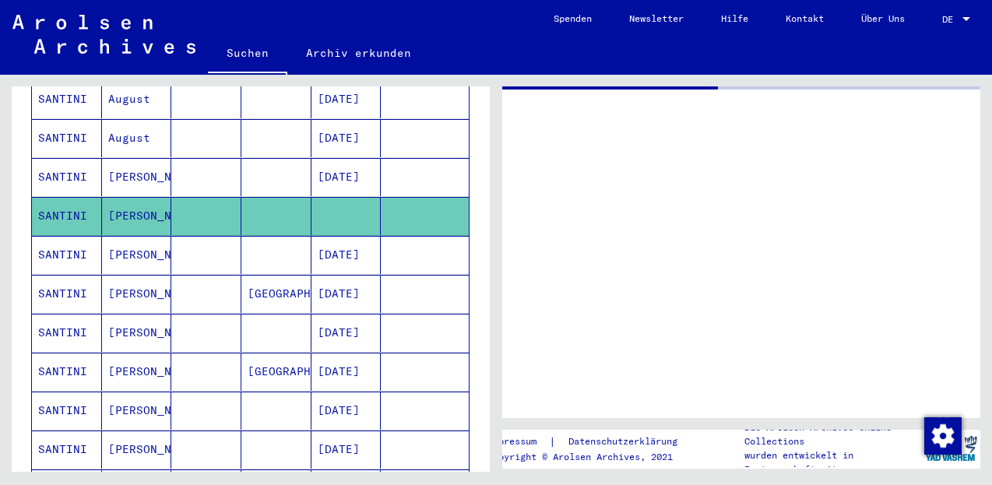
click at [75, 203] on mat-cell "SANTINI" at bounding box center [67, 216] width 70 height 38
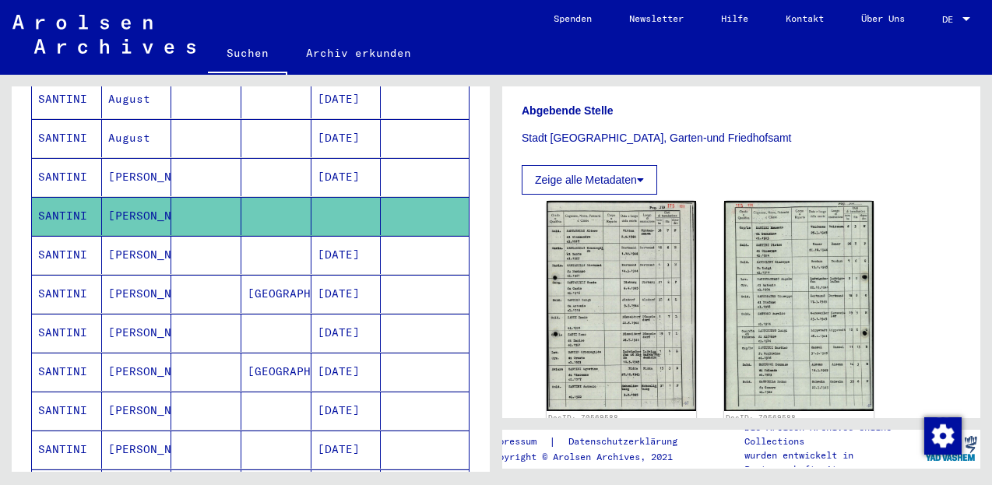
scroll to position [498, 0]
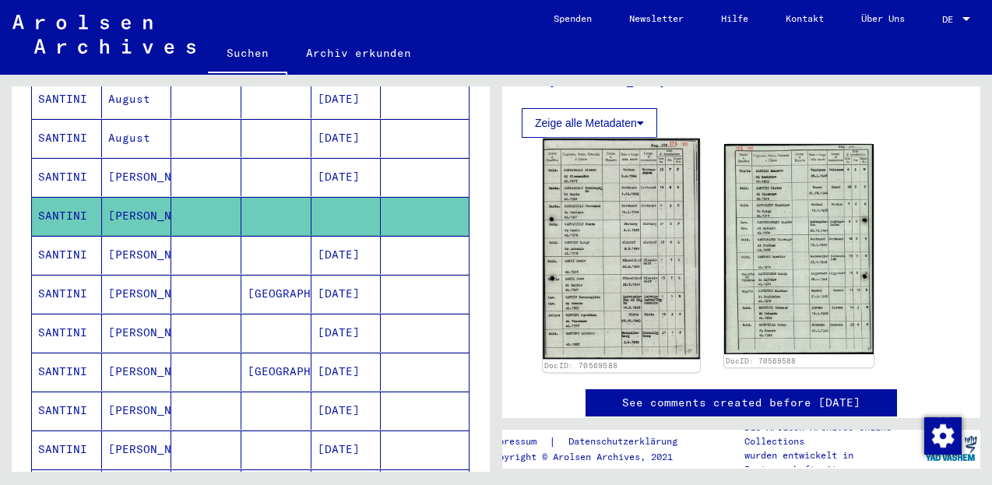
click at [603, 227] on img at bounding box center [621, 249] width 157 height 220
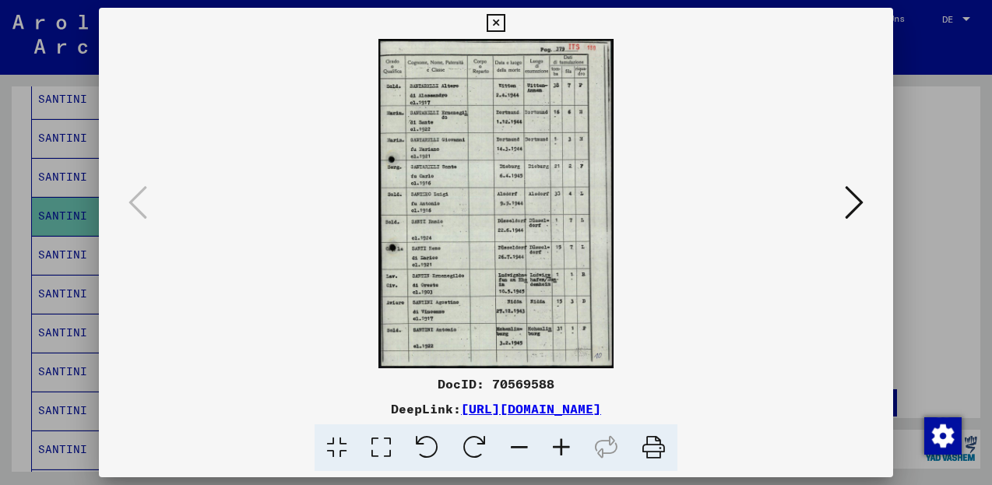
click at [554, 445] on icon at bounding box center [561, 447] width 42 height 47
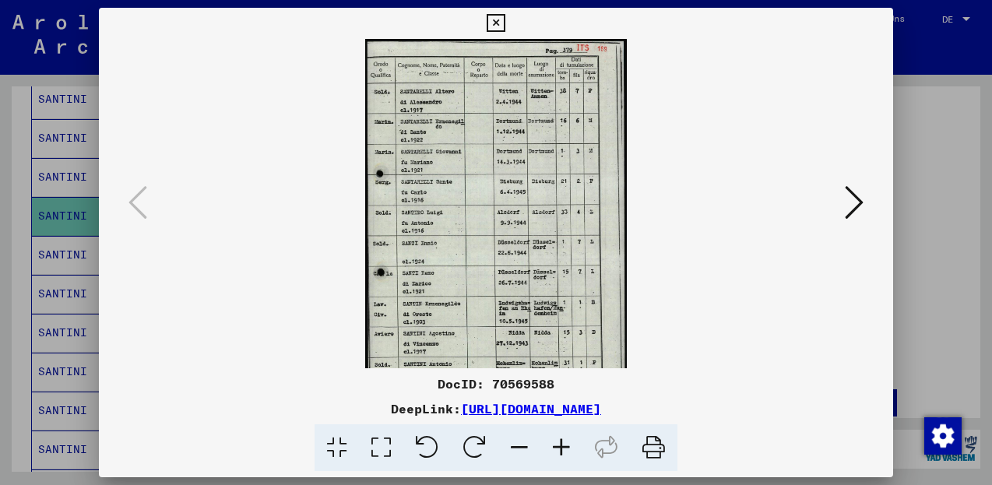
click at [554, 451] on icon at bounding box center [561, 447] width 42 height 47
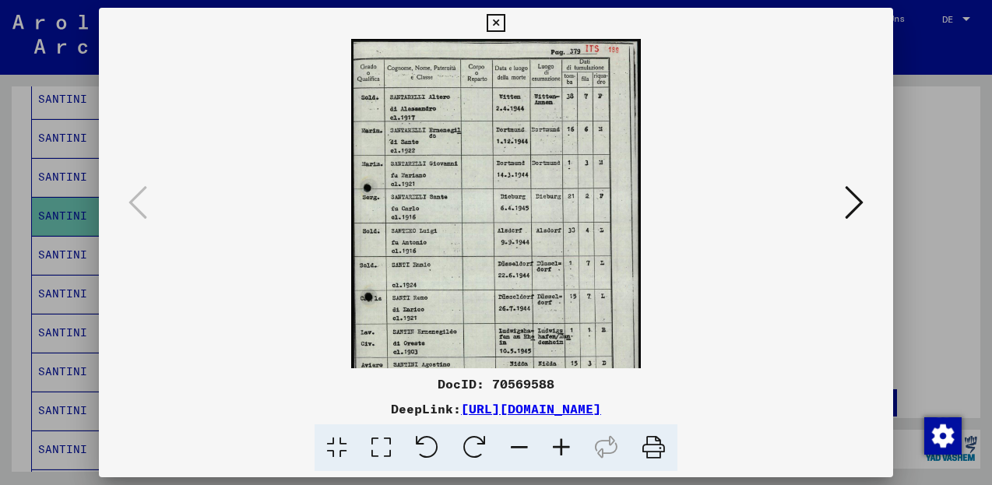
click at [551, 445] on icon at bounding box center [561, 447] width 42 height 47
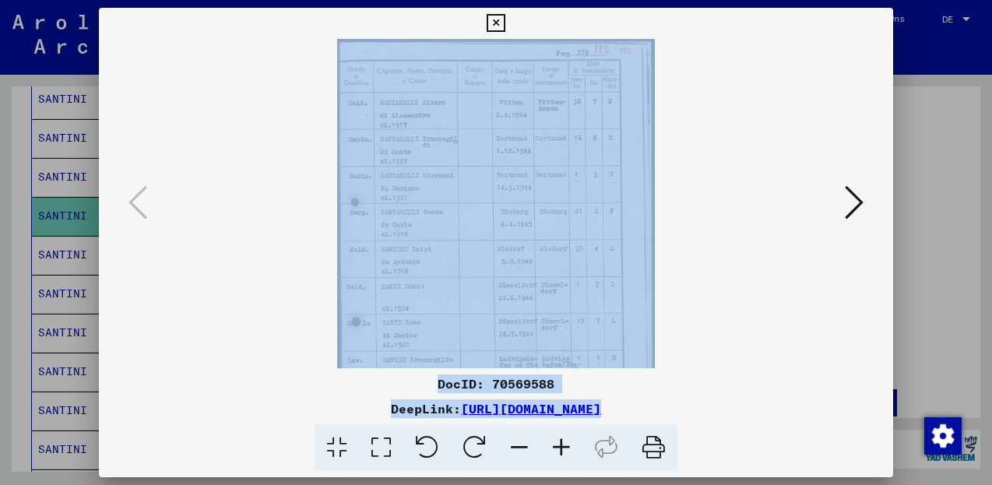
click at [551, 445] on icon at bounding box center [561, 447] width 42 height 47
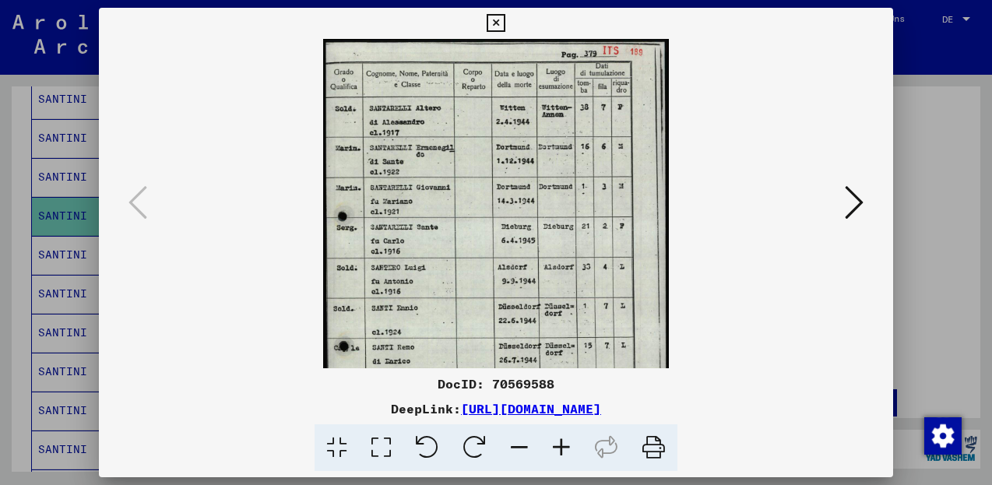
click at [551, 444] on icon at bounding box center [561, 447] width 42 height 47
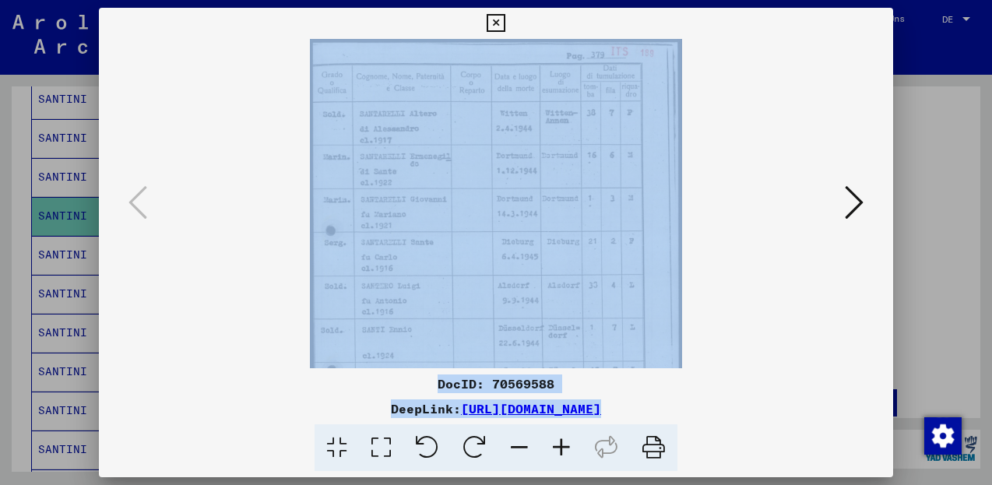
click at [551, 444] on icon at bounding box center [561, 447] width 42 height 47
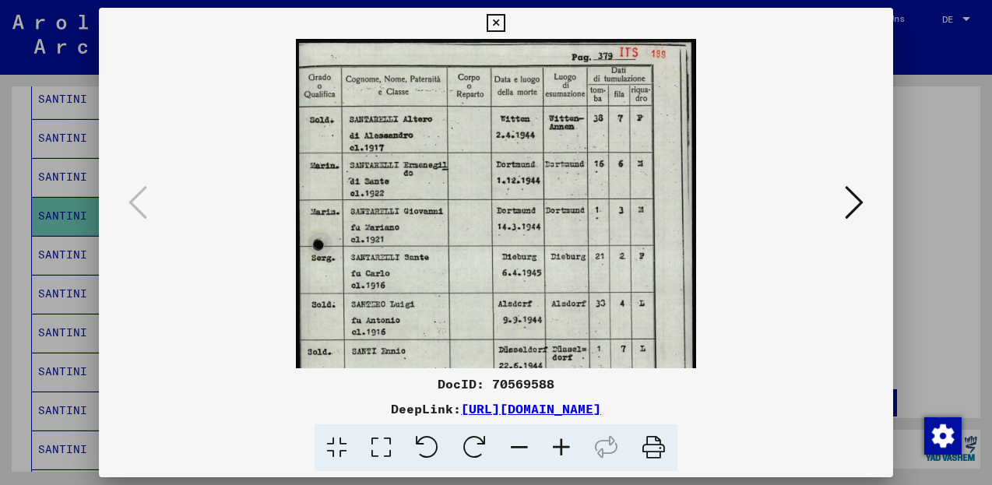
click at [551, 444] on icon at bounding box center [561, 447] width 42 height 47
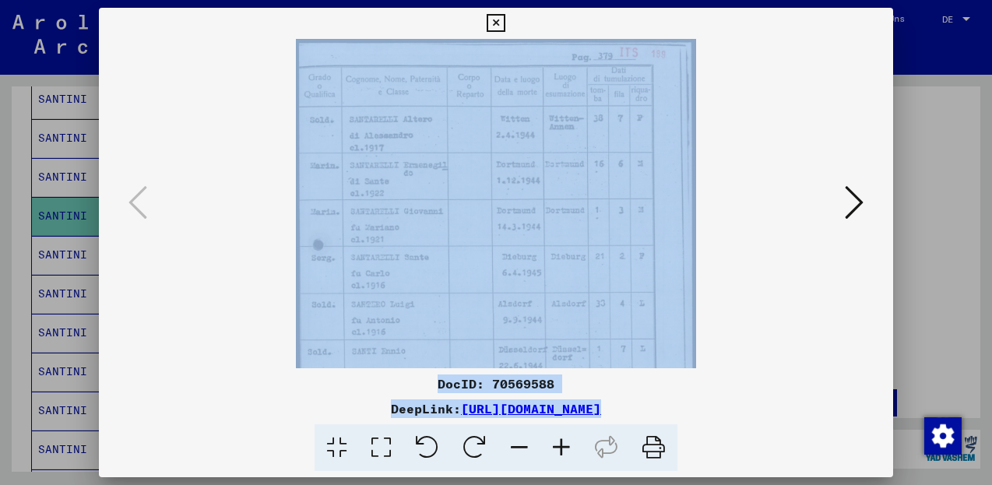
click at [551, 444] on icon at bounding box center [561, 447] width 42 height 47
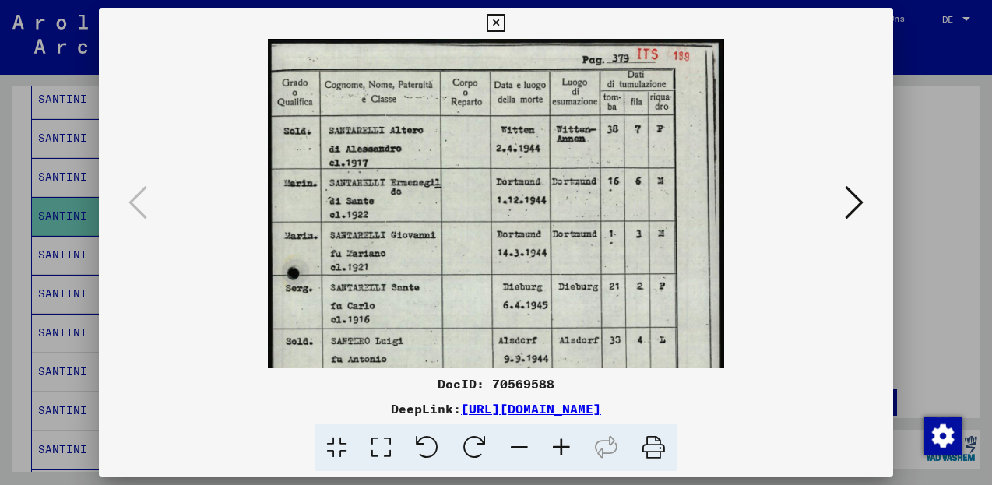
click at [551, 444] on icon at bounding box center [561, 447] width 42 height 47
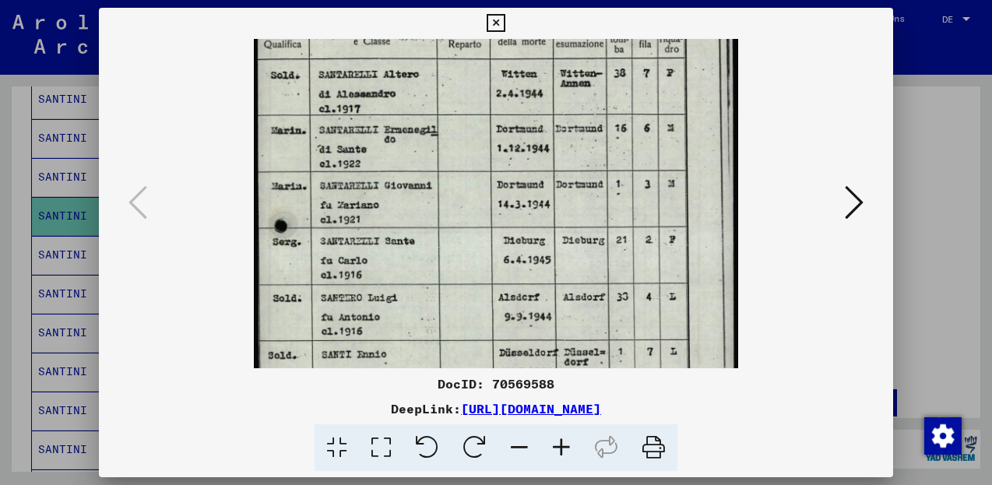
drag, startPoint x: 483, startPoint y: 209, endPoint x: 494, endPoint y: 147, distance: 62.5
click at [494, 147] on img at bounding box center [495, 317] width 483 height 680
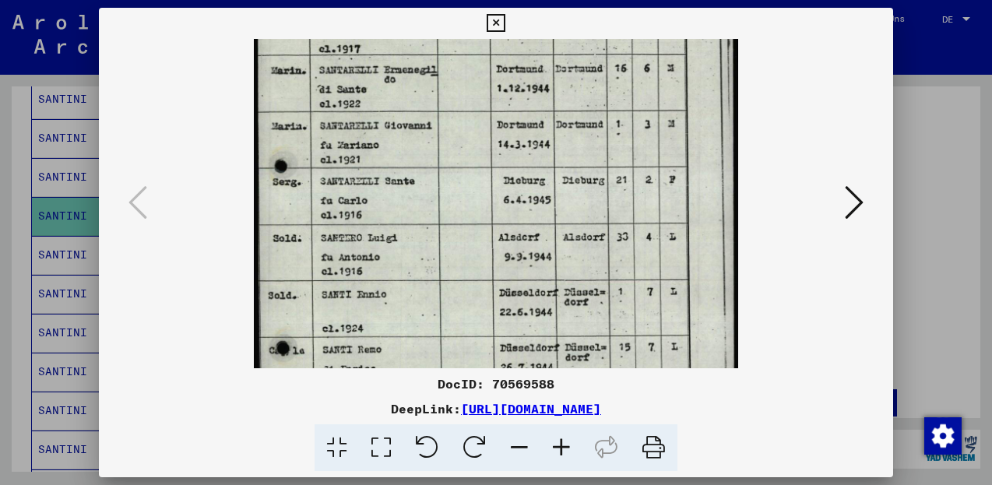
drag, startPoint x: 464, startPoint y: 232, endPoint x: 474, endPoint y: 172, distance: 60.8
click at [474, 172] on img at bounding box center [495, 257] width 483 height 680
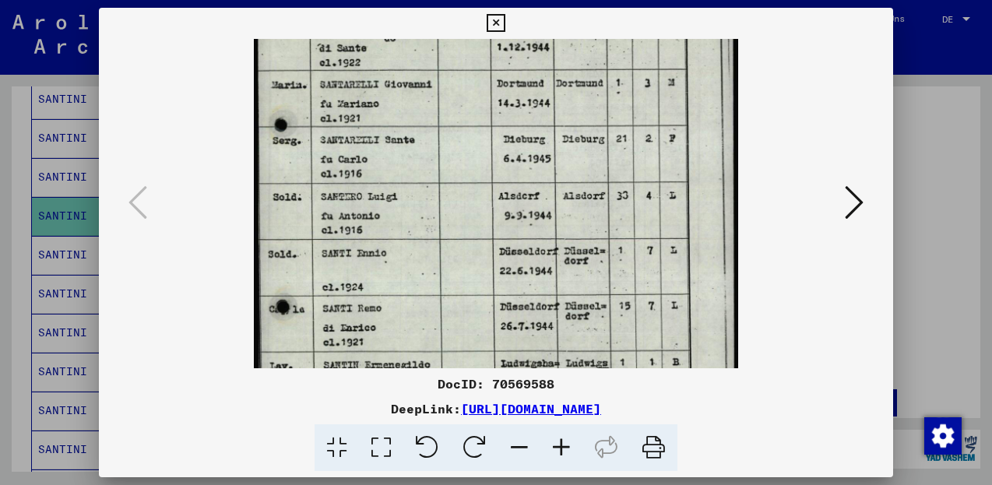
drag, startPoint x: 469, startPoint y: 234, endPoint x: 474, endPoint y: 192, distance: 41.5
click at [474, 192] on img at bounding box center [495, 216] width 483 height 680
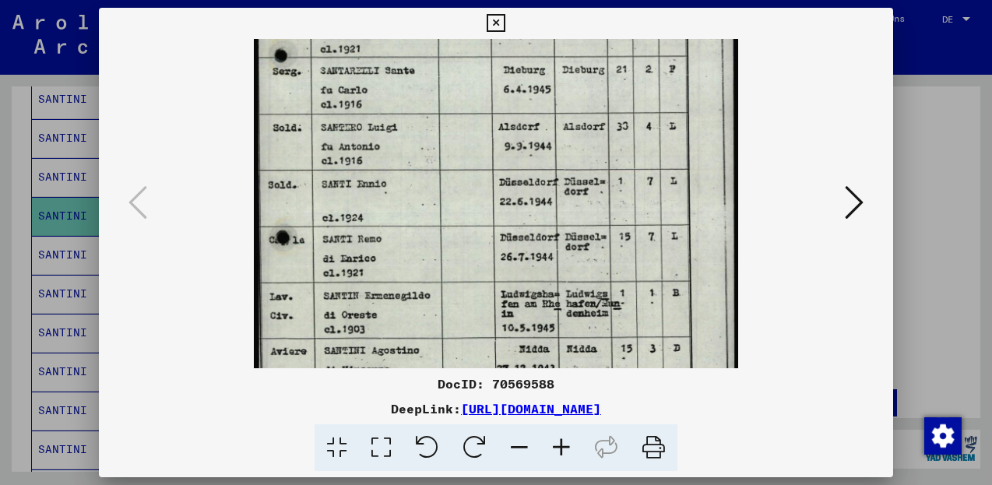
drag, startPoint x: 452, startPoint y: 267, endPoint x: 464, endPoint y: 198, distance: 70.3
click at [464, 198] on img at bounding box center [495, 147] width 483 height 680
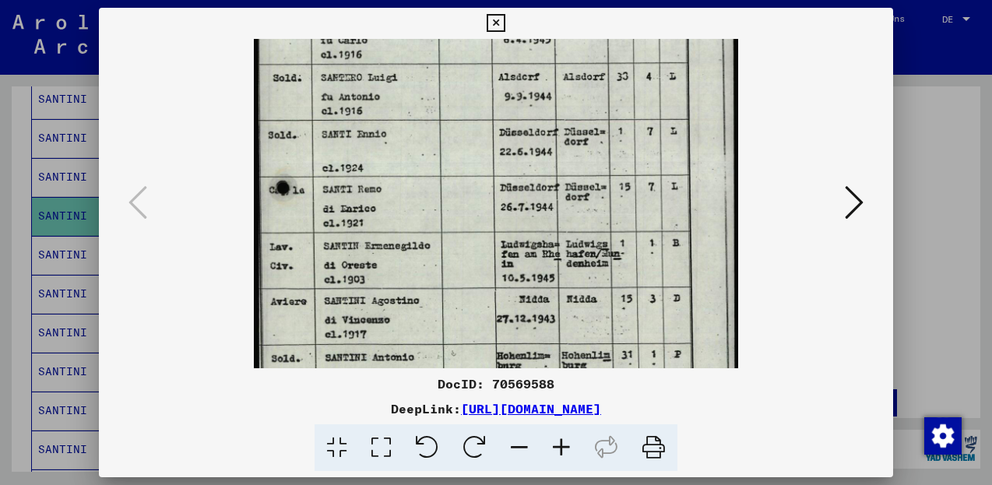
drag, startPoint x: 438, startPoint y: 261, endPoint x: 445, endPoint y: 212, distance: 49.5
click at [445, 212] on img at bounding box center [495, 97] width 483 height 680
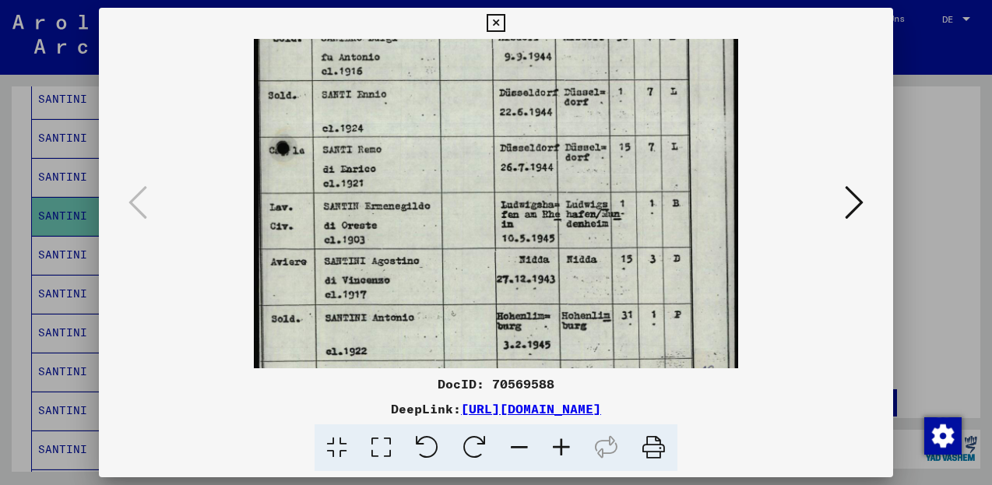
scroll to position [339, 0]
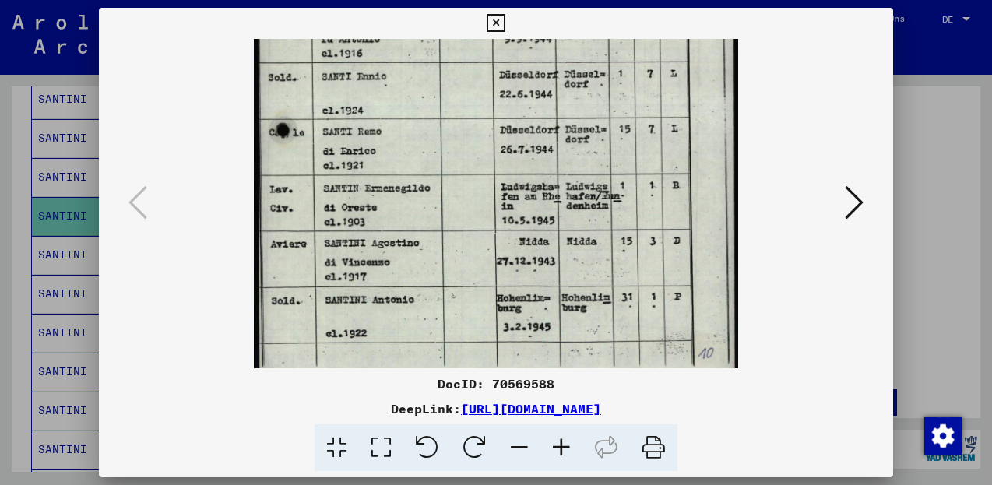
drag, startPoint x: 429, startPoint y: 262, endPoint x: 441, endPoint y: 205, distance: 58.8
click at [441, 205] on img at bounding box center [495, 39] width 483 height 680
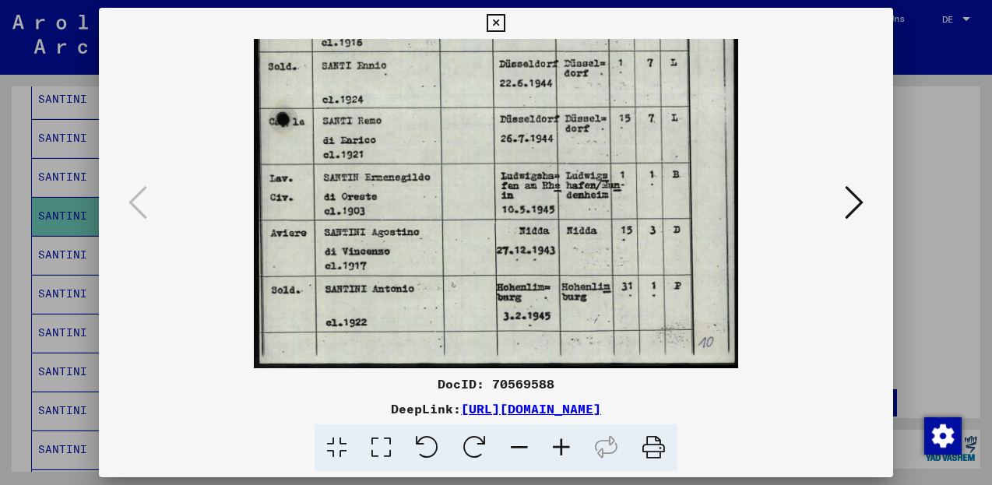
drag, startPoint x: 393, startPoint y: 220, endPoint x: 400, endPoint y: 144, distance: 76.6
click at [400, 144] on img at bounding box center [495, 29] width 483 height 680
click at [850, 201] on icon at bounding box center [854, 202] width 19 height 37
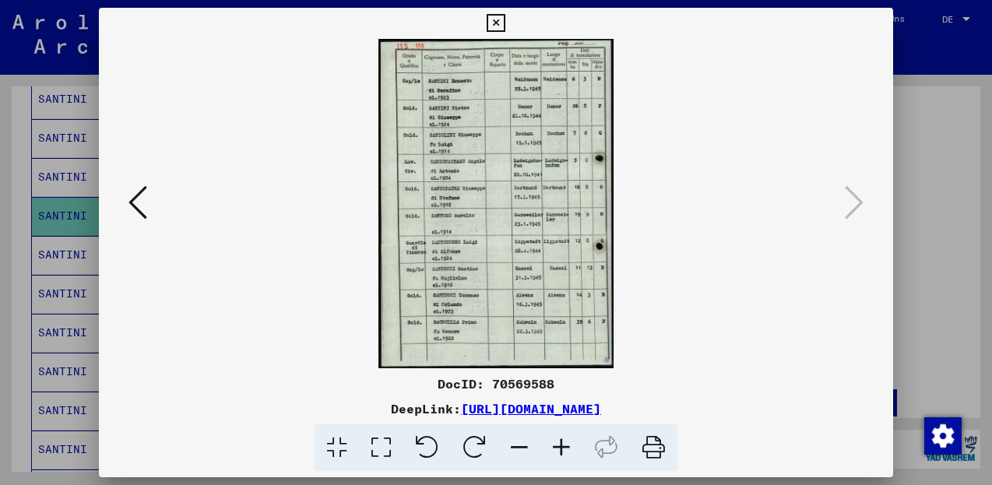
click at [488, 180] on img at bounding box center [495, 203] width 234 height 329
click at [564, 446] on icon at bounding box center [561, 447] width 42 height 47
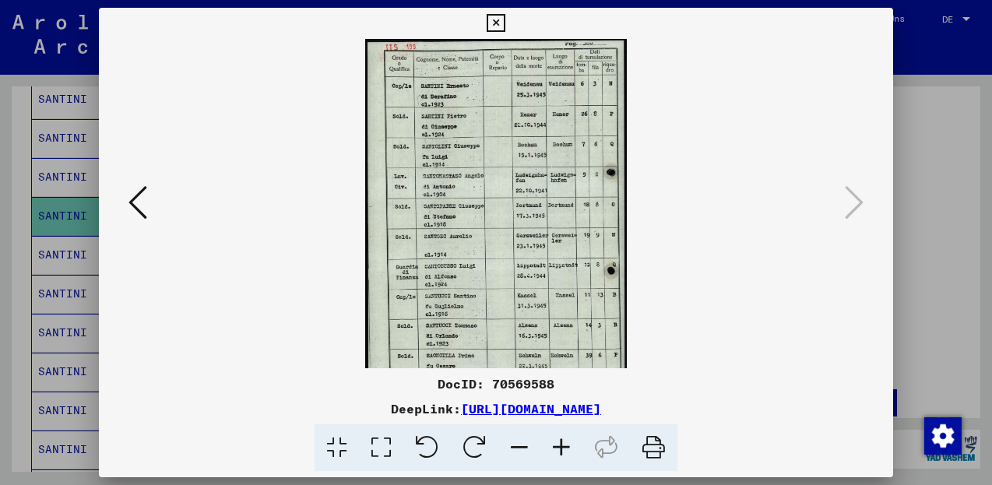
click at [562, 448] on icon at bounding box center [561, 447] width 42 height 47
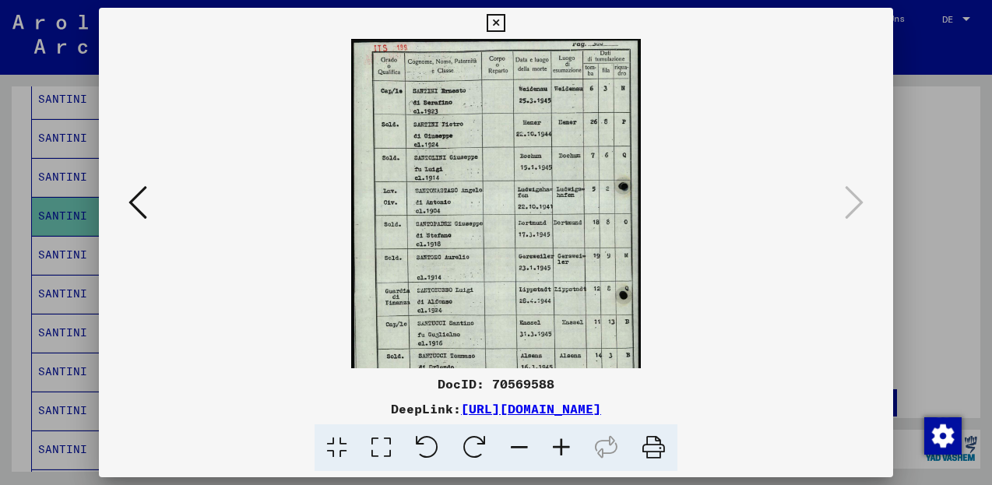
click at [562, 448] on icon at bounding box center [561, 447] width 42 height 47
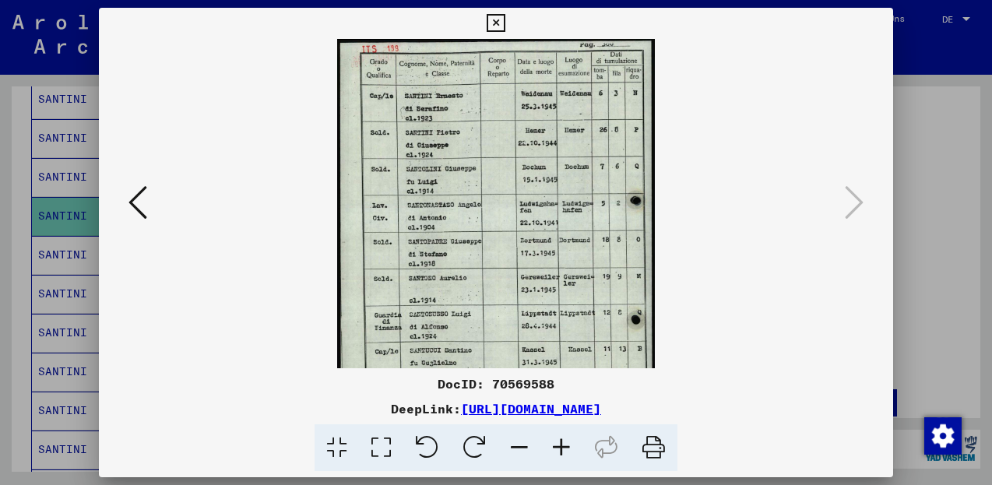
click at [562, 449] on icon at bounding box center [561, 447] width 42 height 47
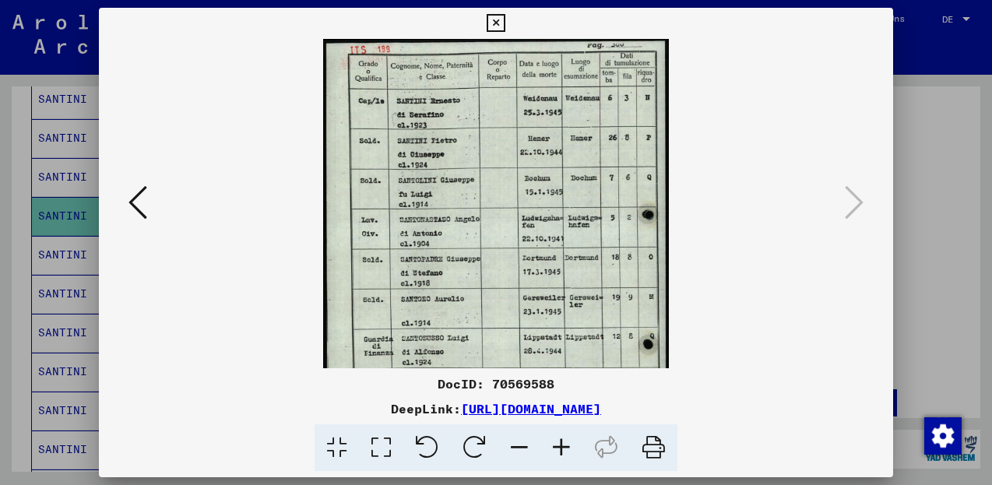
click at [562, 449] on icon at bounding box center [561, 447] width 42 height 47
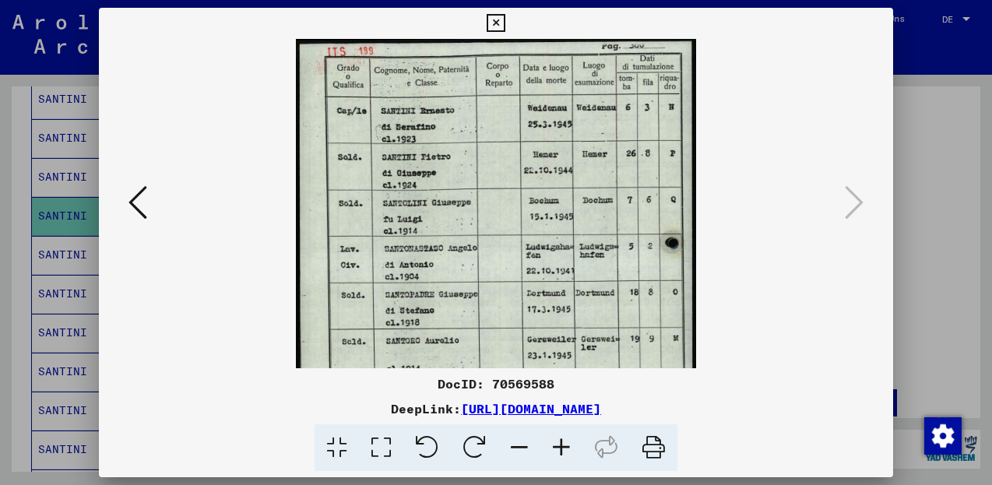
click at [562, 449] on icon at bounding box center [561, 447] width 42 height 47
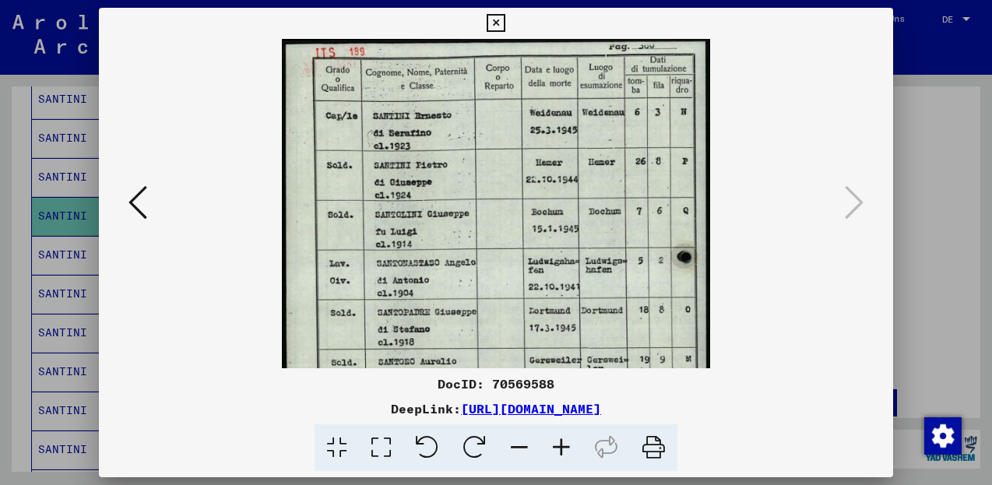
click at [562, 449] on icon at bounding box center [561, 447] width 42 height 47
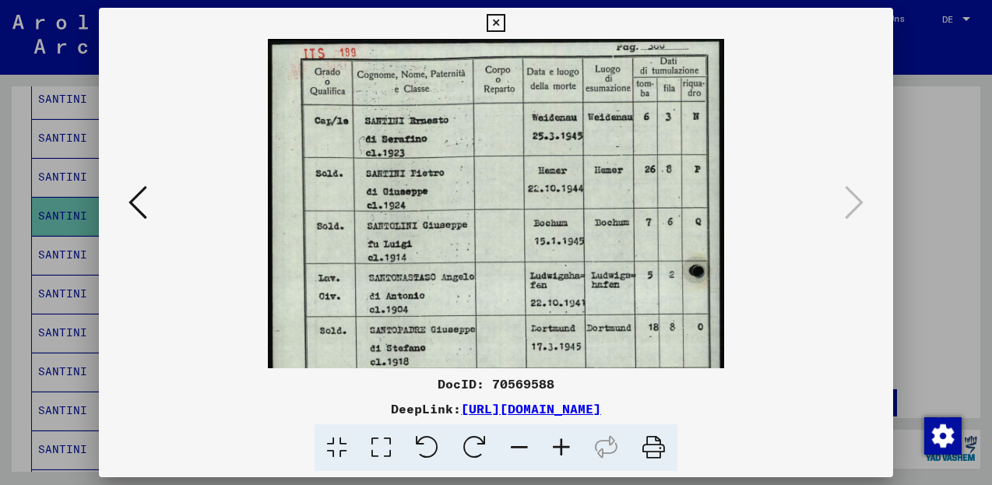
click at [562, 449] on icon at bounding box center [561, 447] width 42 height 47
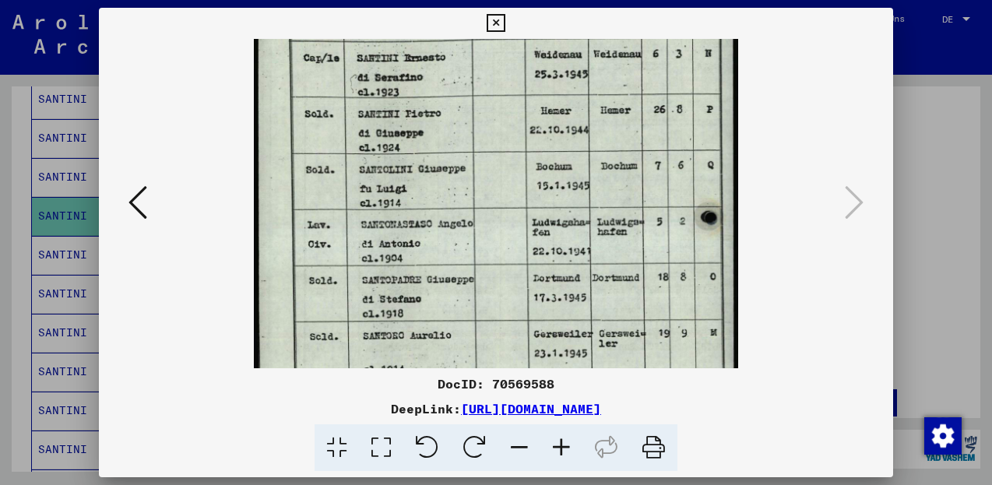
drag, startPoint x: 414, startPoint y: 305, endPoint x: 424, endPoint y: 235, distance: 70.8
click at [423, 237] on img at bounding box center [495, 311] width 483 height 680
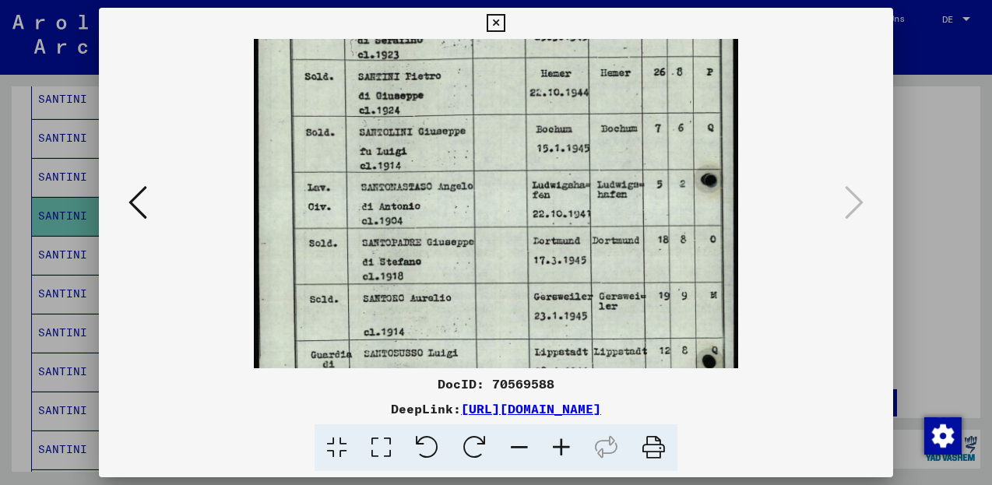
drag, startPoint x: 434, startPoint y: 265, endPoint x: 439, endPoint y: 221, distance: 44.6
click at [439, 221] on img at bounding box center [495, 274] width 483 height 680
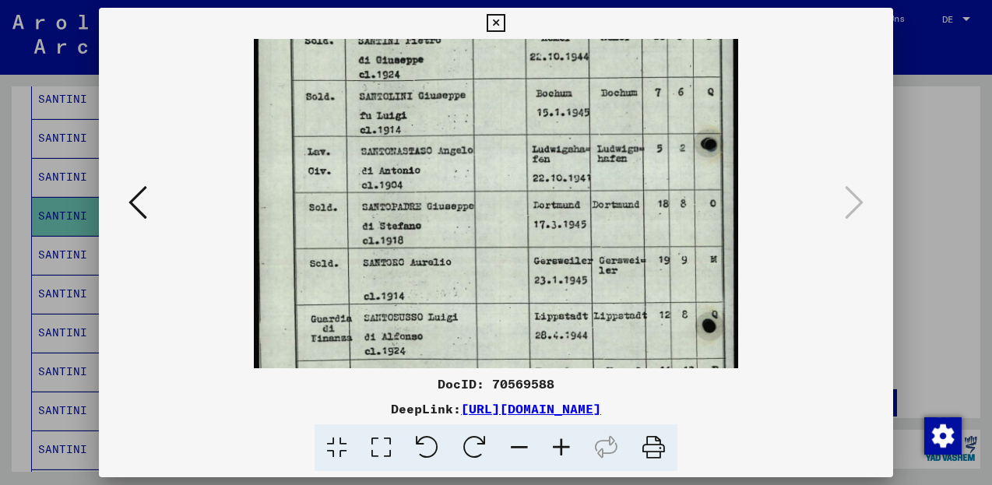
scroll to position [155, 0]
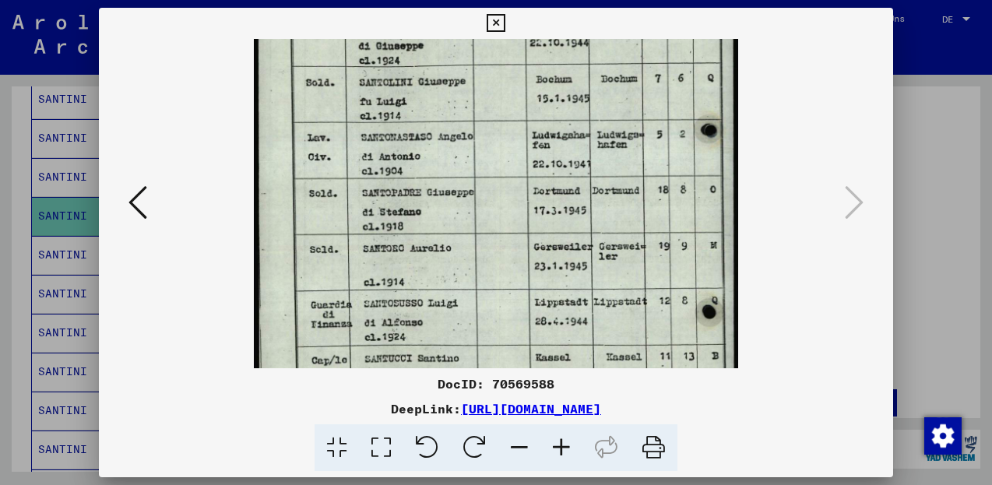
drag, startPoint x: 453, startPoint y: 272, endPoint x: 451, endPoint y: 229, distance: 42.9
click at [451, 229] on img at bounding box center [495, 224] width 483 height 680
click at [504, 23] on icon at bounding box center [496, 23] width 18 height 19
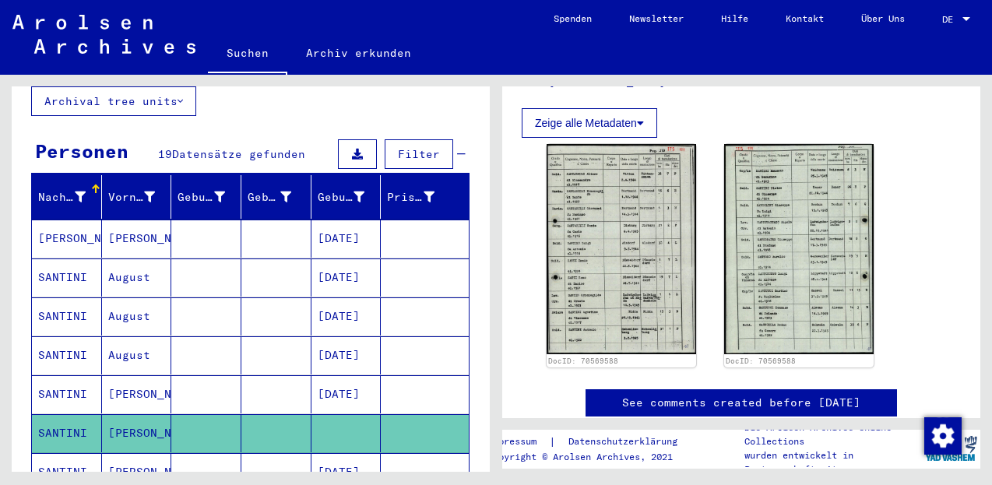
scroll to position [125, 0]
